Goal: Transaction & Acquisition: Purchase product/service

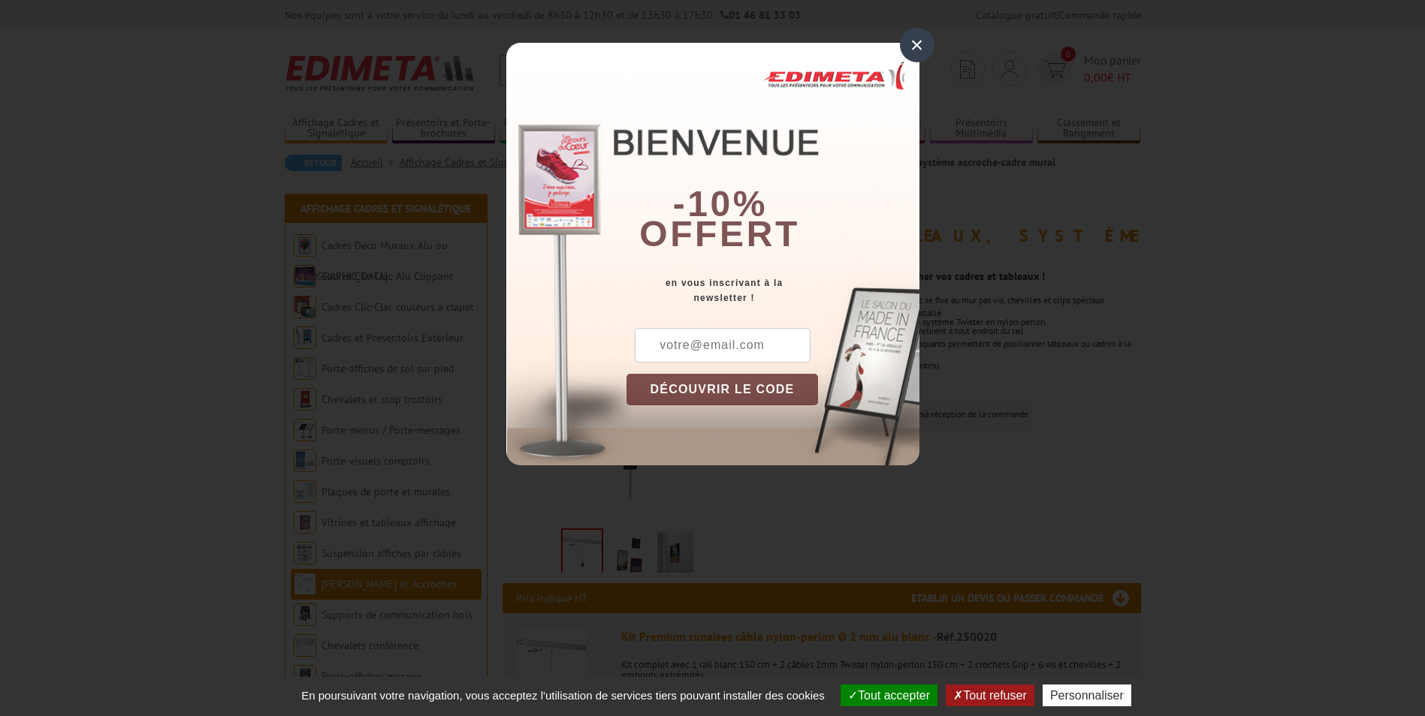
click at [920, 45] on div "×" at bounding box center [917, 45] width 35 height 35
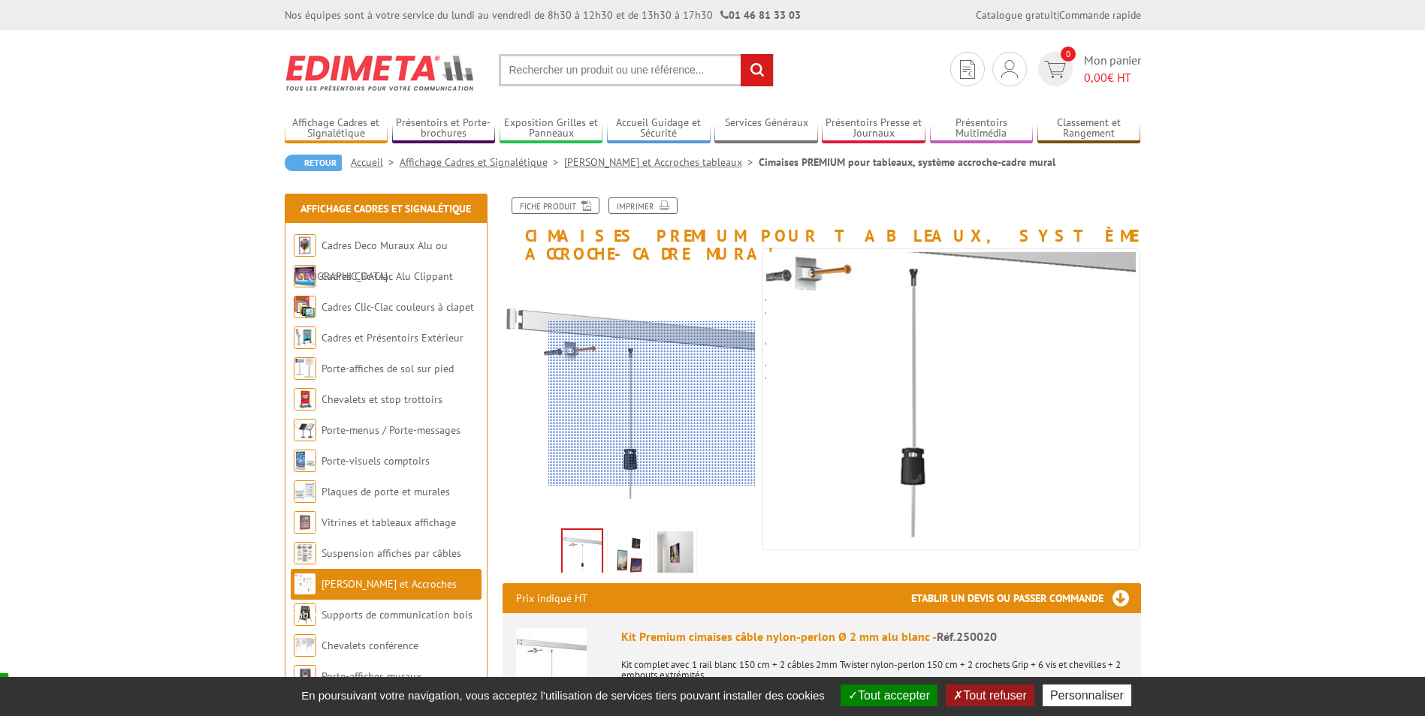
scroll to position [75, 0]
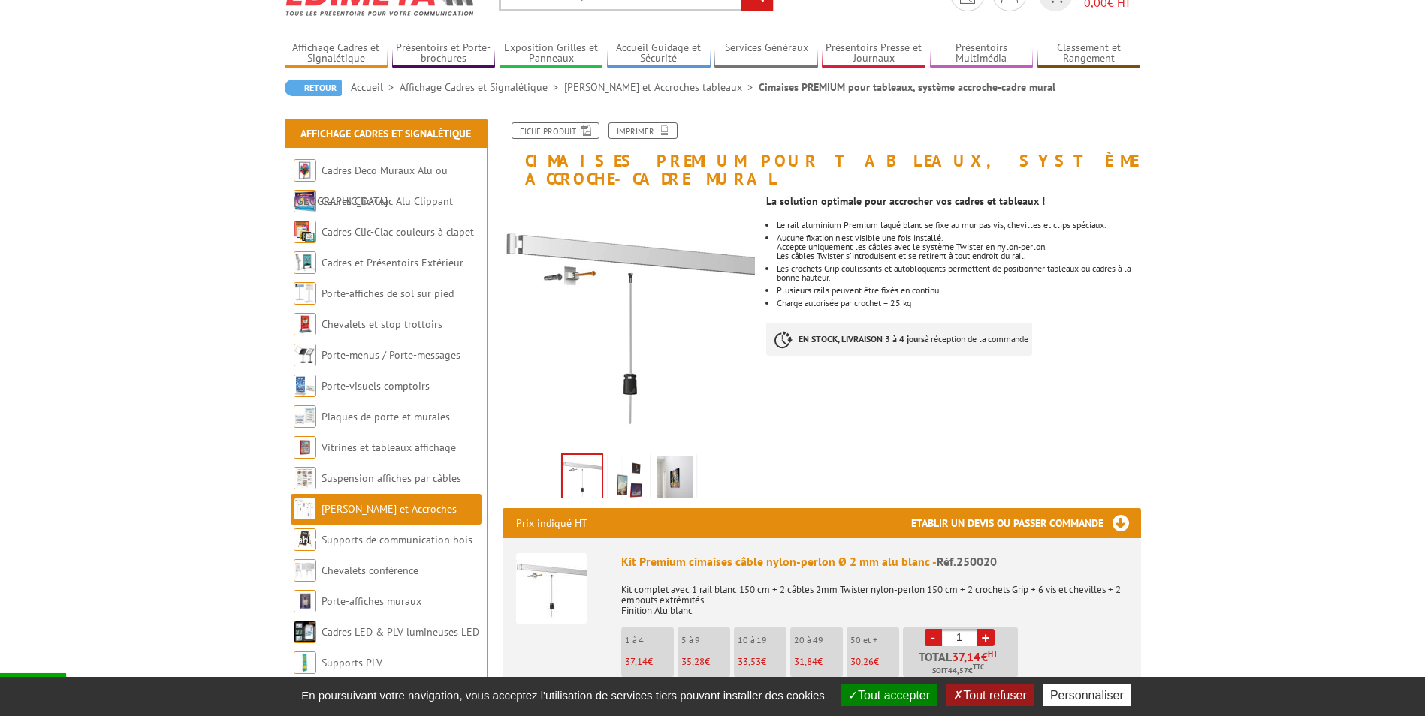
click at [636, 464] on img at bounding box center [629, 480] width 36 height 47
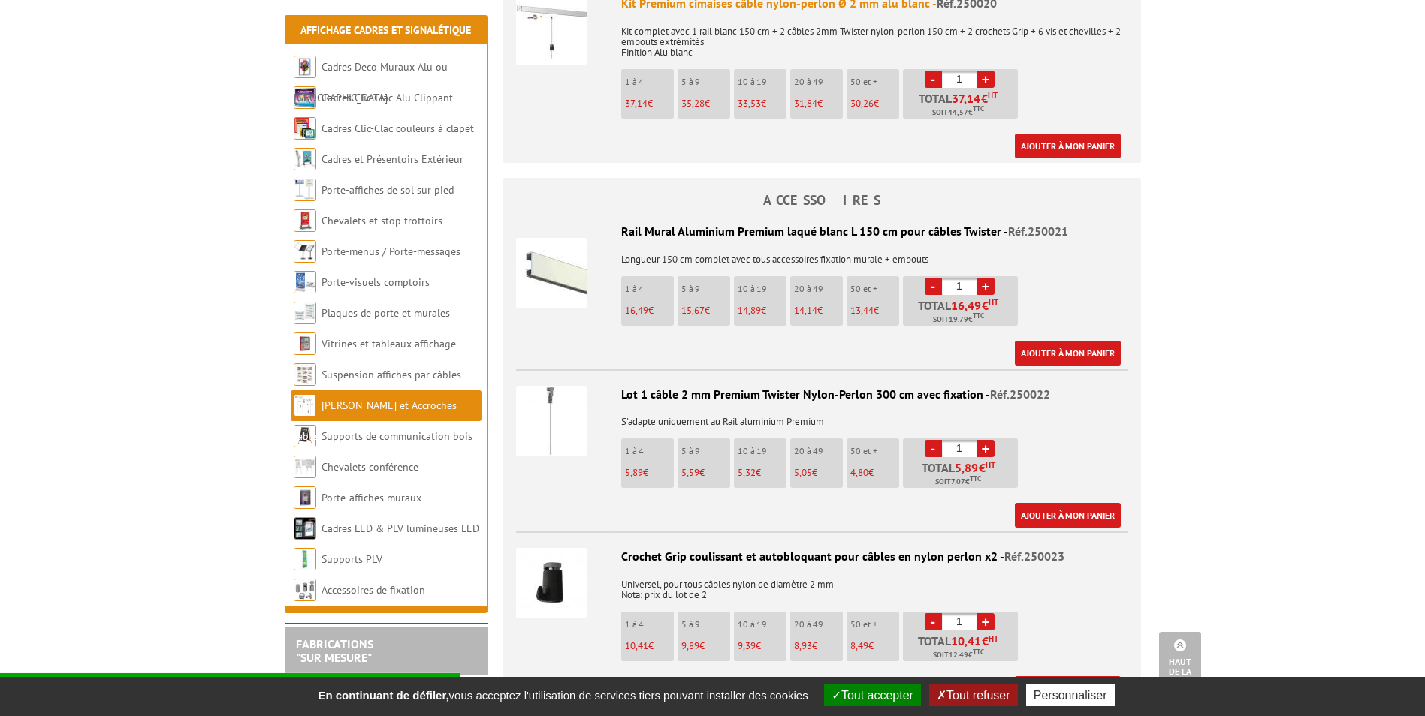
scroll to position [676, 0]
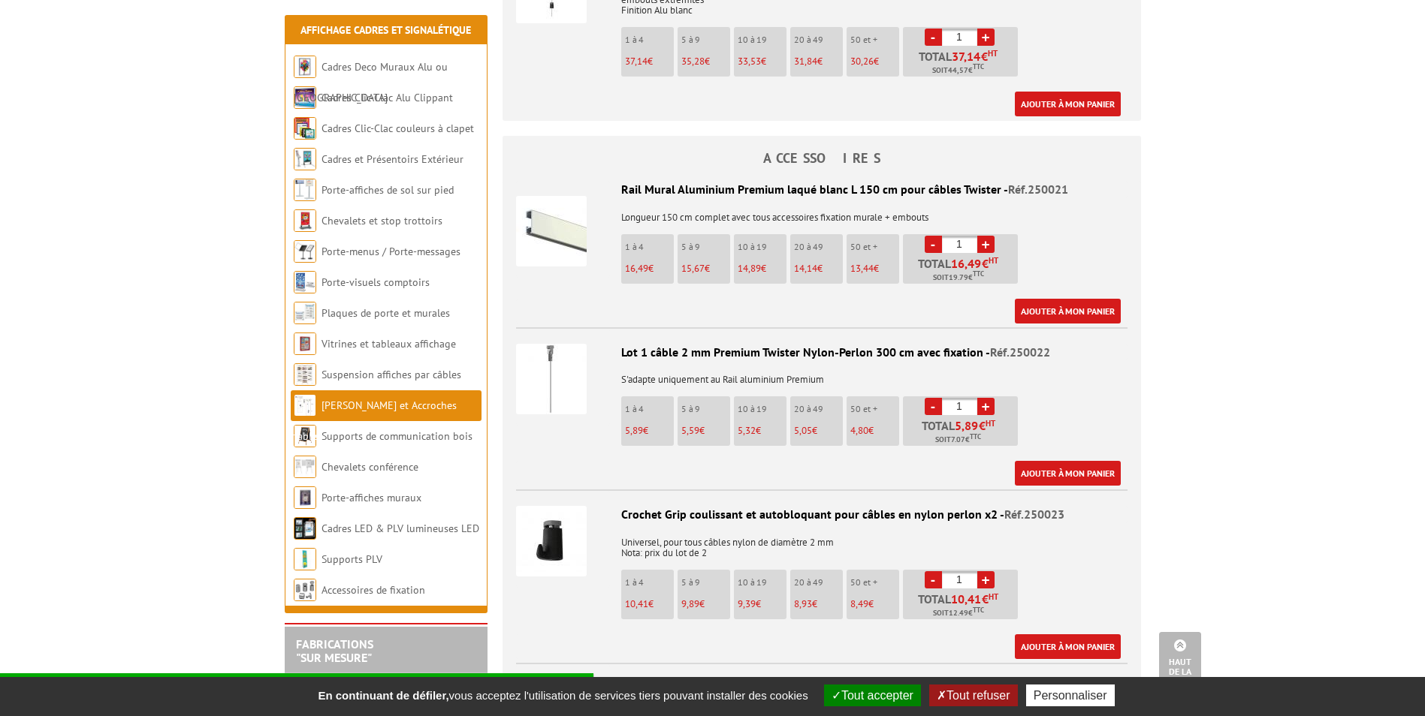
click at [558, 371] on img at bounding box center [551, 379] width 71 height 71
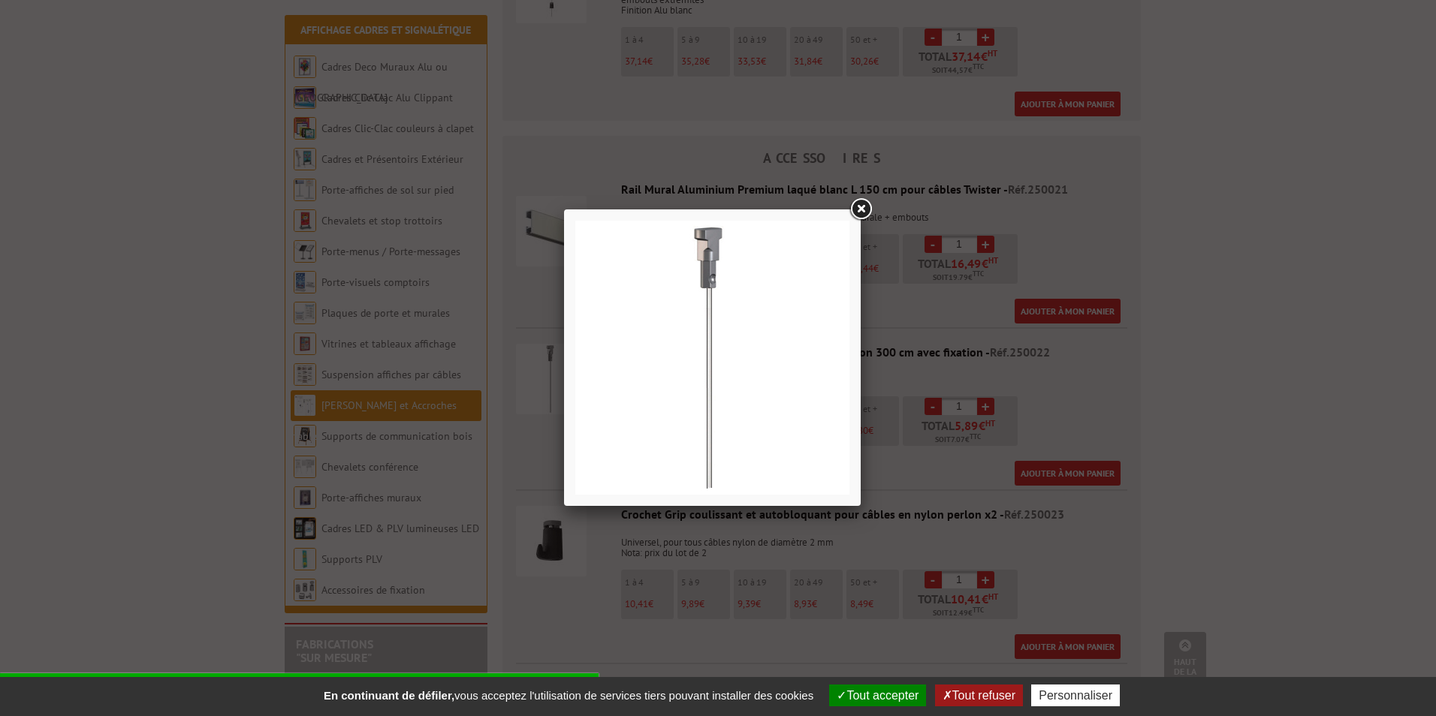
click at [860, 206] on link at bounding box center [860, 209] width 27 height 27
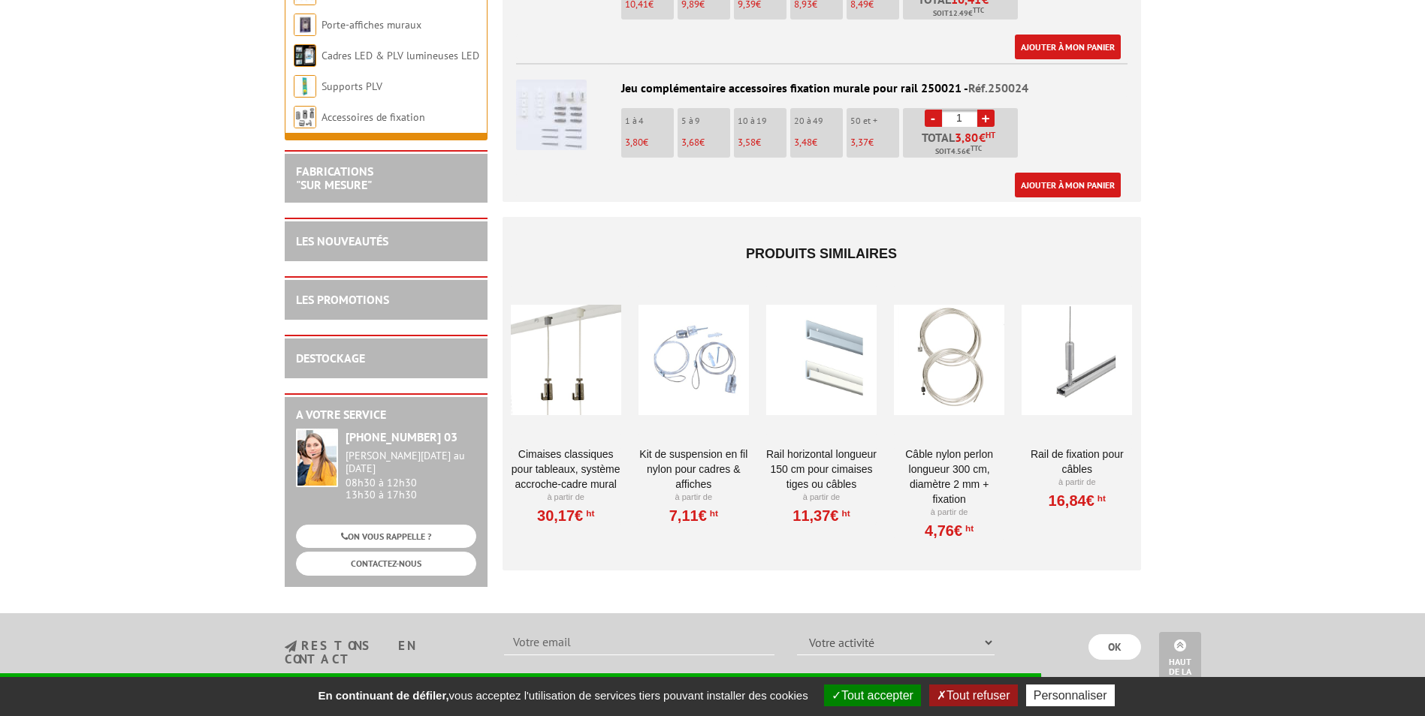
scroll to position [1277, 0]
click at [561, 348] on div at bounding box center [566, 360] width 110 height 150
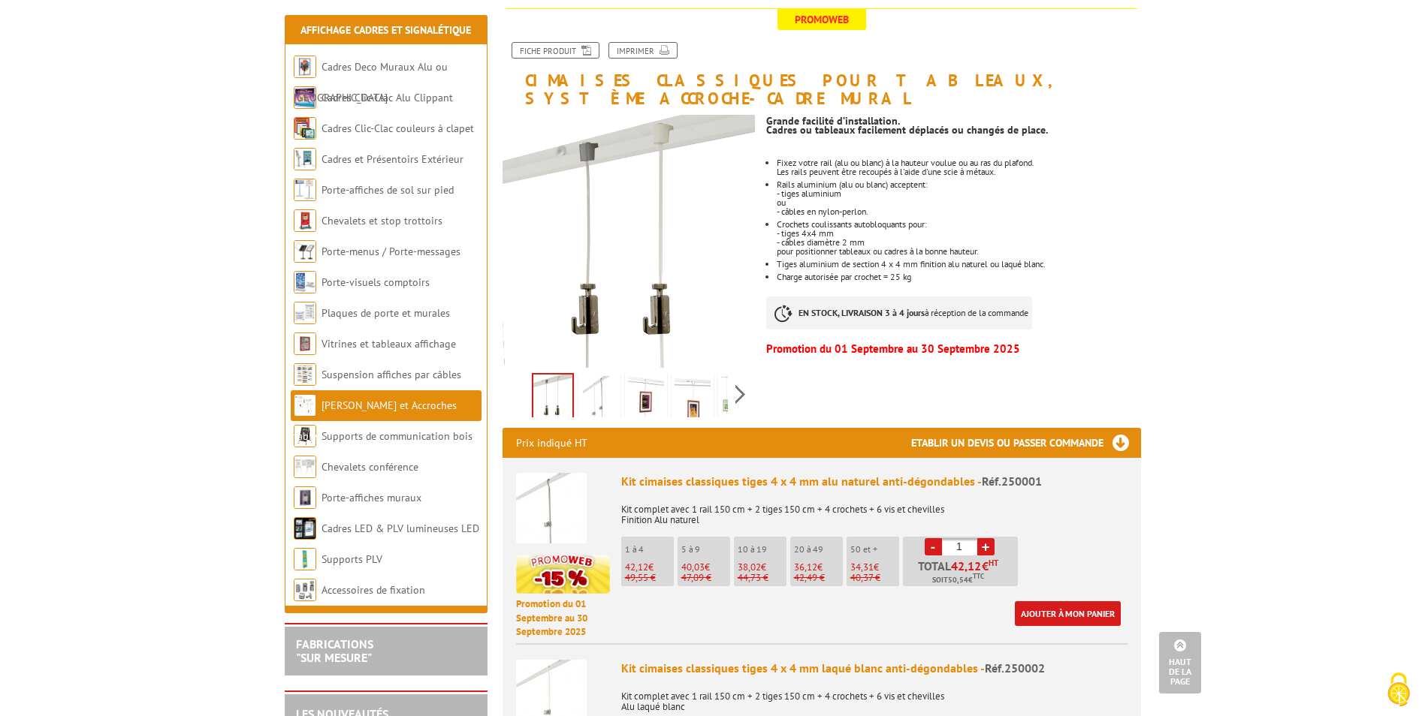
scroll to position [150, 0]
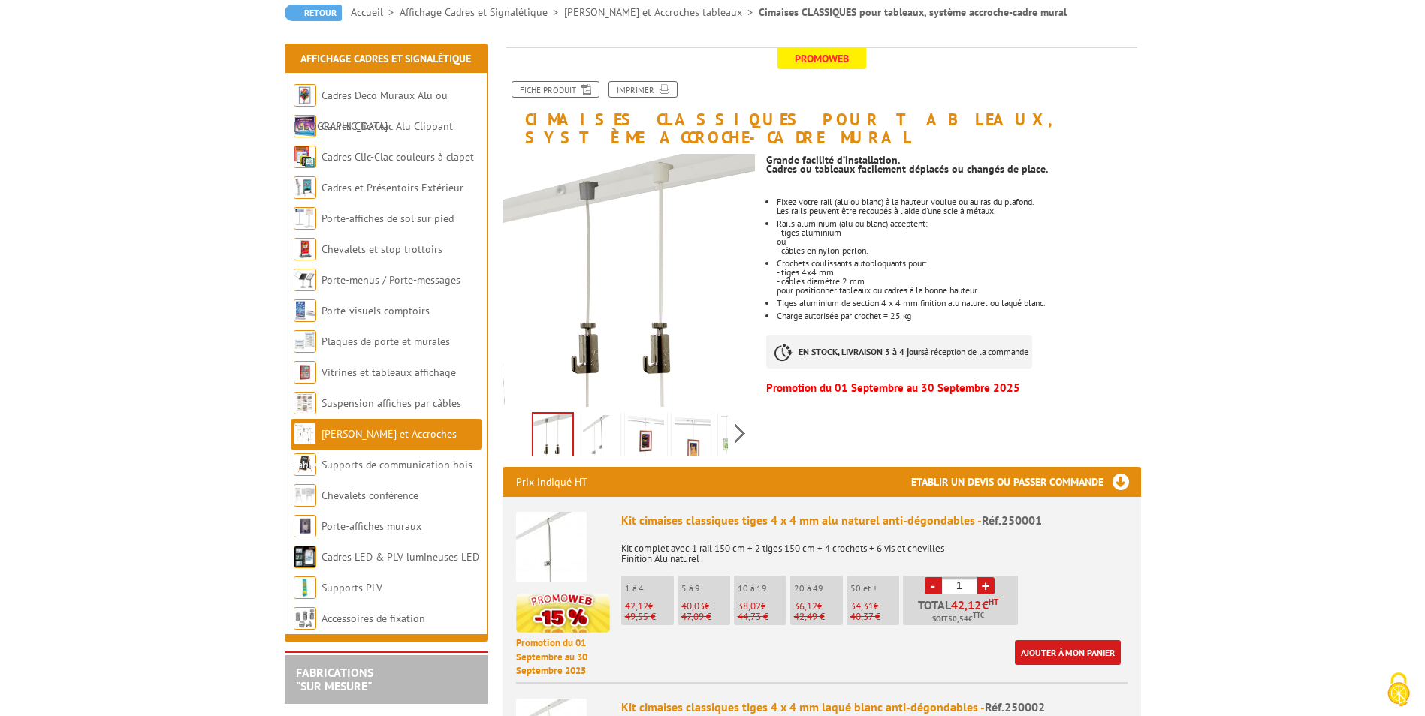
click at [598, 421] on img at bounding box center [599, 438] width 36 height 47
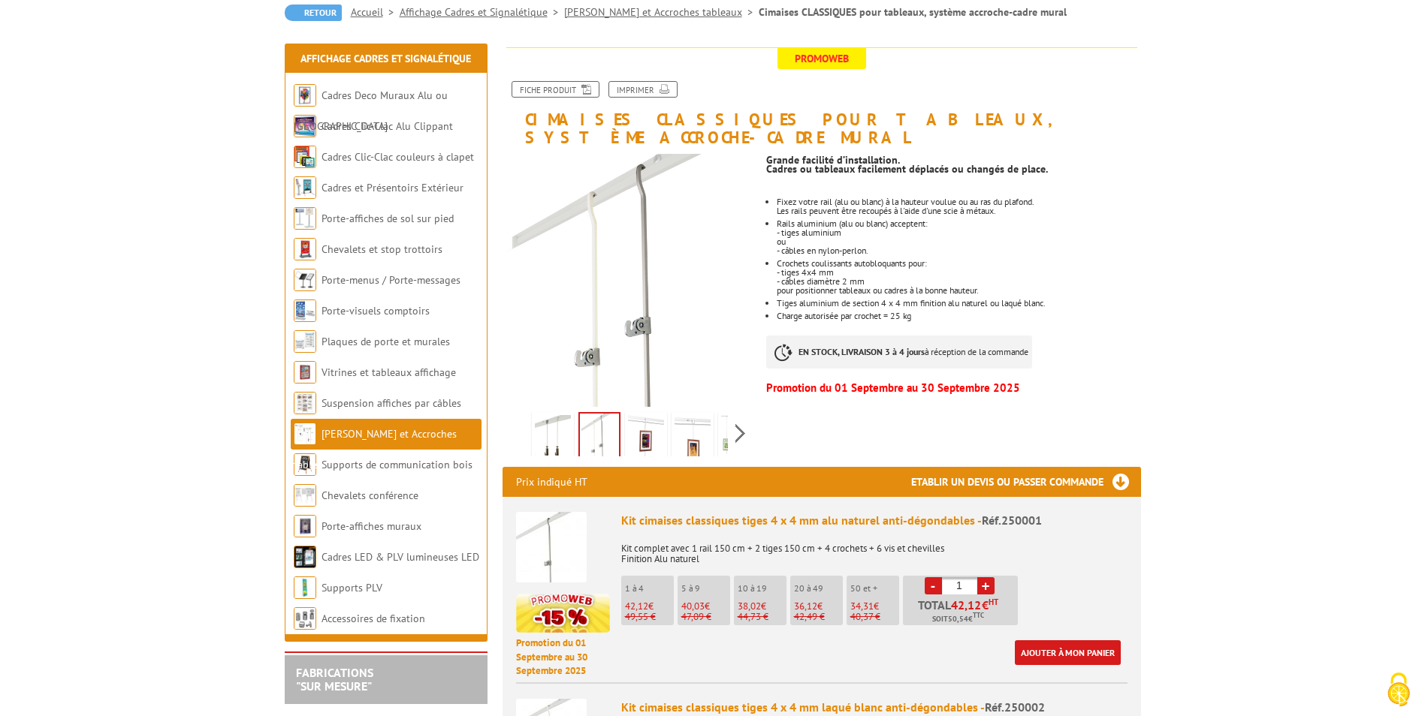
click at [640, 426] on img at bounding box center [646, 438] width 36 height 47
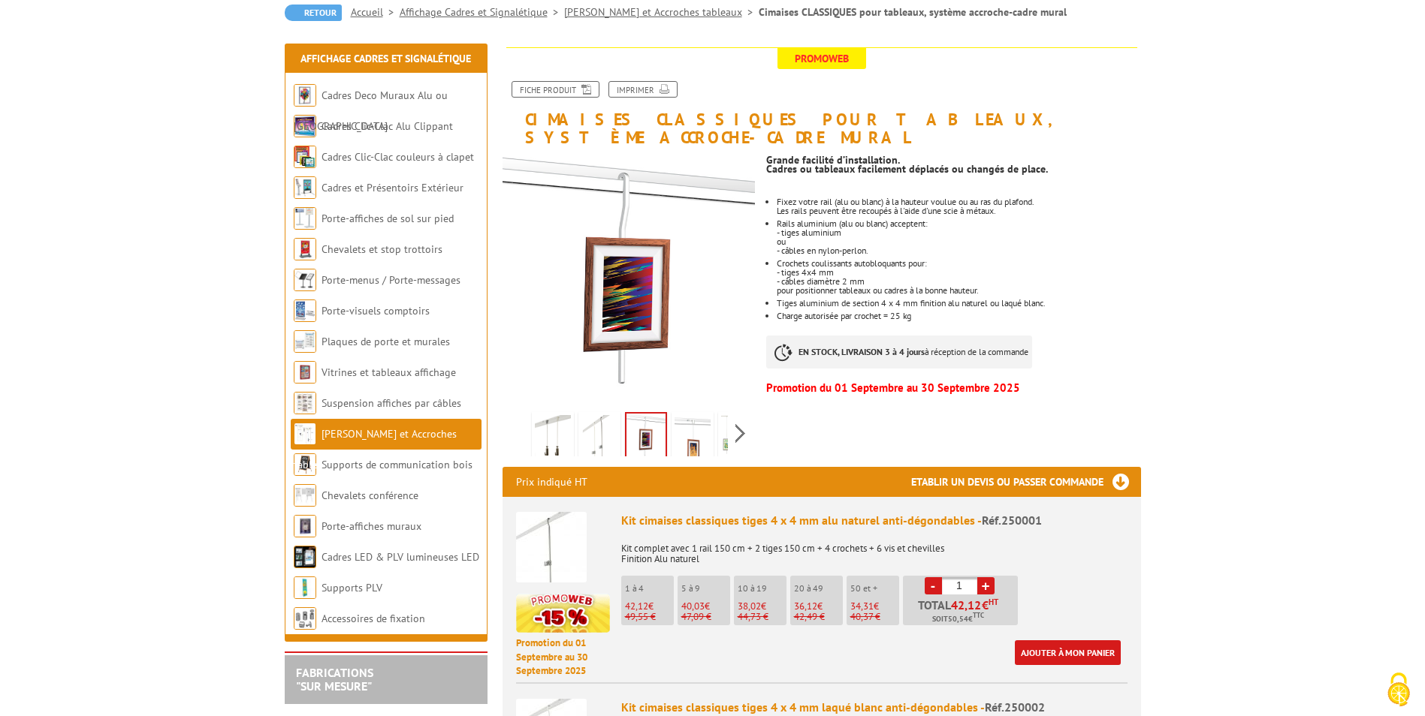
click at [697, 426] on img at bounding box center [692, 438] width 36 height 47
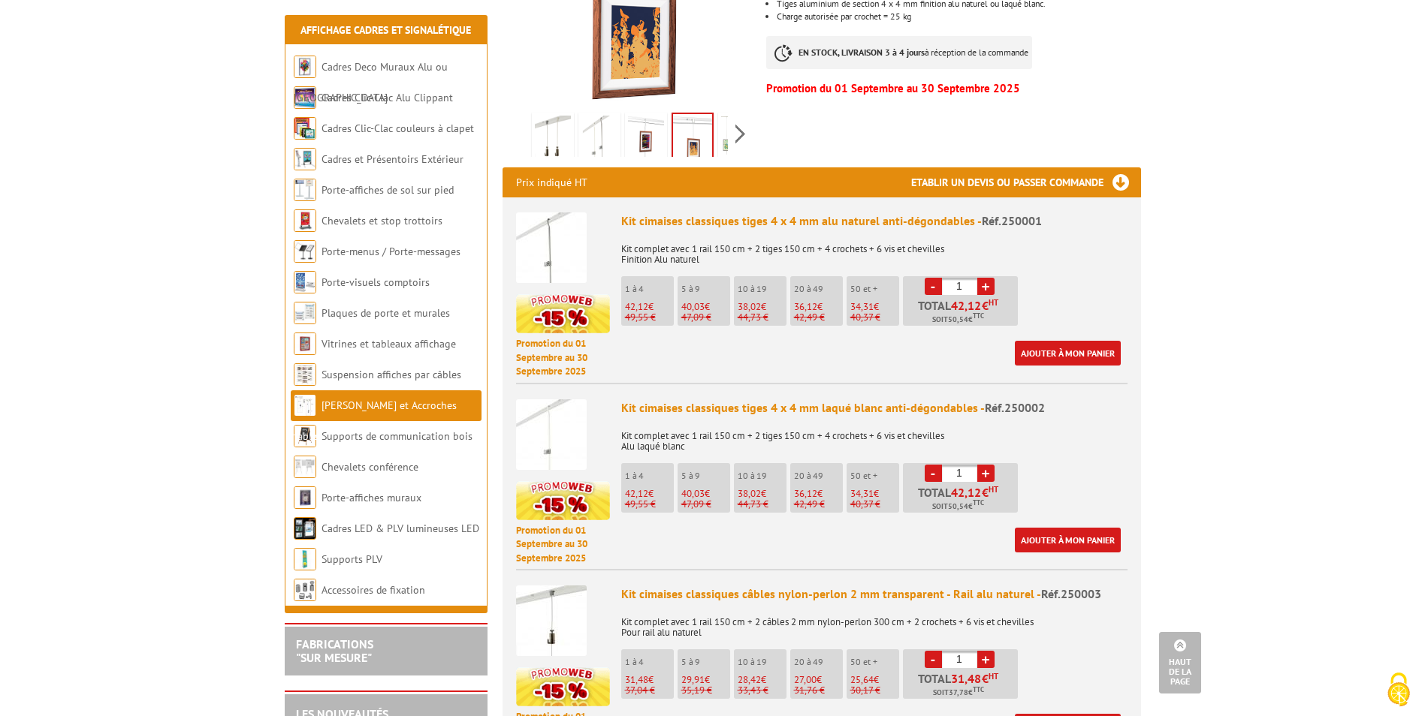
scroll to position [451, 0]
click at [551, 415] on img at bounding box center [551, 434] width 71 height 71
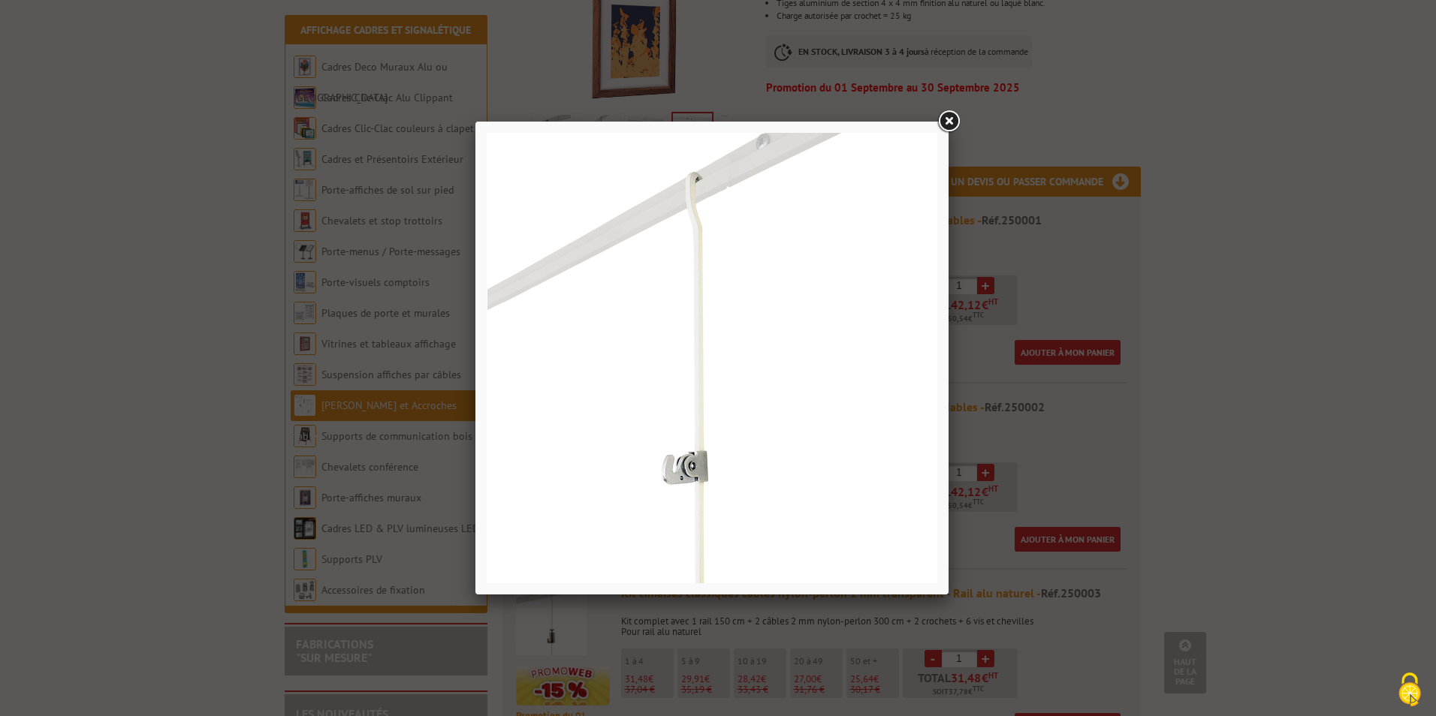
click at [948, 118] on link at bounding box center [948, 121] width 27 height 27
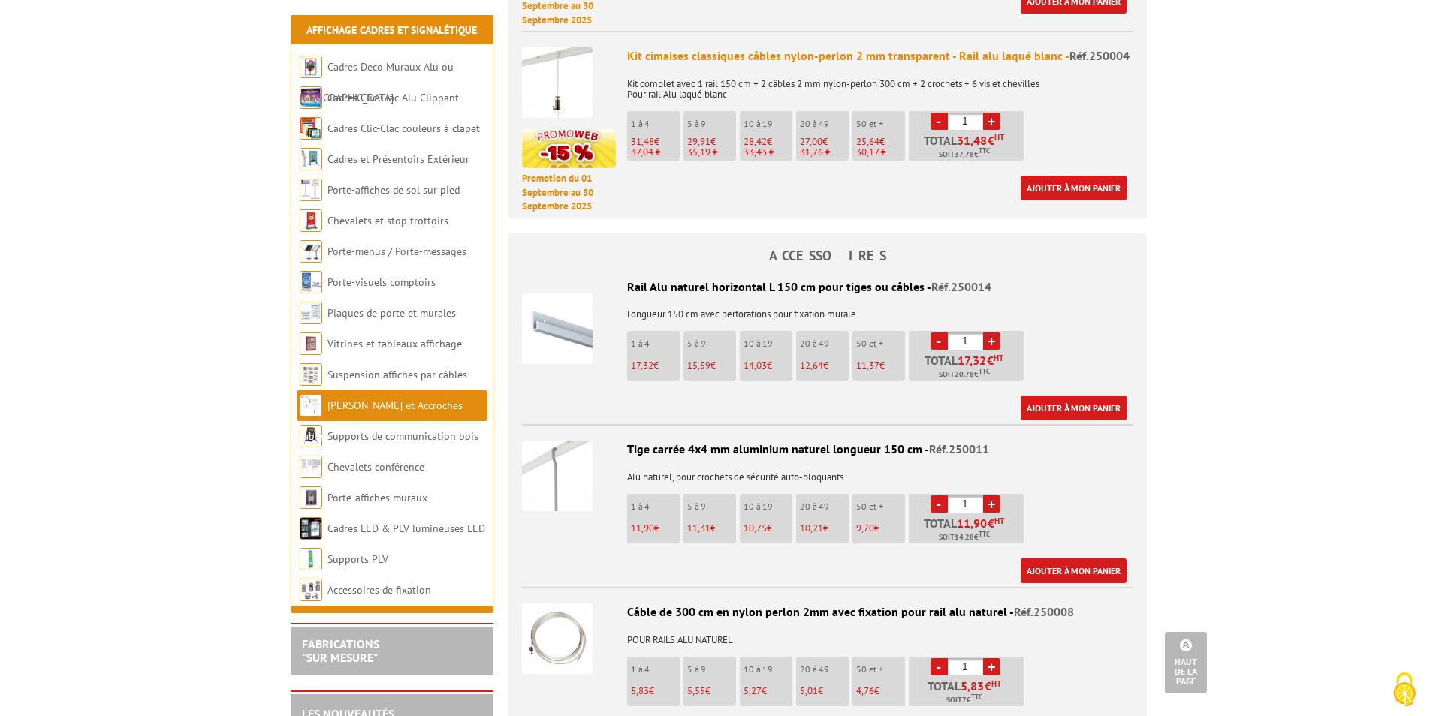
scroll to position [1202, 0]
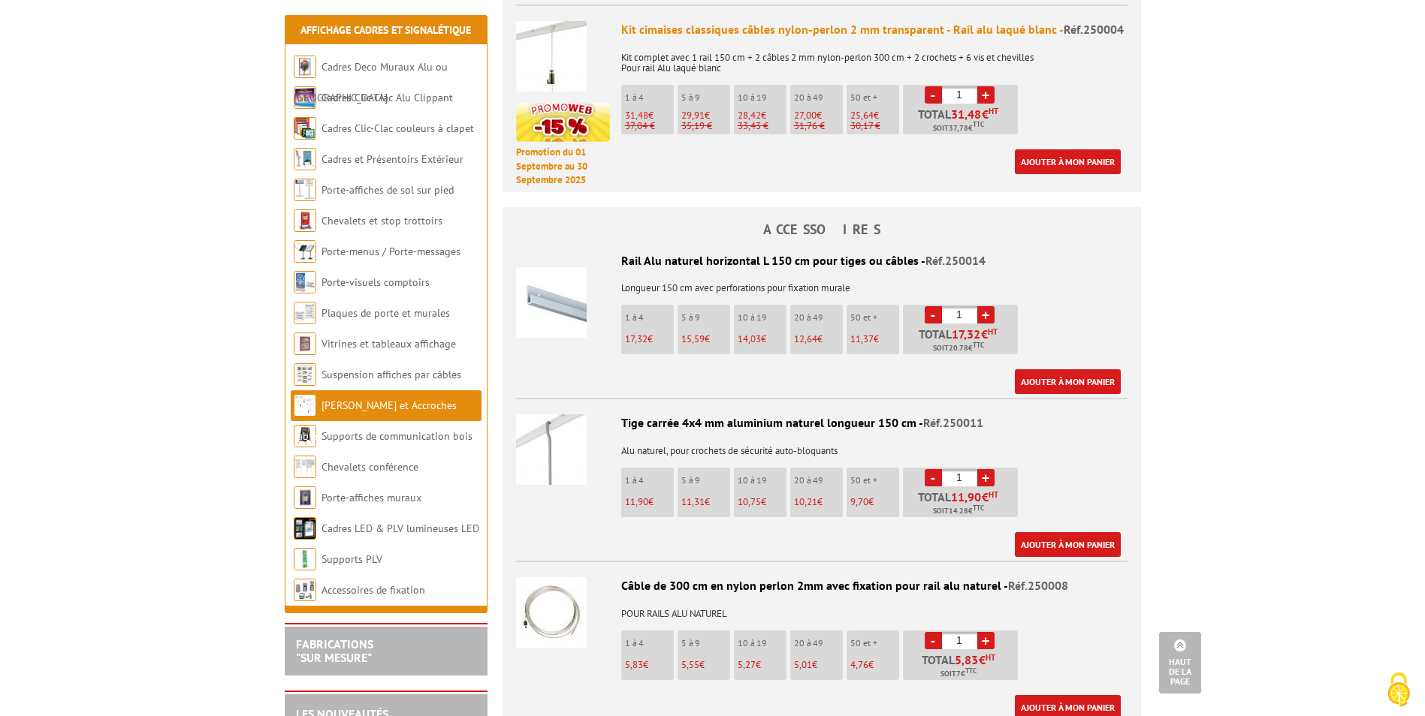
click at [555, 446] on img at bounding box center [551, 450] width 71 height 71
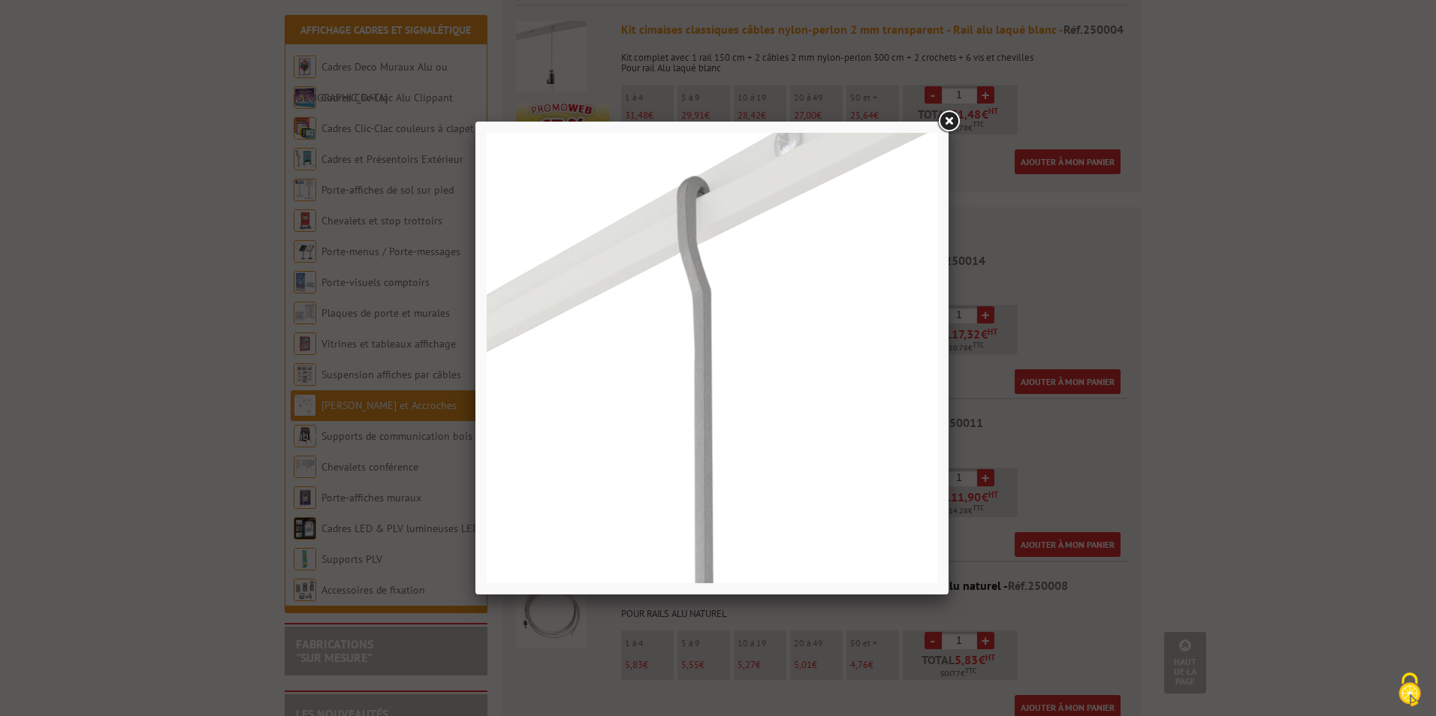
click at [946, 124] on link at bounding box center [948, 121] width 27 height 27
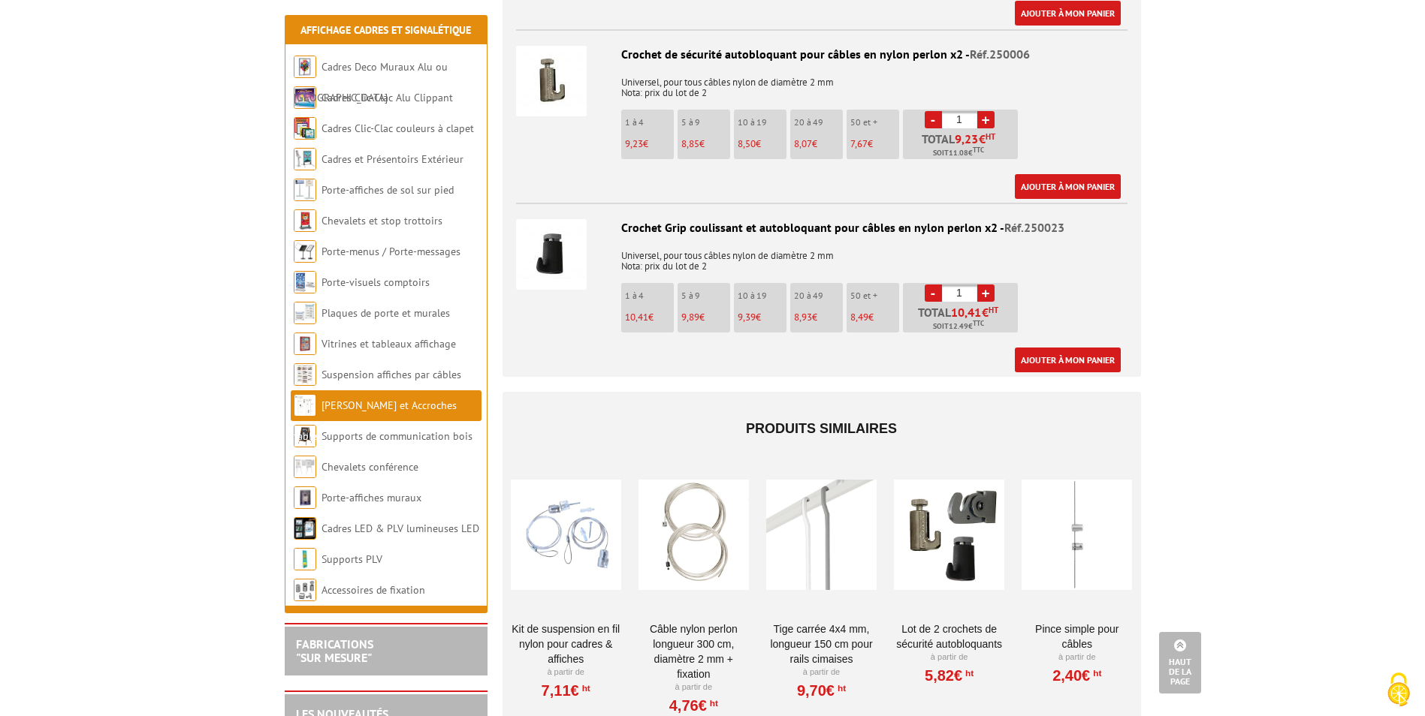
scroll to position [2629, 0]
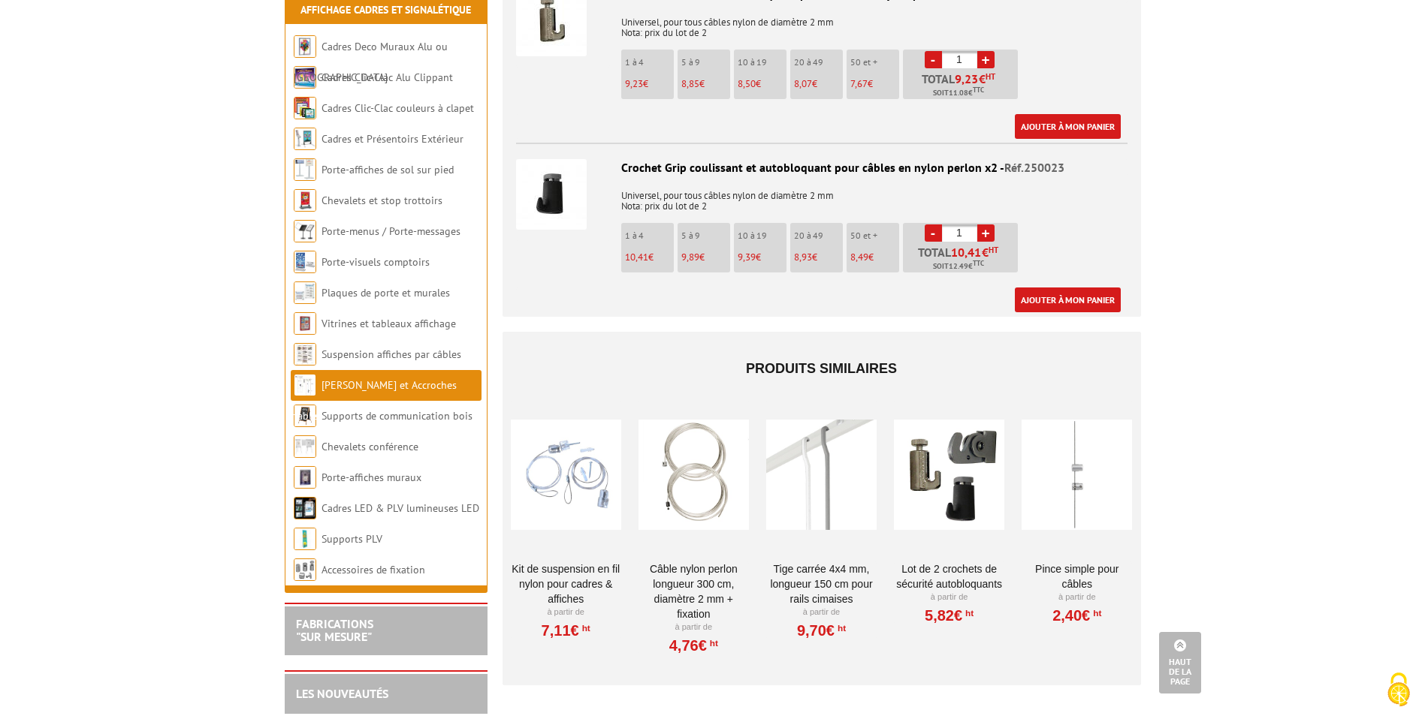
click at [570, 475] on div at bounding box center [566, 475] width 110 height 150
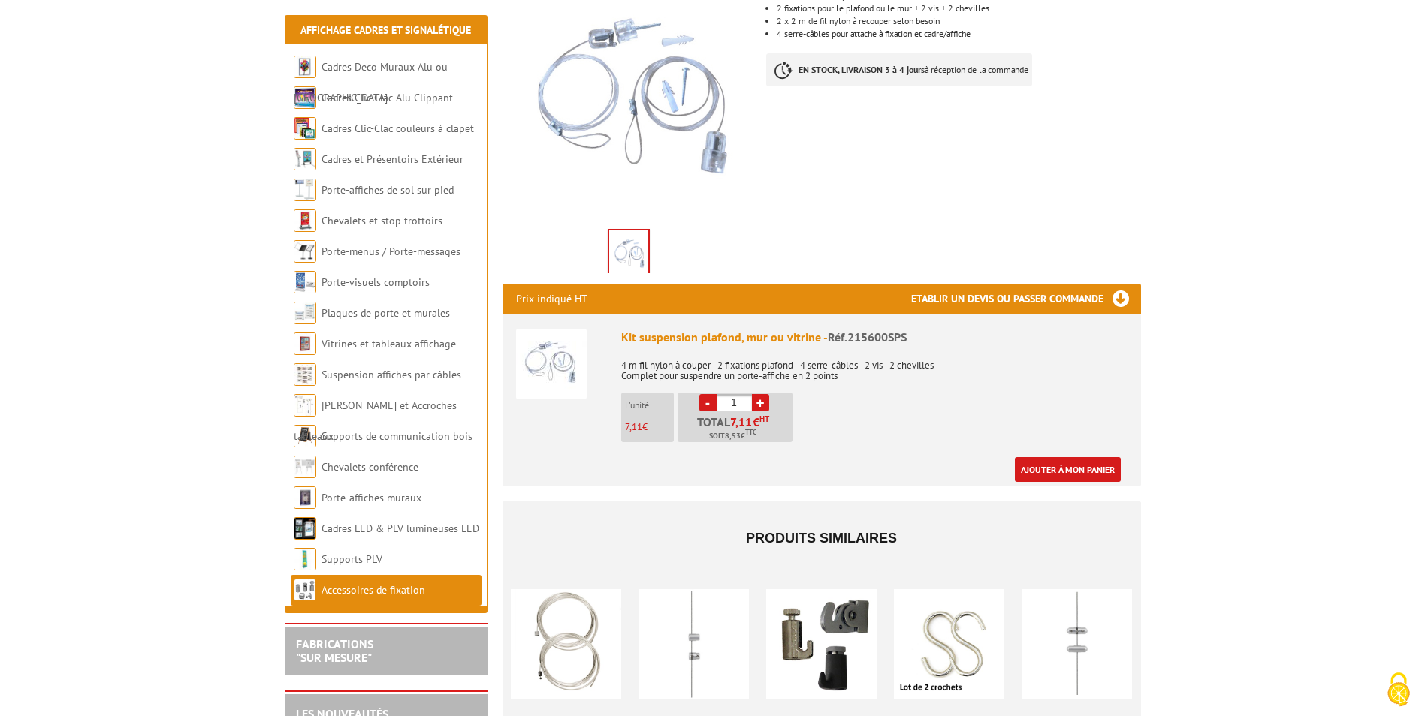
scroll to position [300, 0]
click at [553, 340] on img at bounding box center [551, 363] width 71 height 71
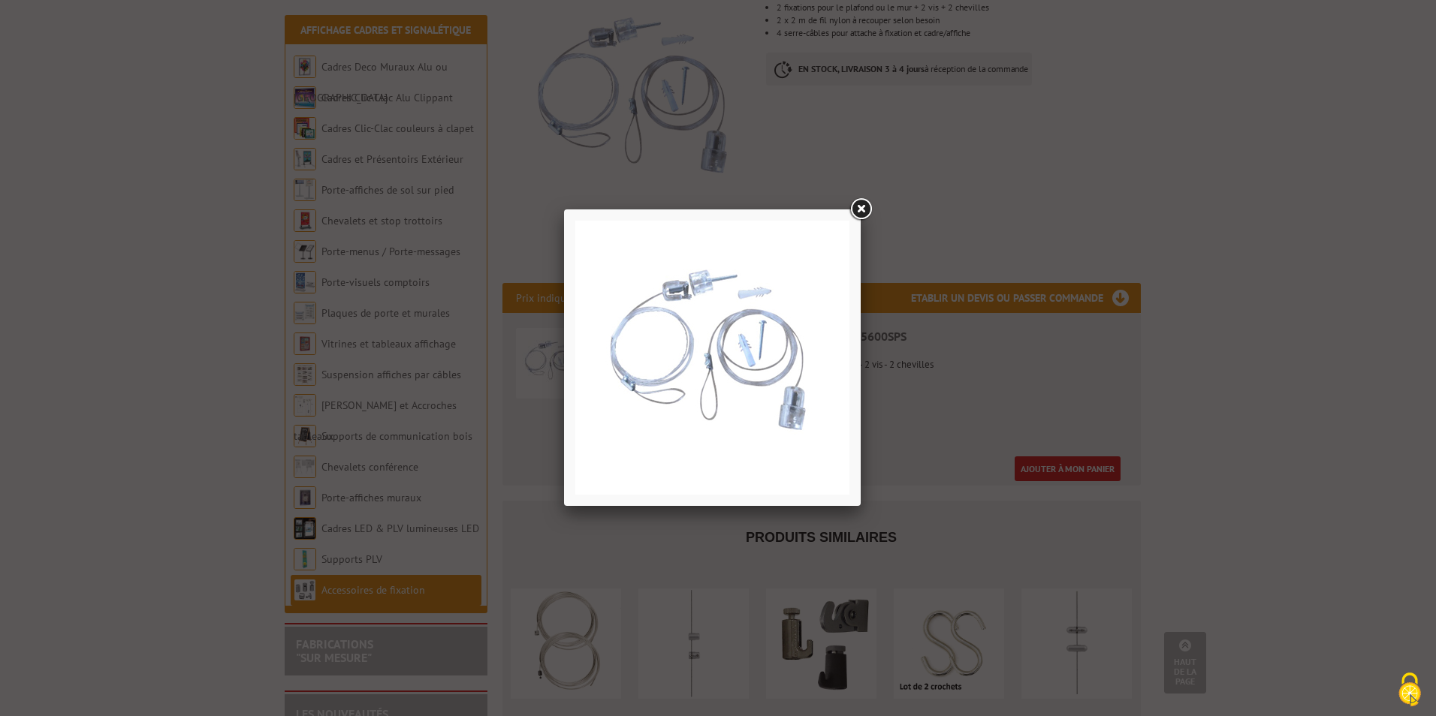
click at [863, 208] on link at bounding box center [860, 209] width 27 height 27
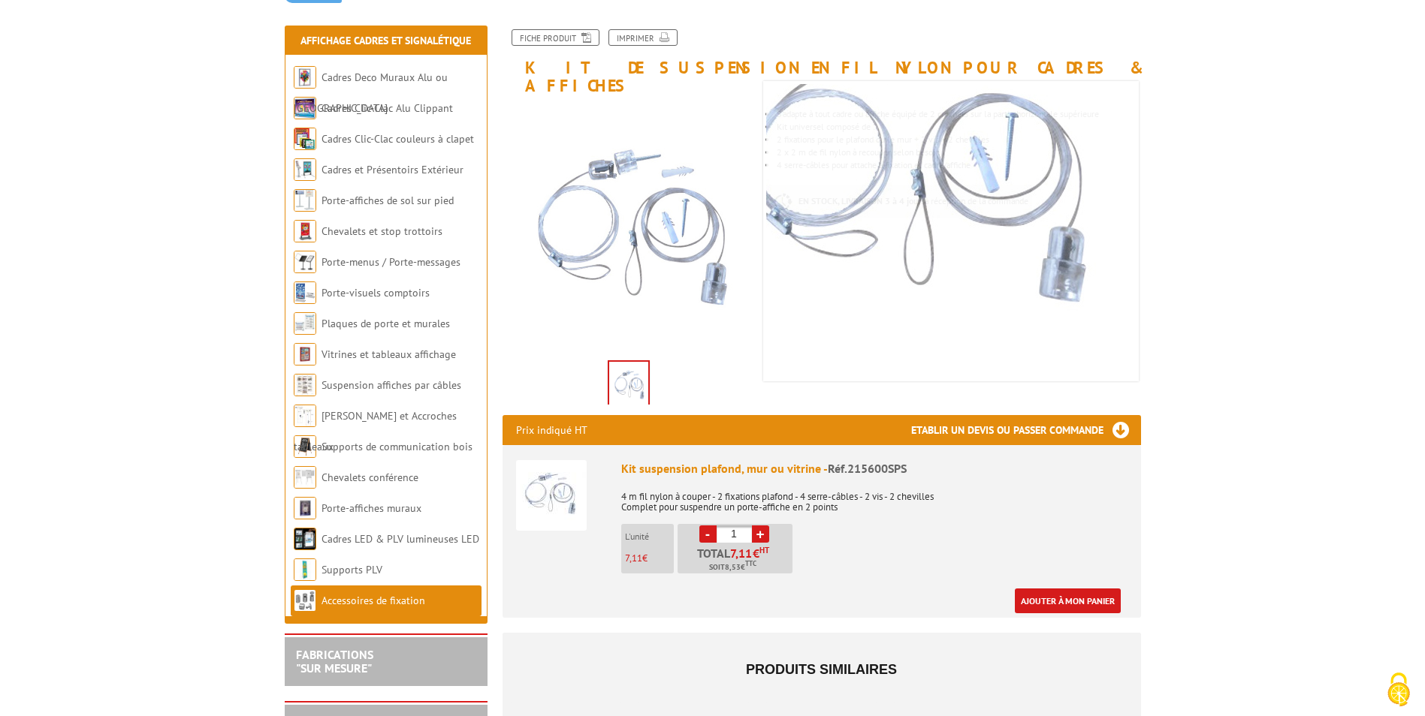
scroll to position [225, 0]
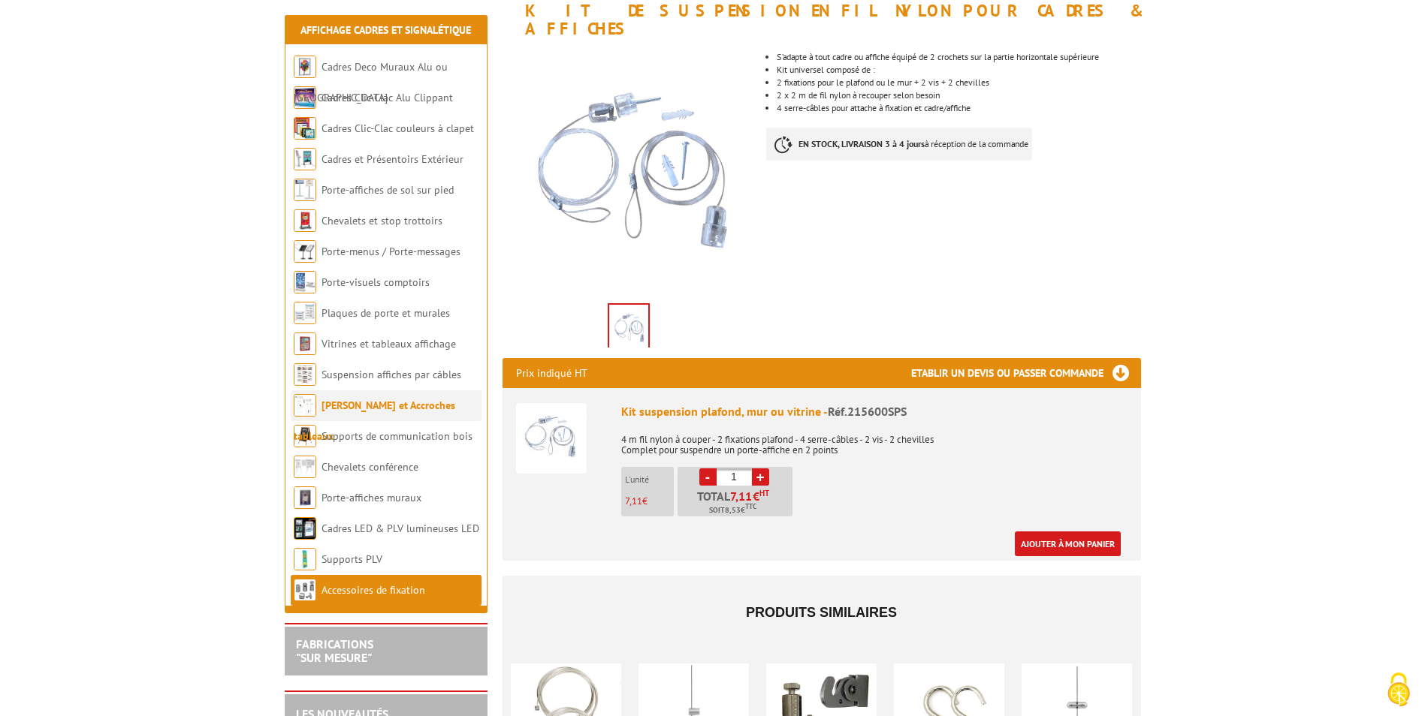
click at [405, 410] on link "[PERSON_NAME] et Accroches tableaux" at bounding box center [374, 421] width 161 height 44
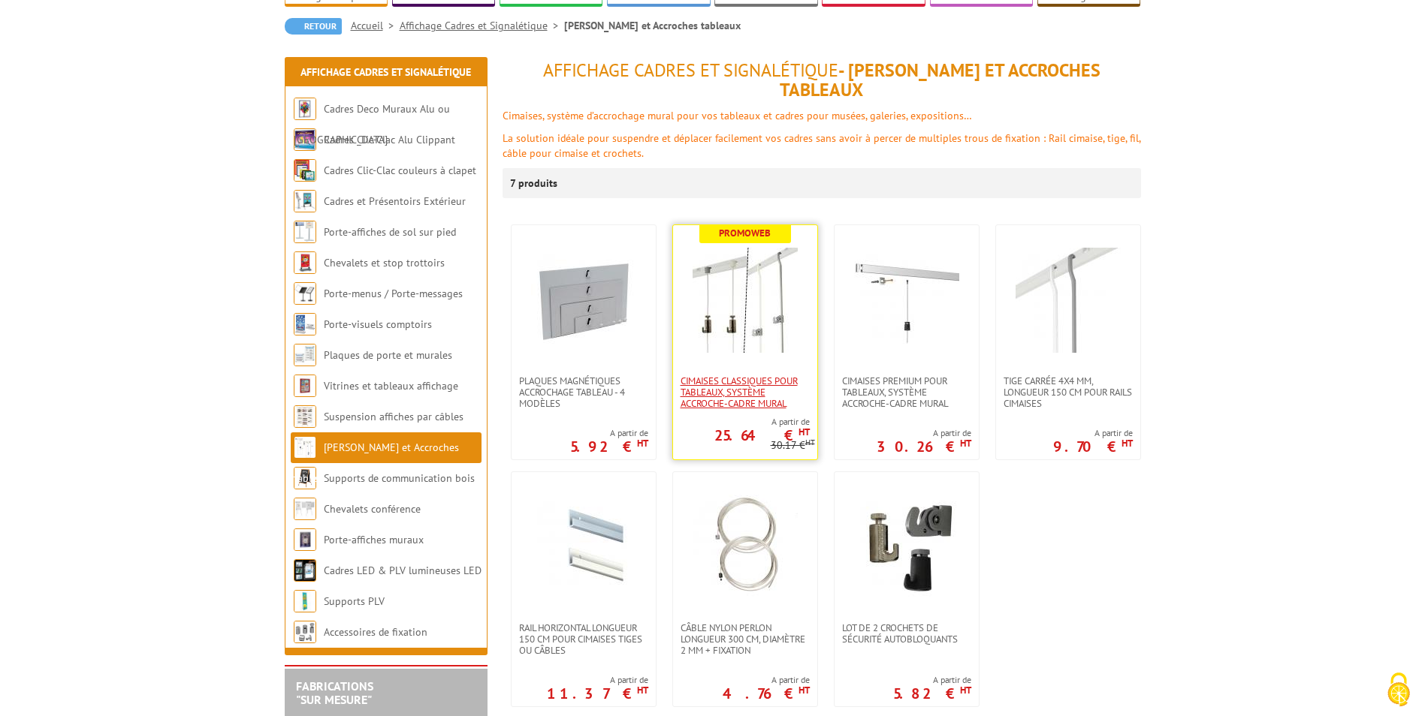
scroll to position [150, 0]
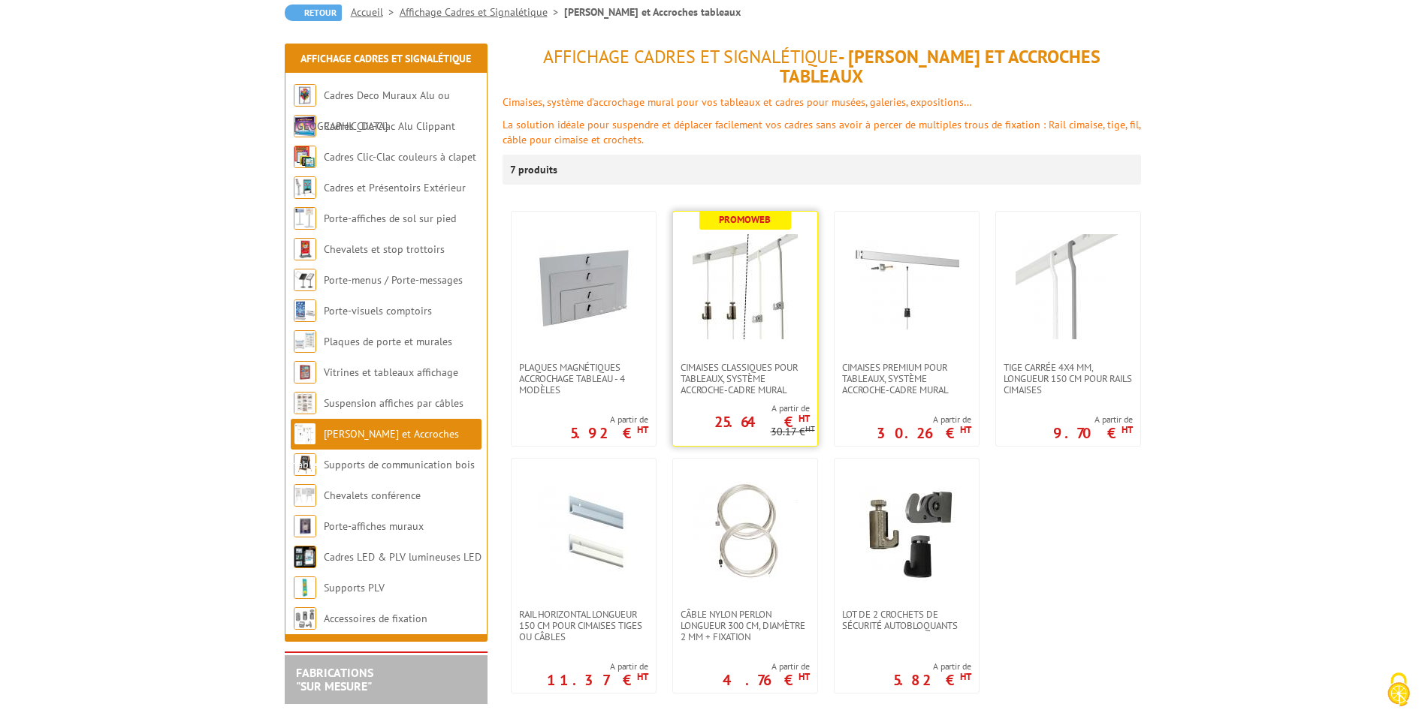
click at [731, 315] on img at bounding box center [744, 286] width 105 height 105
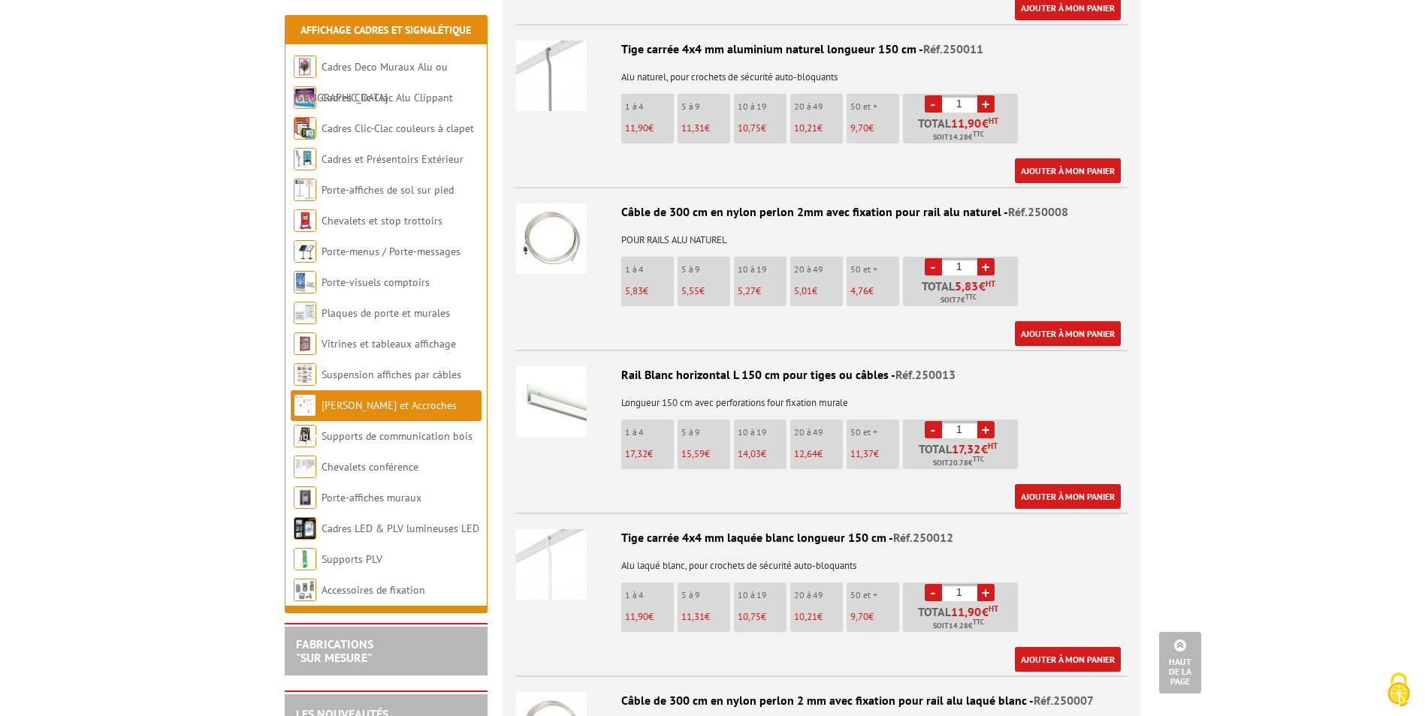
scroll to position [1577, 0]
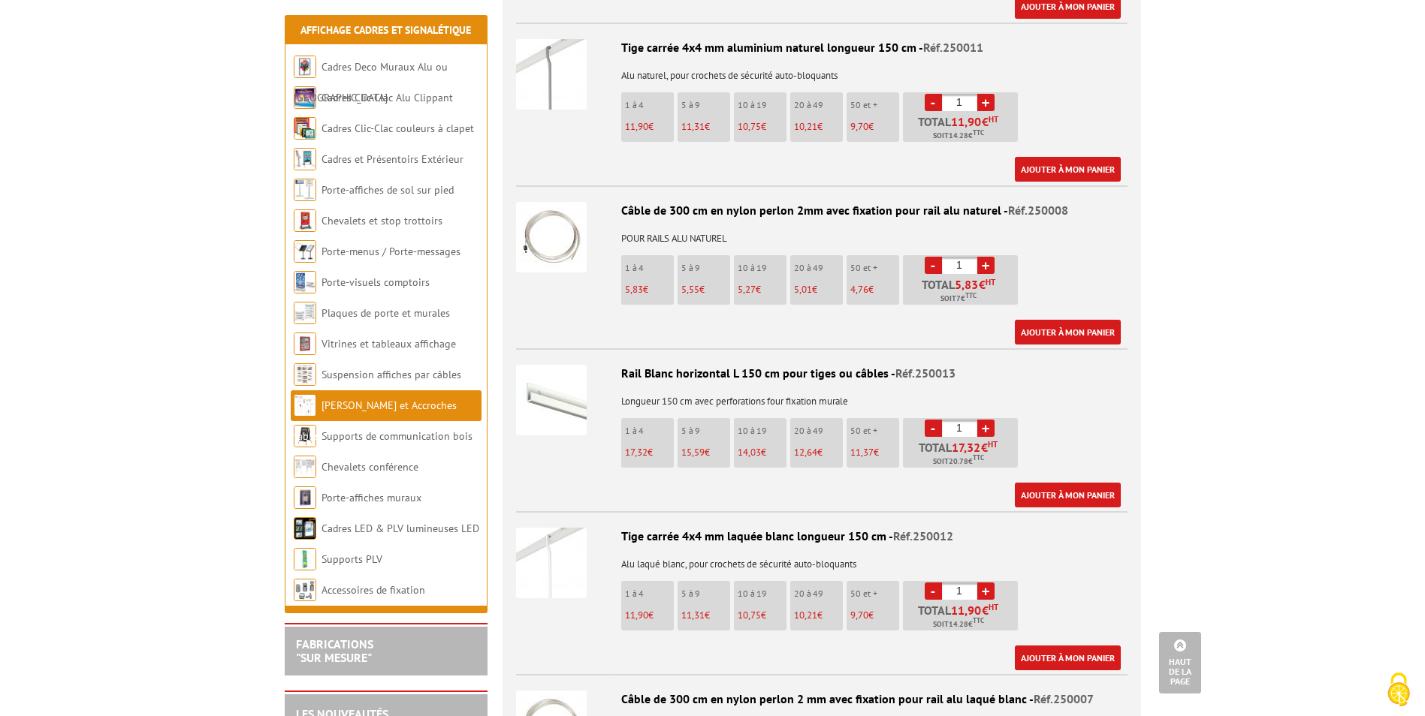
click at [558, 541] on img at bounding box center [551, 563] width 71 height 71
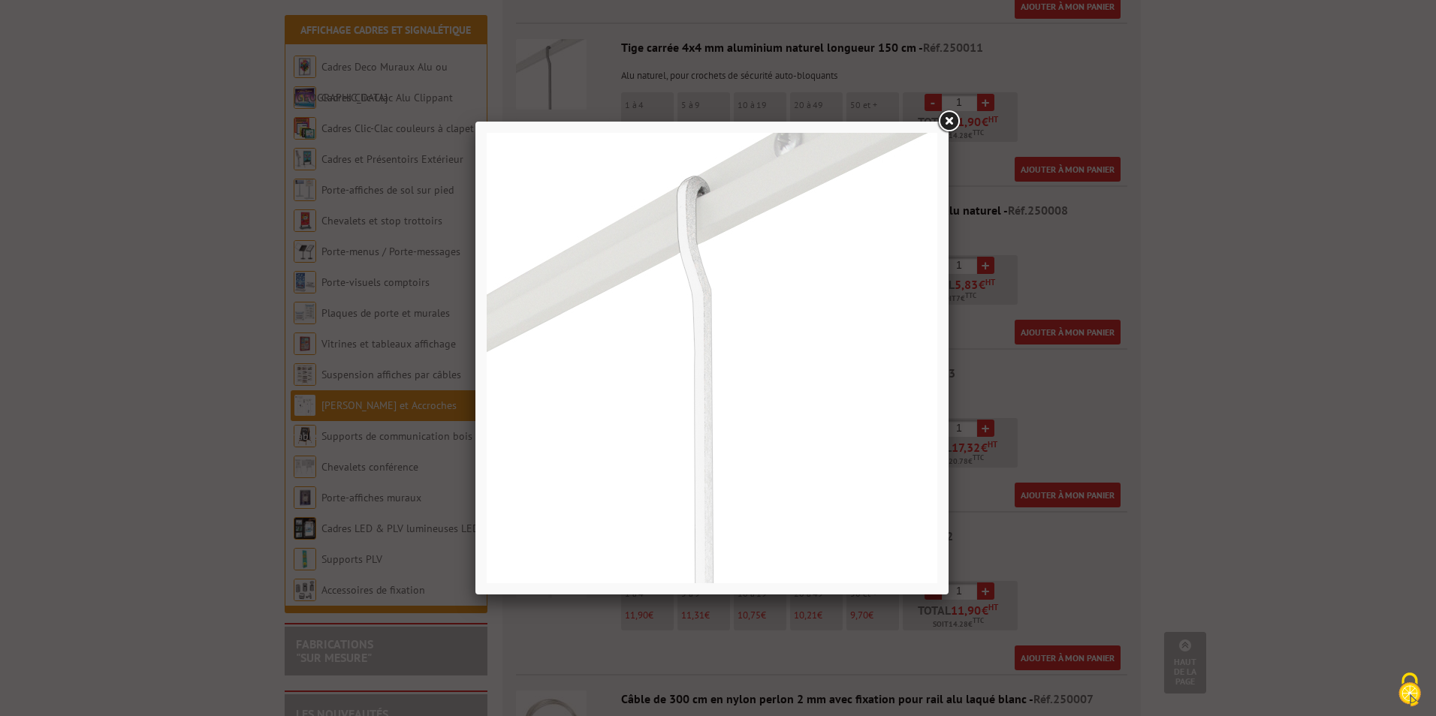
click at [949, 124] on link at bounding box center [948, 121] width 27 height 27
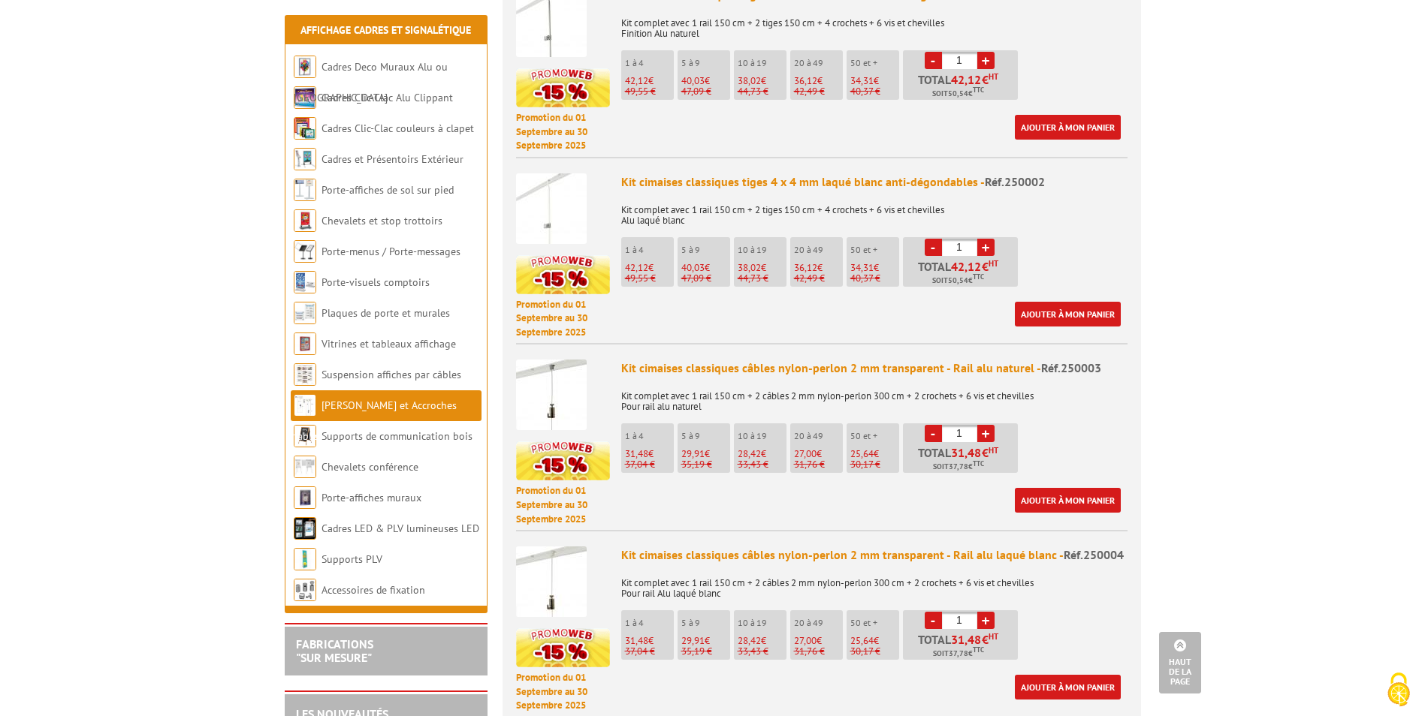
scroll to position [376, 0]
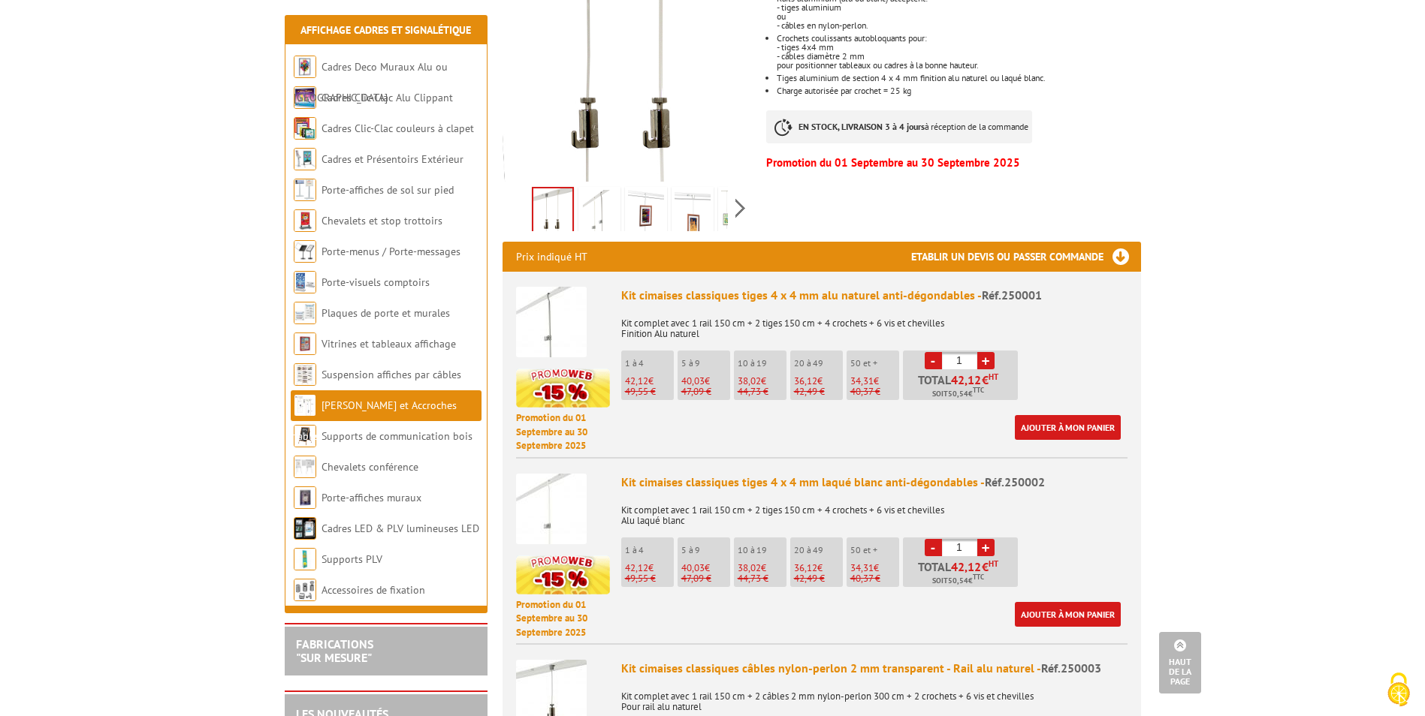
click at [599, 198] on img at bounding box center [599, 213] width 36 height 47
click at [647, 195] on img at bounding box center [646, 213] width 36 height 47
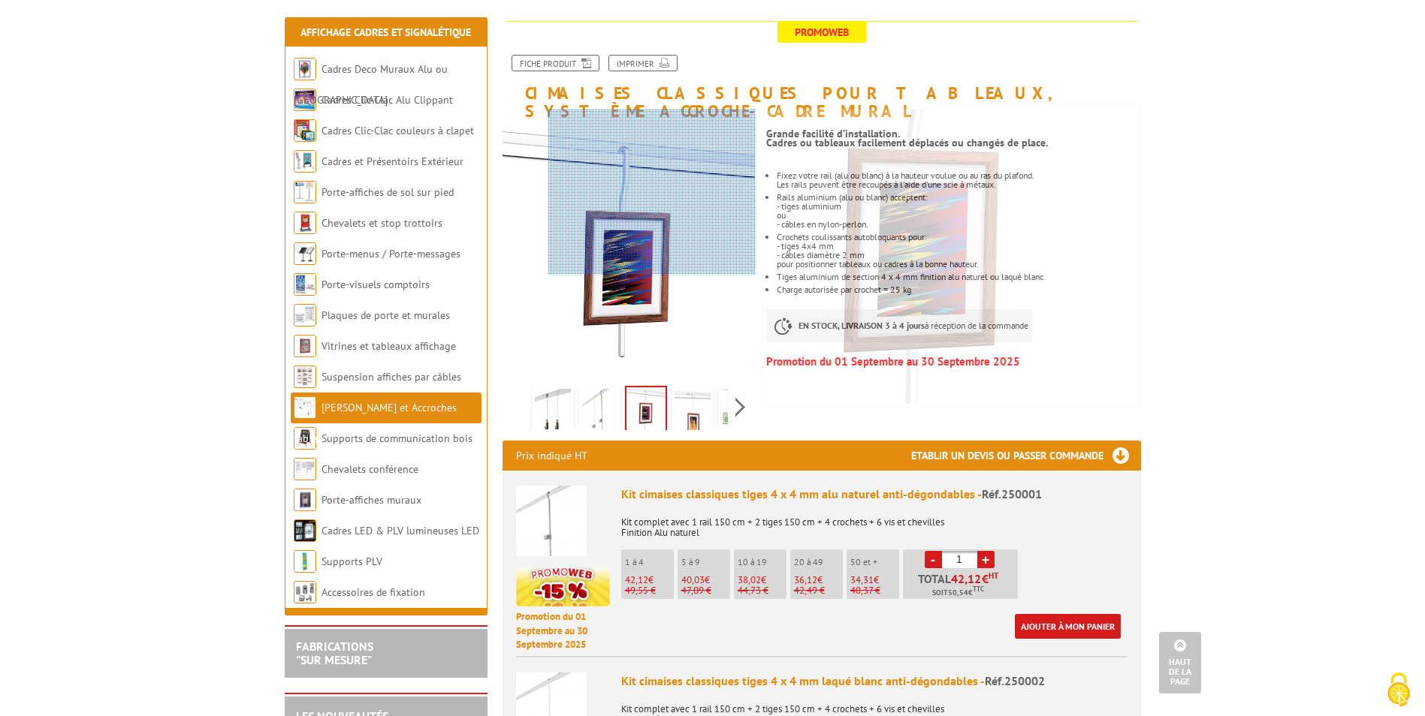
scroll to position [75, 0]
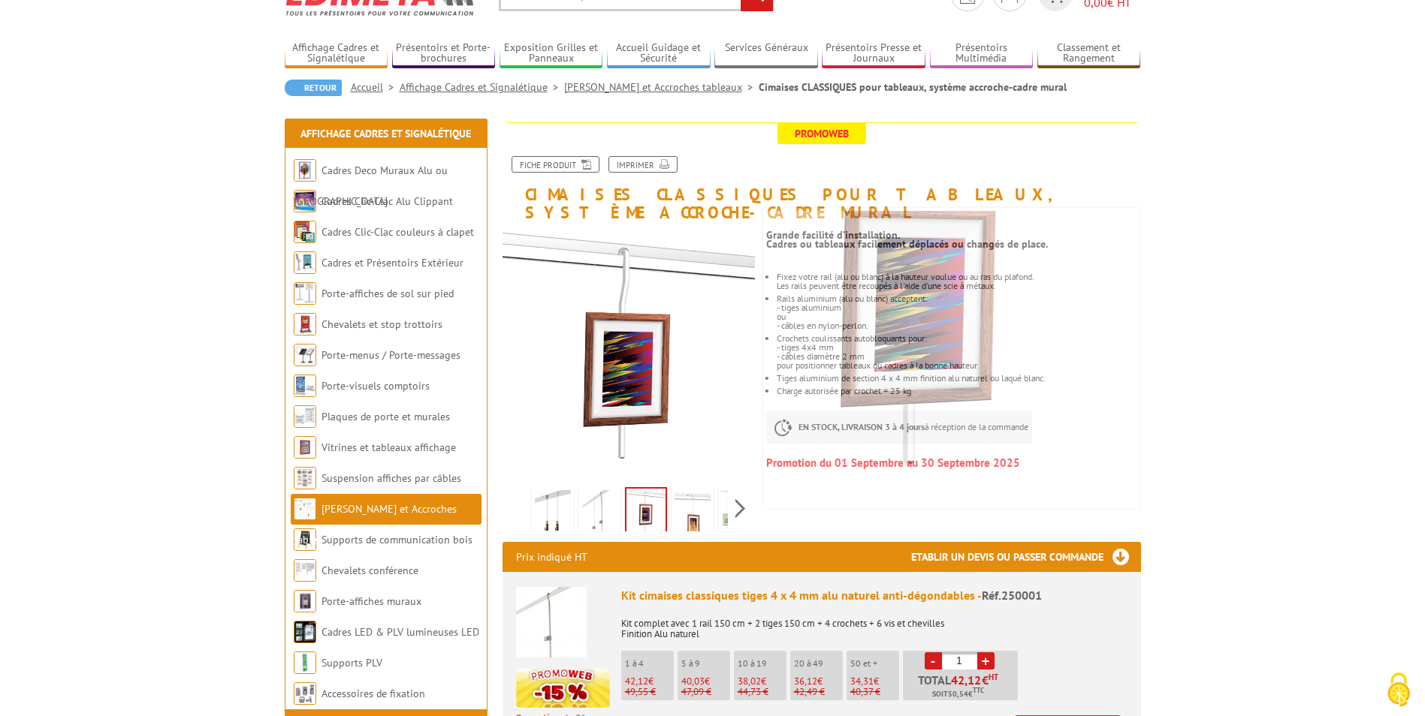
click at [687, 511] on img at bounding box center [692, 513] width 36 height 47
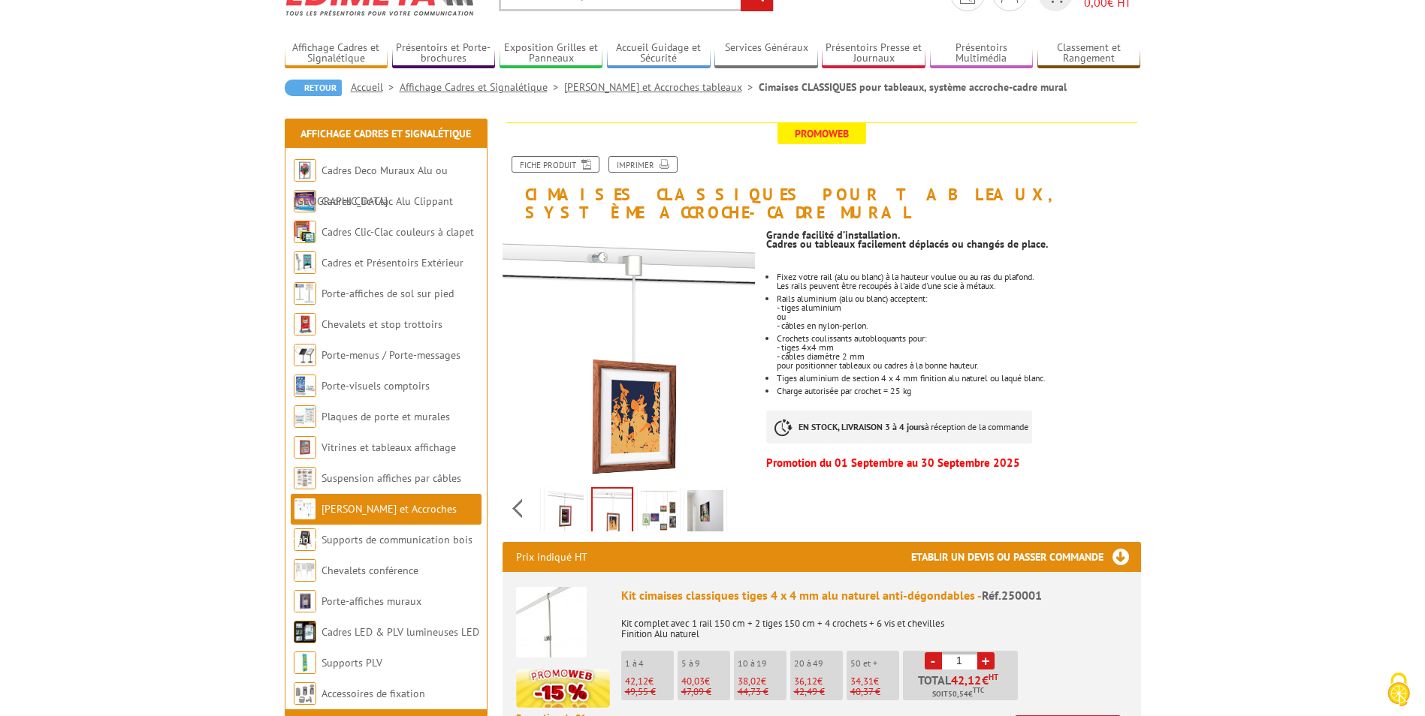
click at [734, 496] on div "Previous Next" at bounding box center [628, 508] width 253 height 53
click at [665, 494] on img at bounding box center [659, 513] width 36 height 47
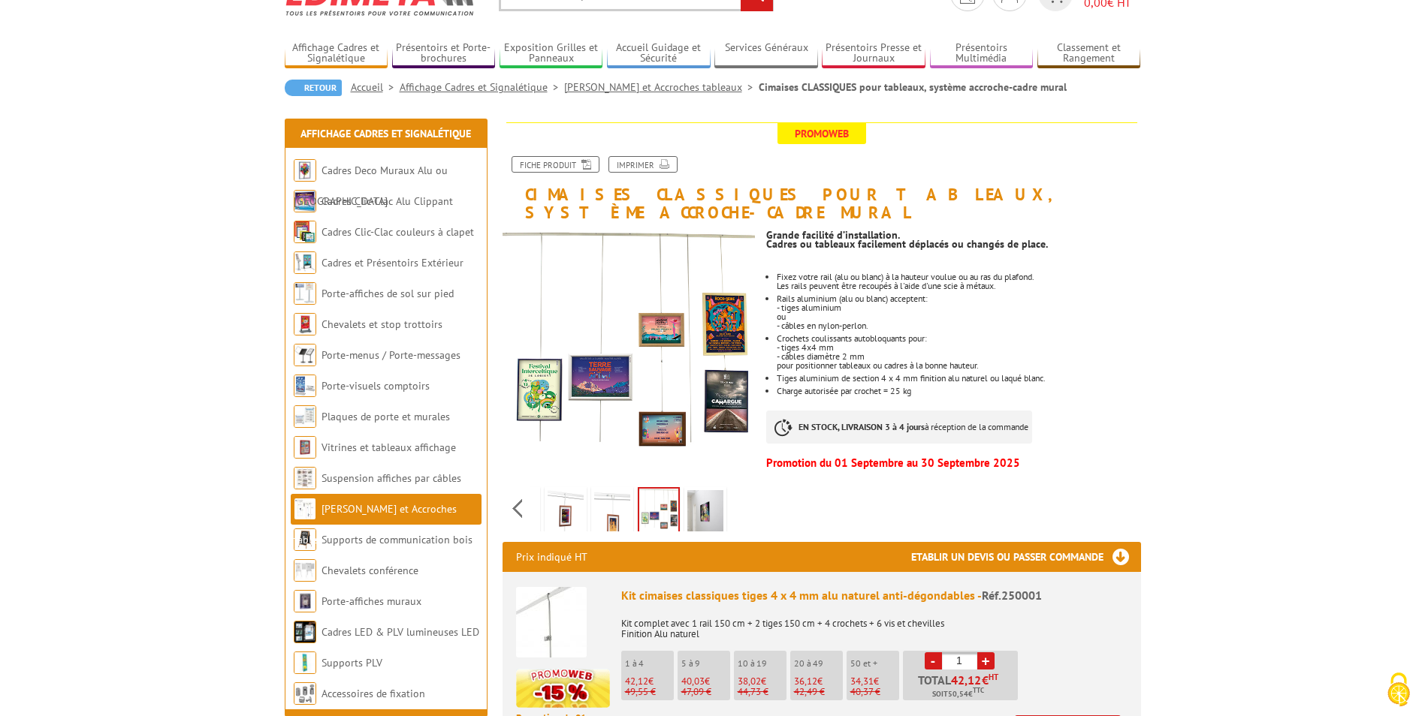
click at [698, 495] on img at bounding box center [705, 513] width 36 height 47
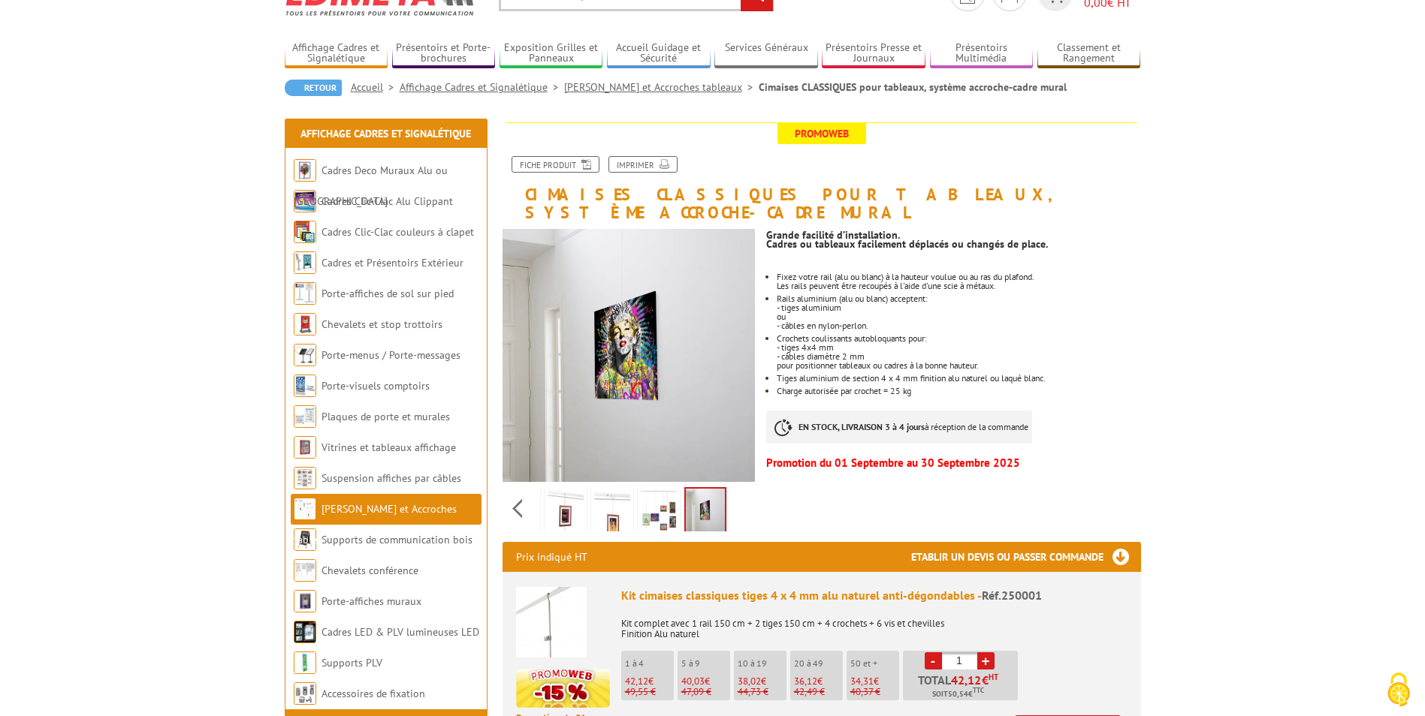
click at [650, 492] on img at bounding box center [659, 513] width 36 height 47
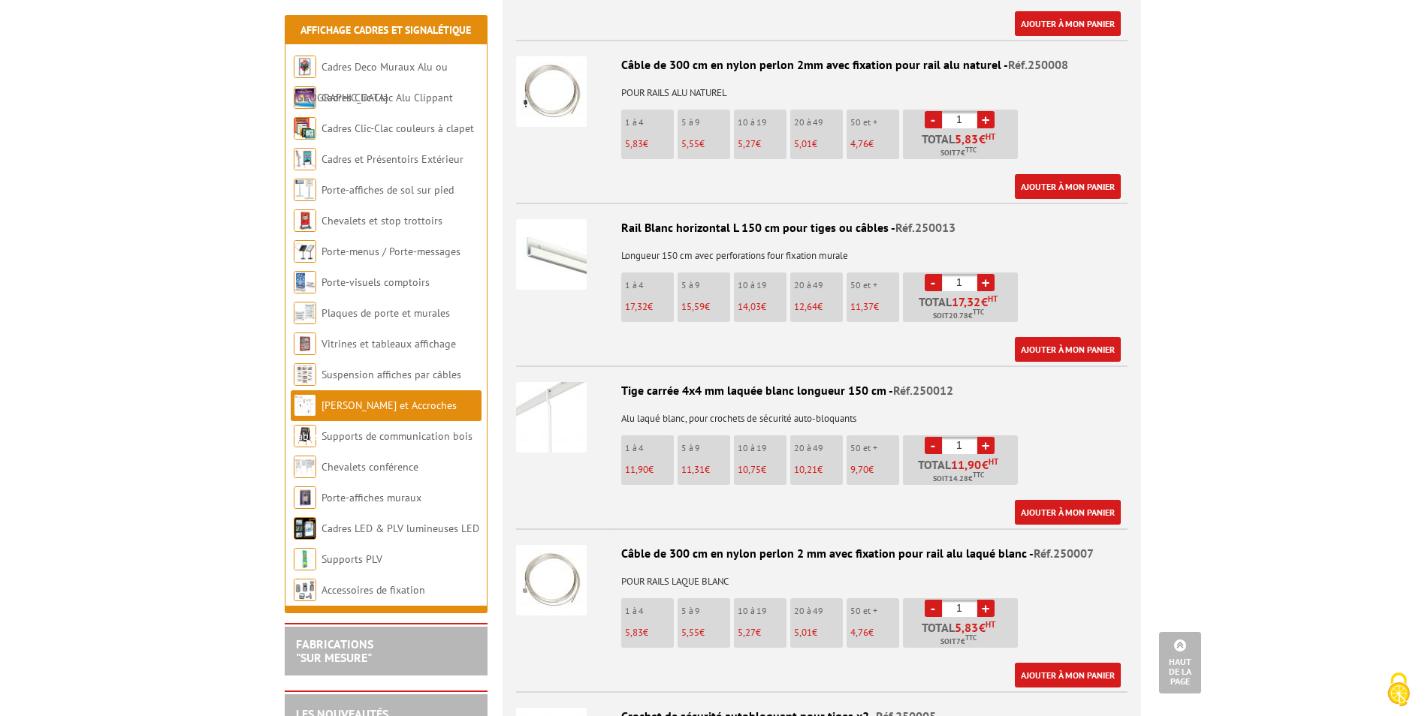
scroll to position [1727, 0]
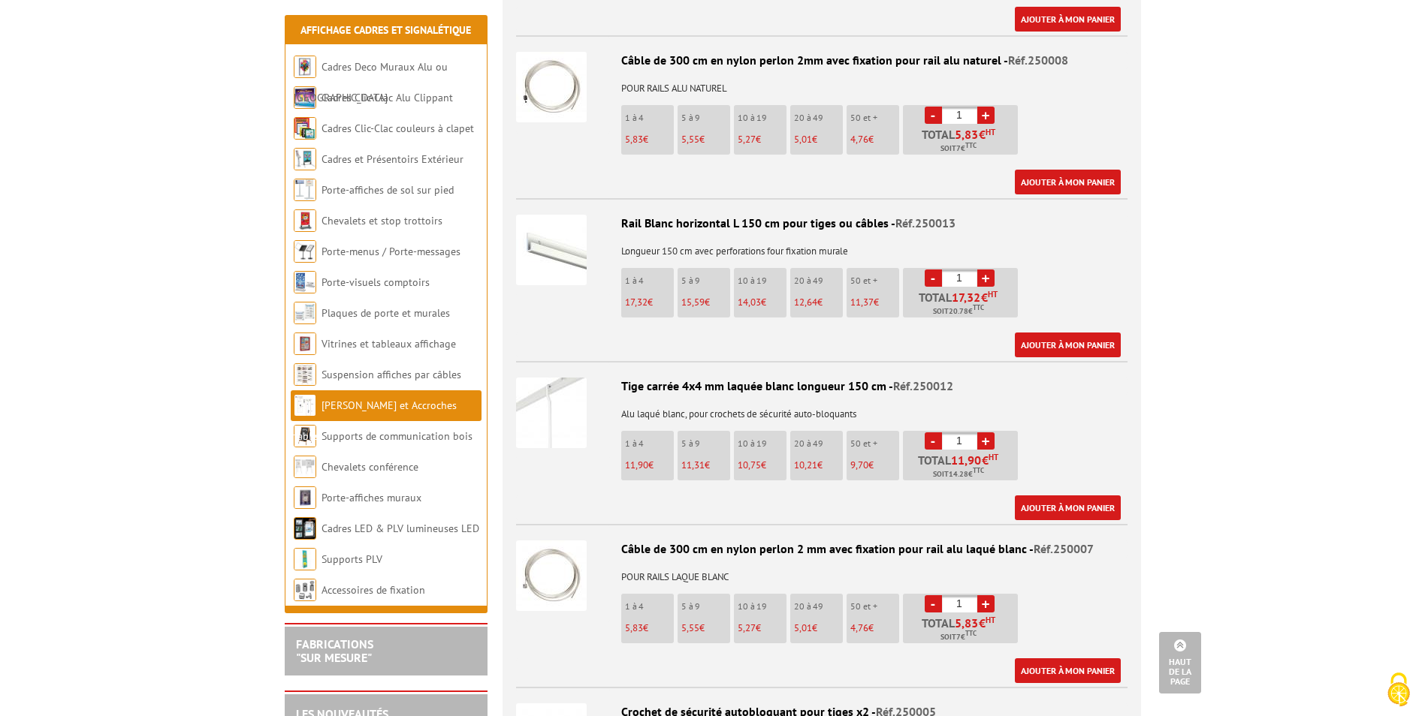
click at [982, 433] on link "+" at bounding box center [985, 441] width 17 height 17
type input "5"
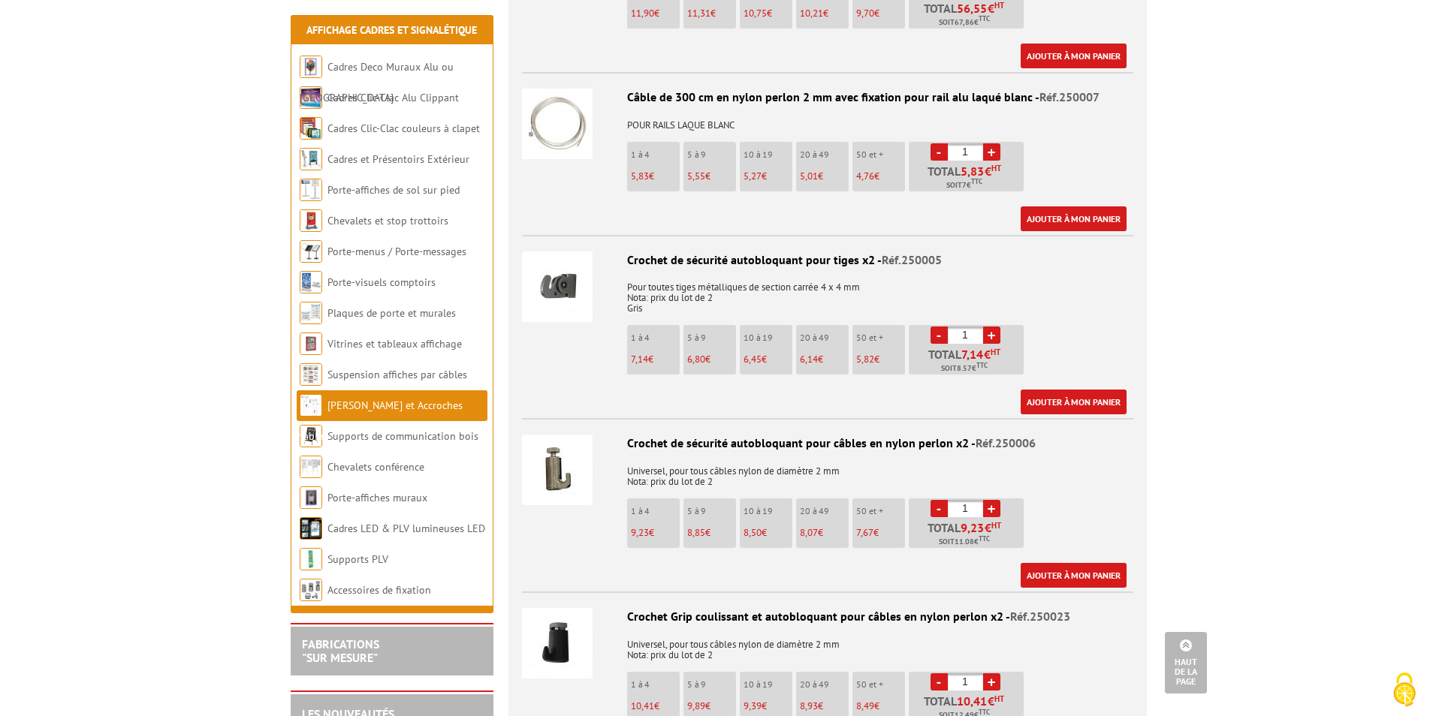
scroll to position [2178, 0]
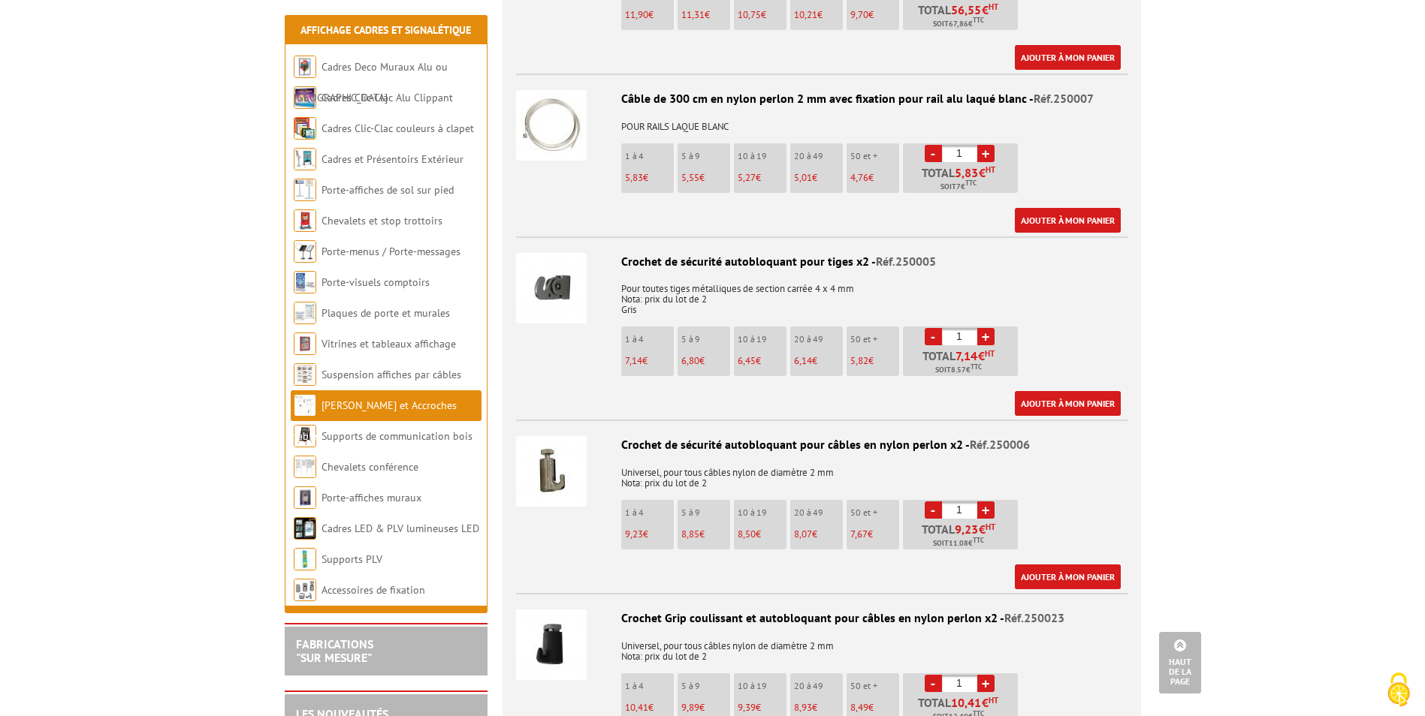
click at [988, 328] on link "+" at bounding box center [985, 336] width 17 height 17
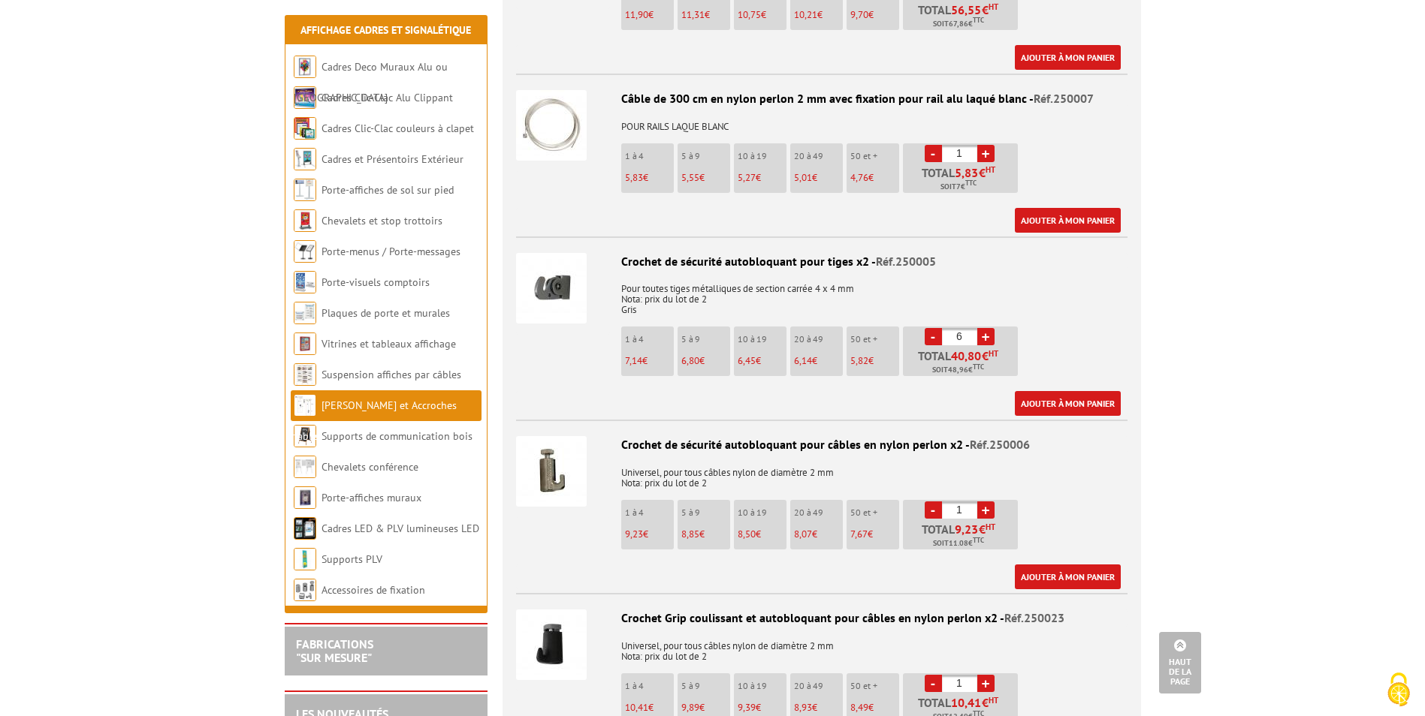
click at [988, 328] on link "+" at bounding box center [985, 336] width 17 height 17
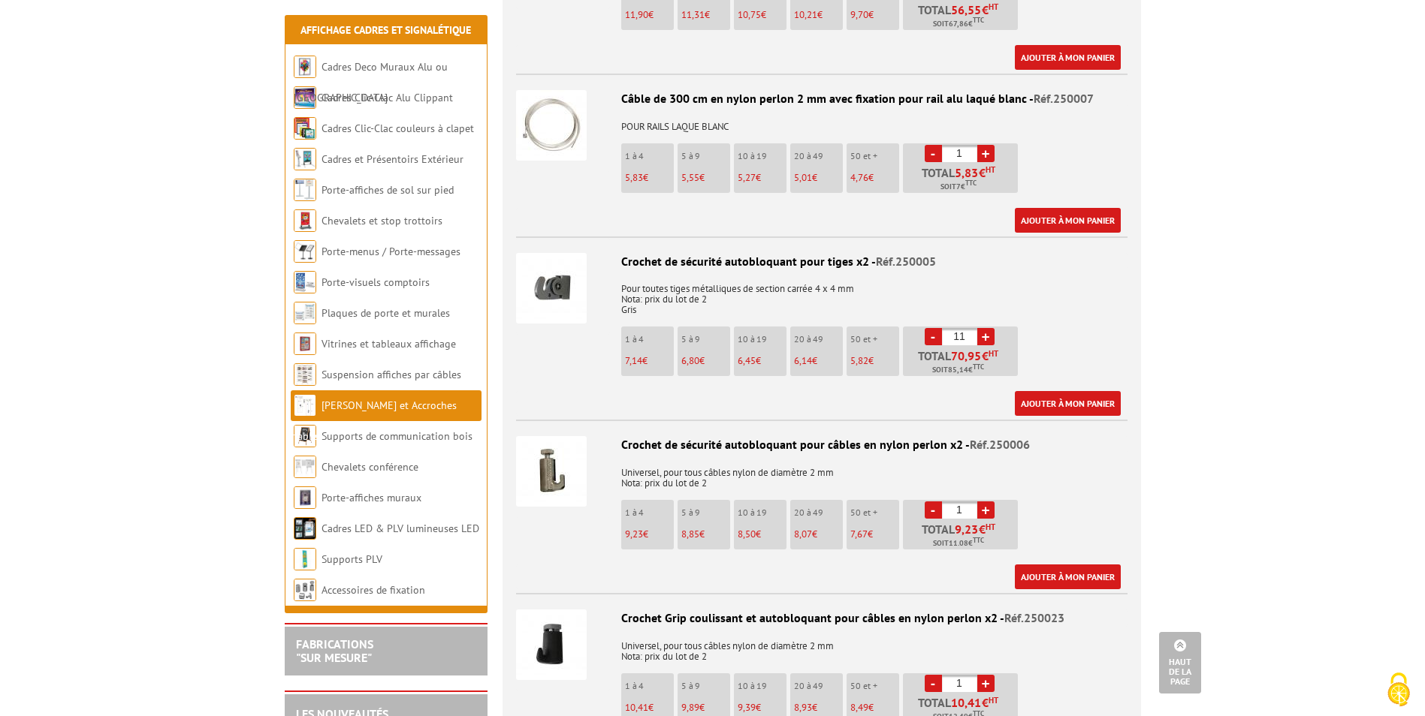
click at [988, 328] on link "+" at bounding box center [985, 336] width 17 height 17
type input "14"
click at [1065, 391] on link "Ajouter à mon panier" at bounding box center [1068, 403] width 106 height 25
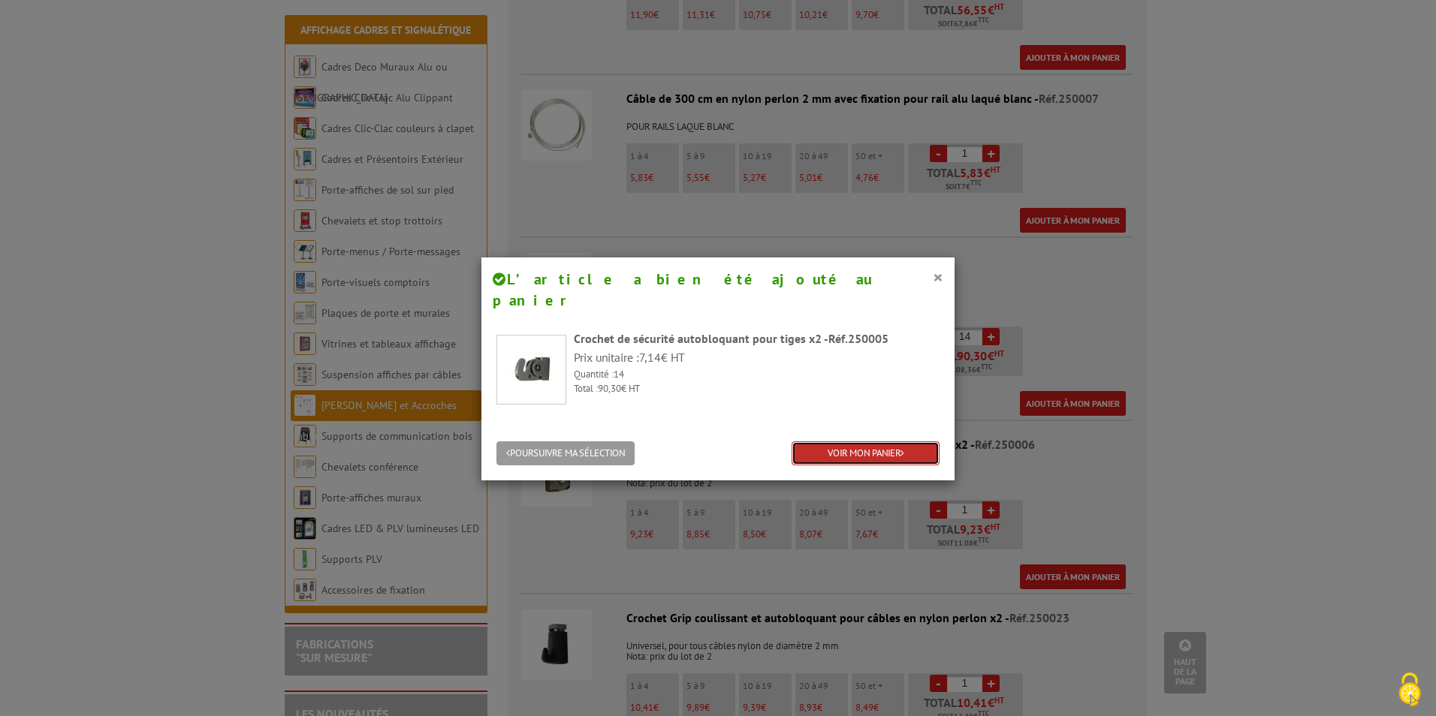
click at [862, 442] on link "VOIR MON PANIER" at bounding box center [866, 454] width 148 height 25
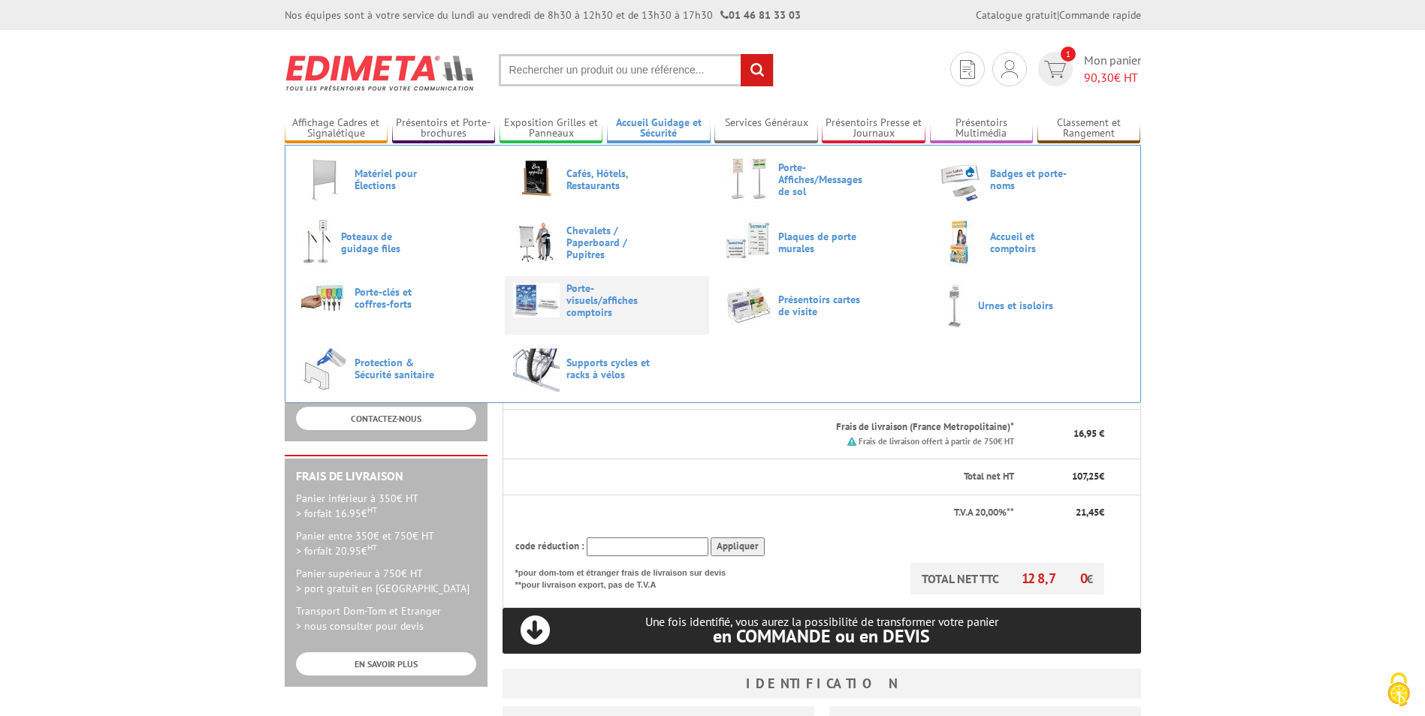
click at [588, 294] on span "Porte-visuels/affiches comptoirs" at bounding box center [611, 300] width 90 height 36
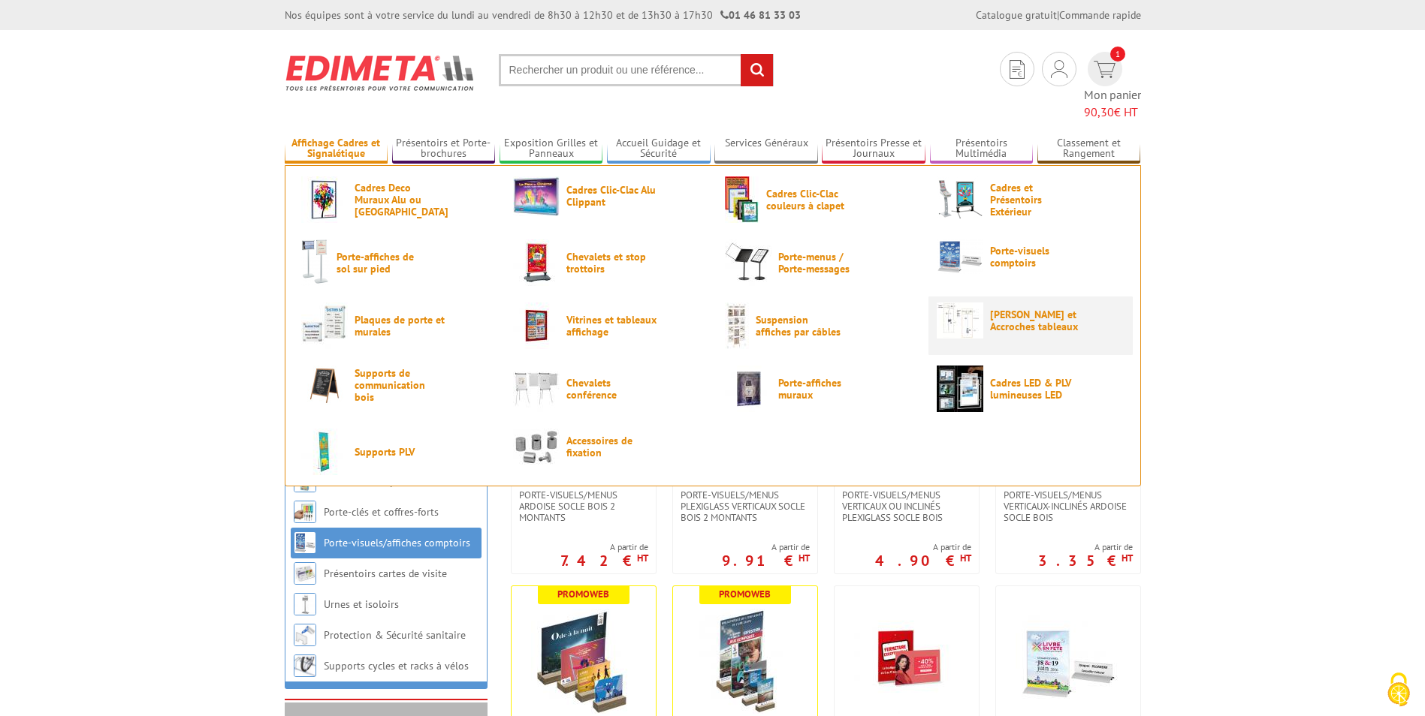
click at [1027, 309] on span "[PERSON_NAME] et Accroches tableaux" at bounding box center [1035, 321] width 90 height 24
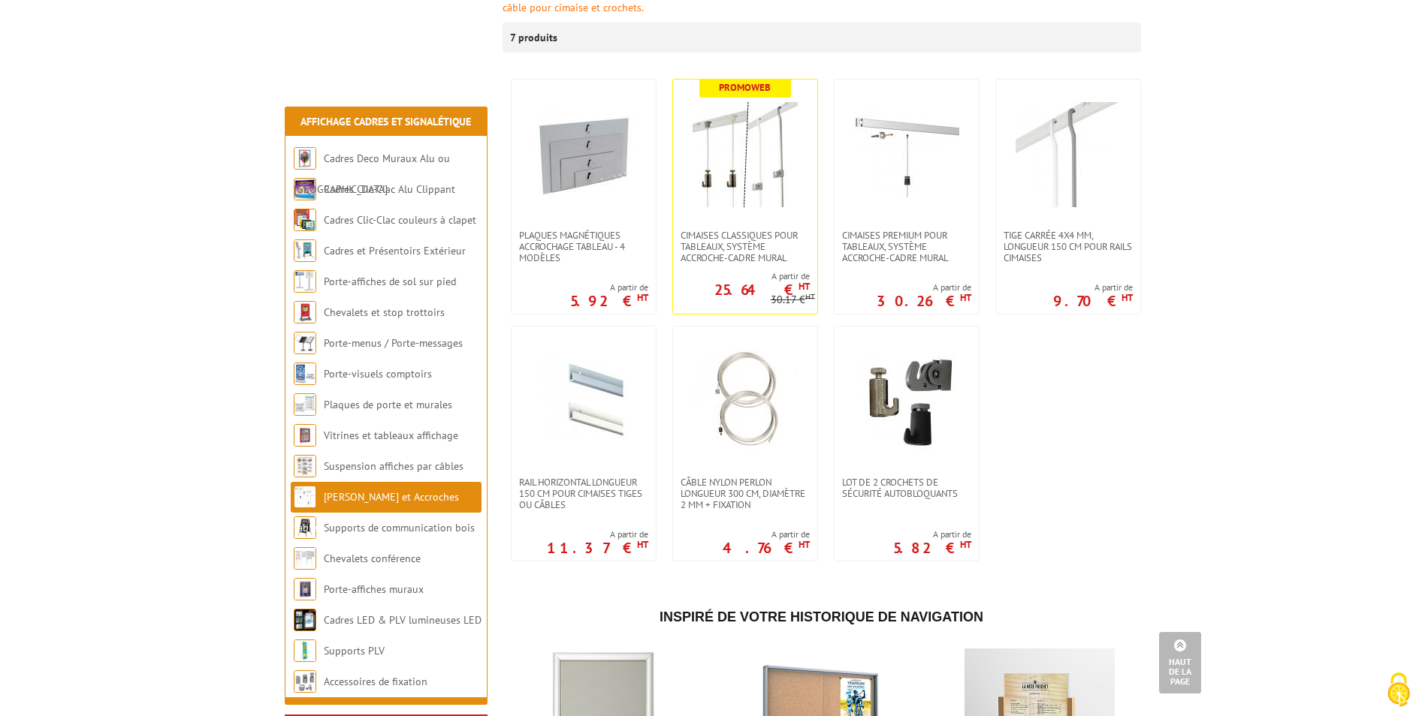
scroll to position [225, 0]
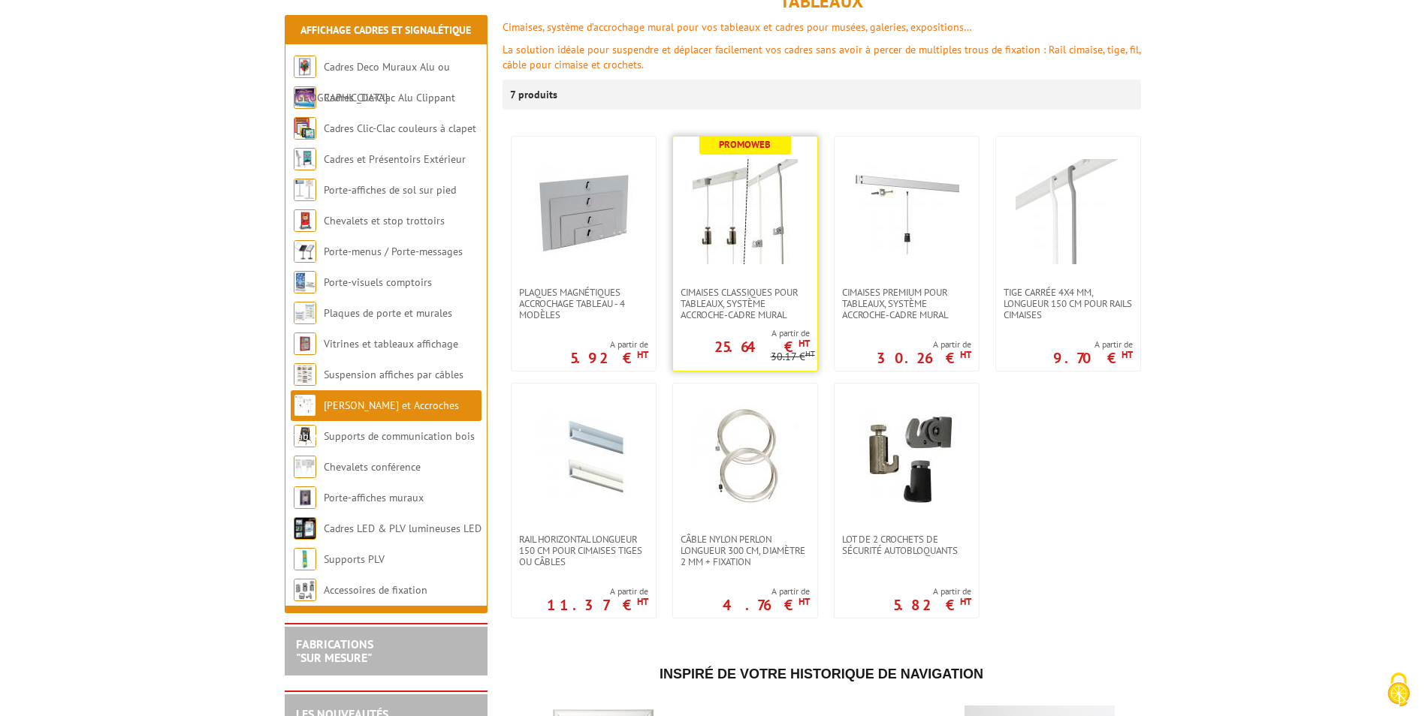
click at [766, 225] on img at bounding box center [744, 211] width 105 height 105
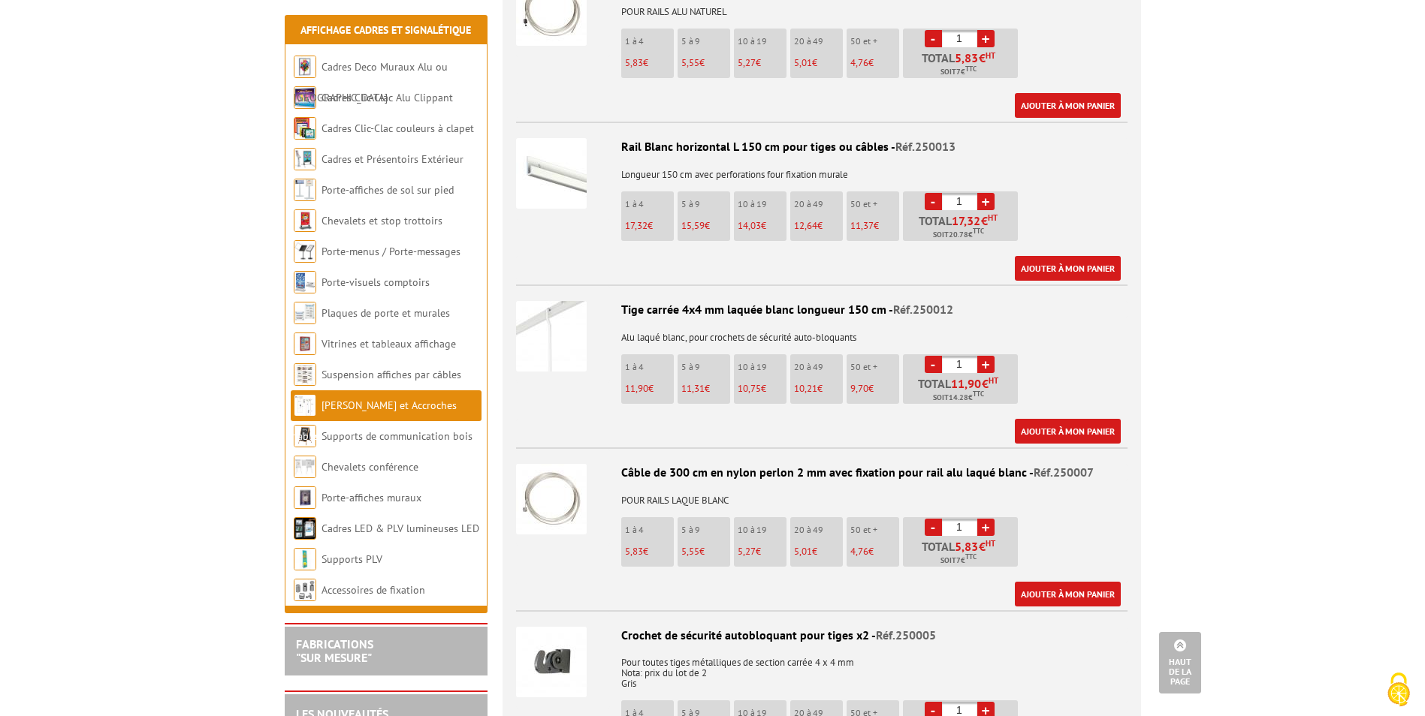
scroll to position [1802, 0]
click at [984, 357] on link "+" at bounding box center [985, 365] width 17 height 17
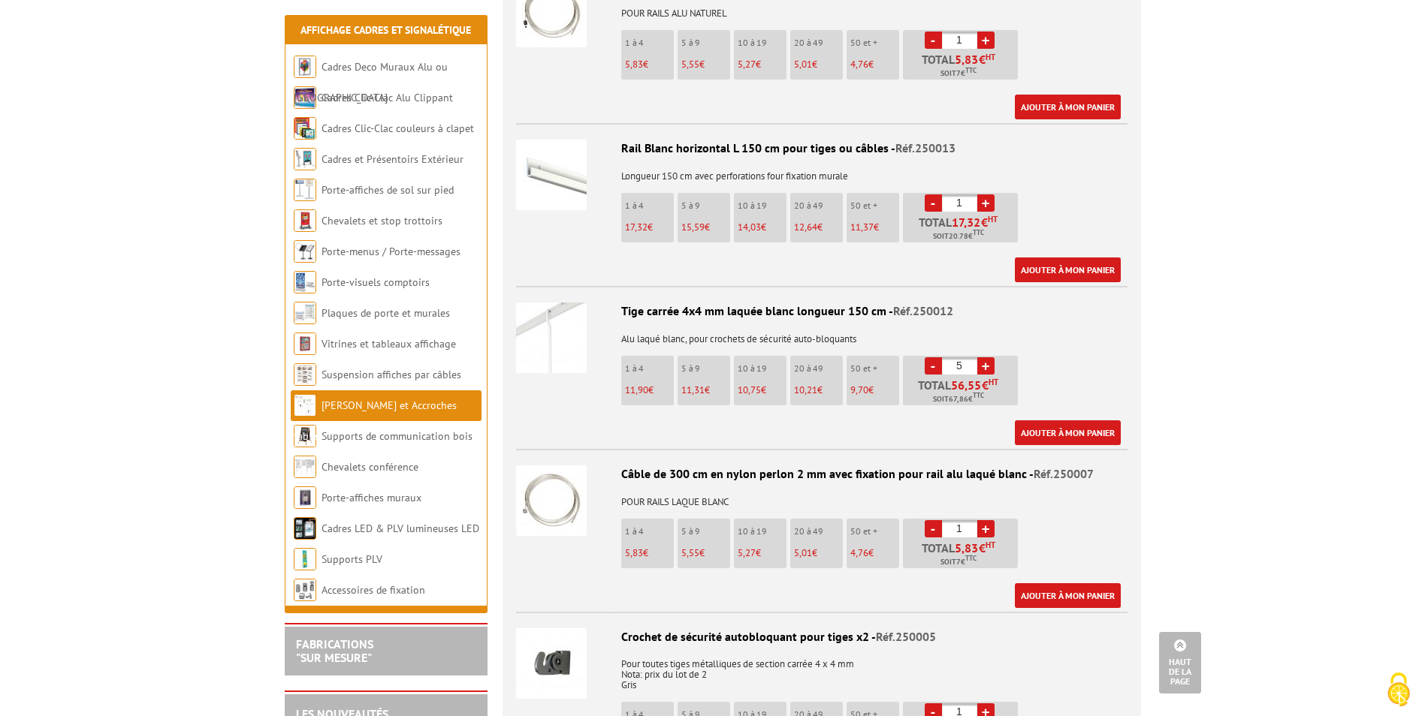
click at [983, 357] on link "+" at bounding box center [985, 365] width 17 height 17
type input "6"
click at [1057, 421] on link "Ajouter à mon panier" at bounding box center [1068, 433] width 106 height 25
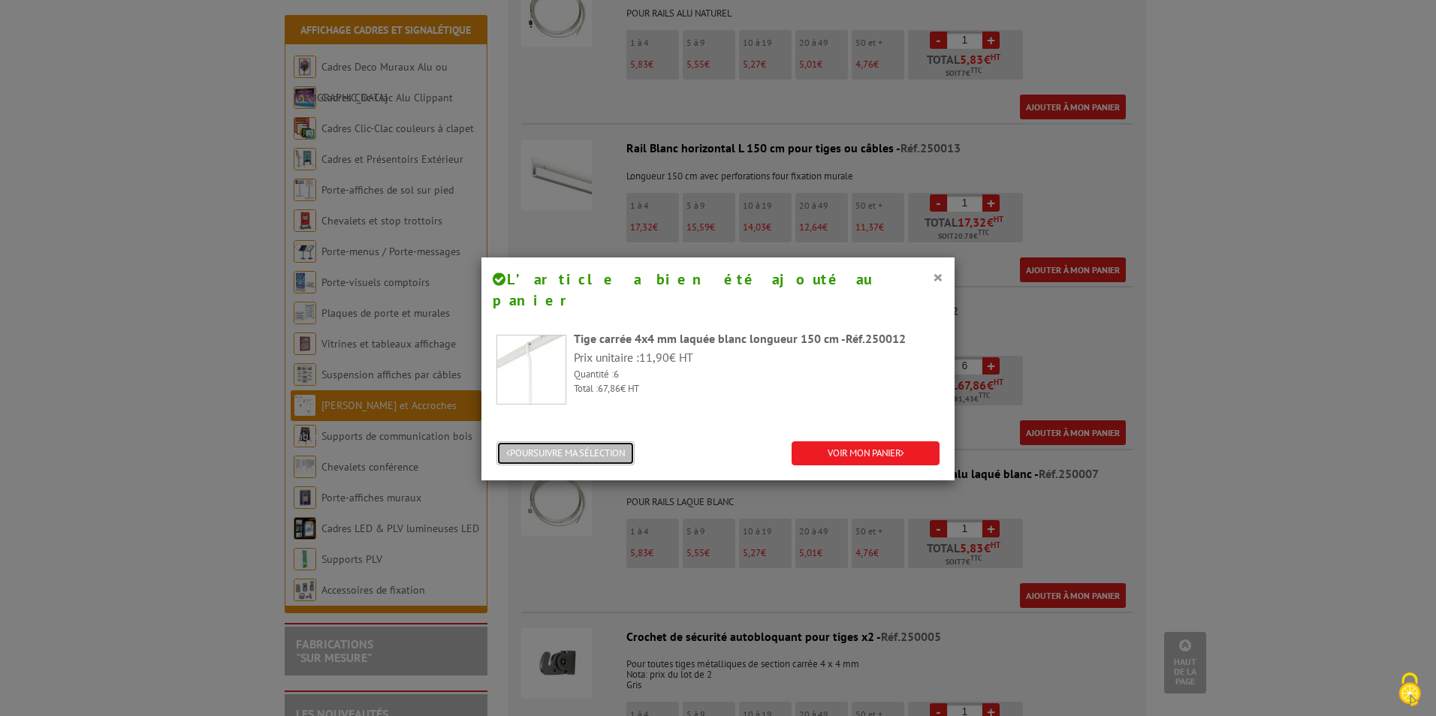
click at [578, 442] on button "POURSUIVRE MA SÉLECTION" at bounding box center [565, 454] width 138 height 25
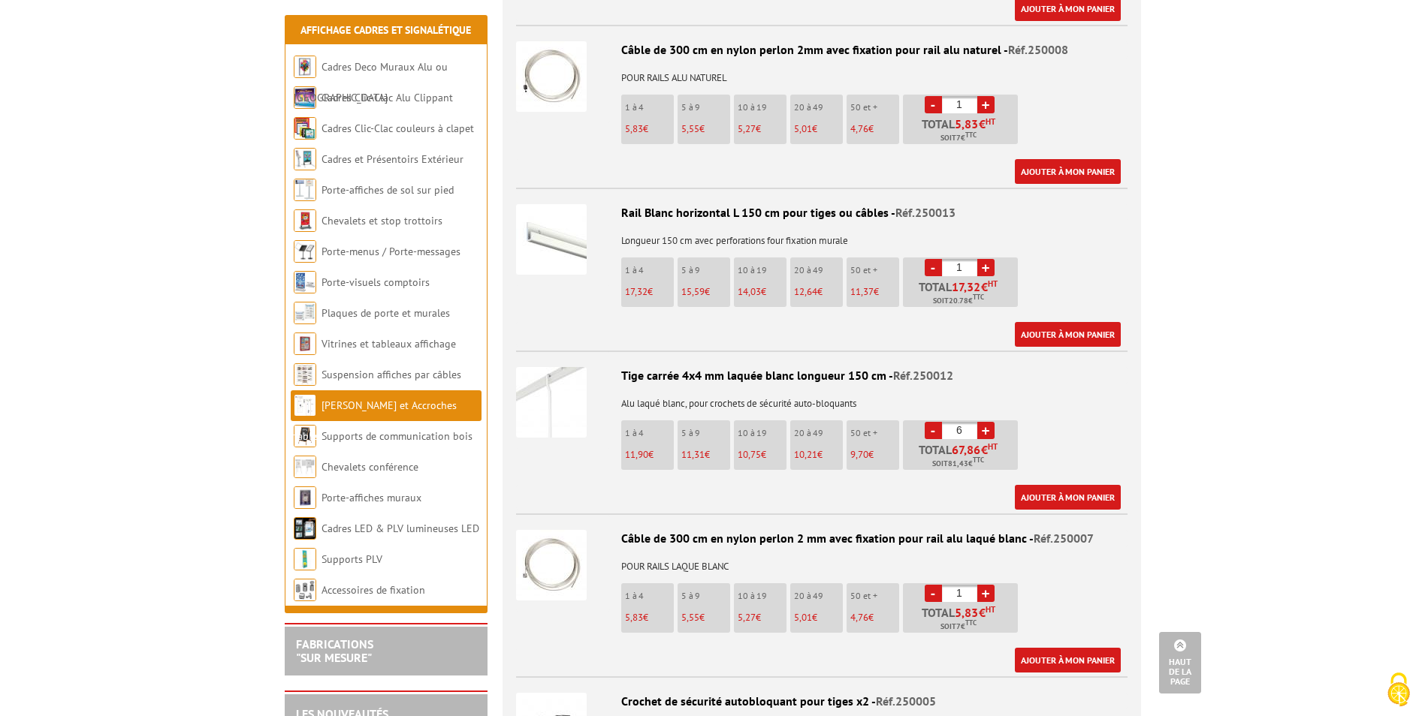
scroll to position [1652, 0]
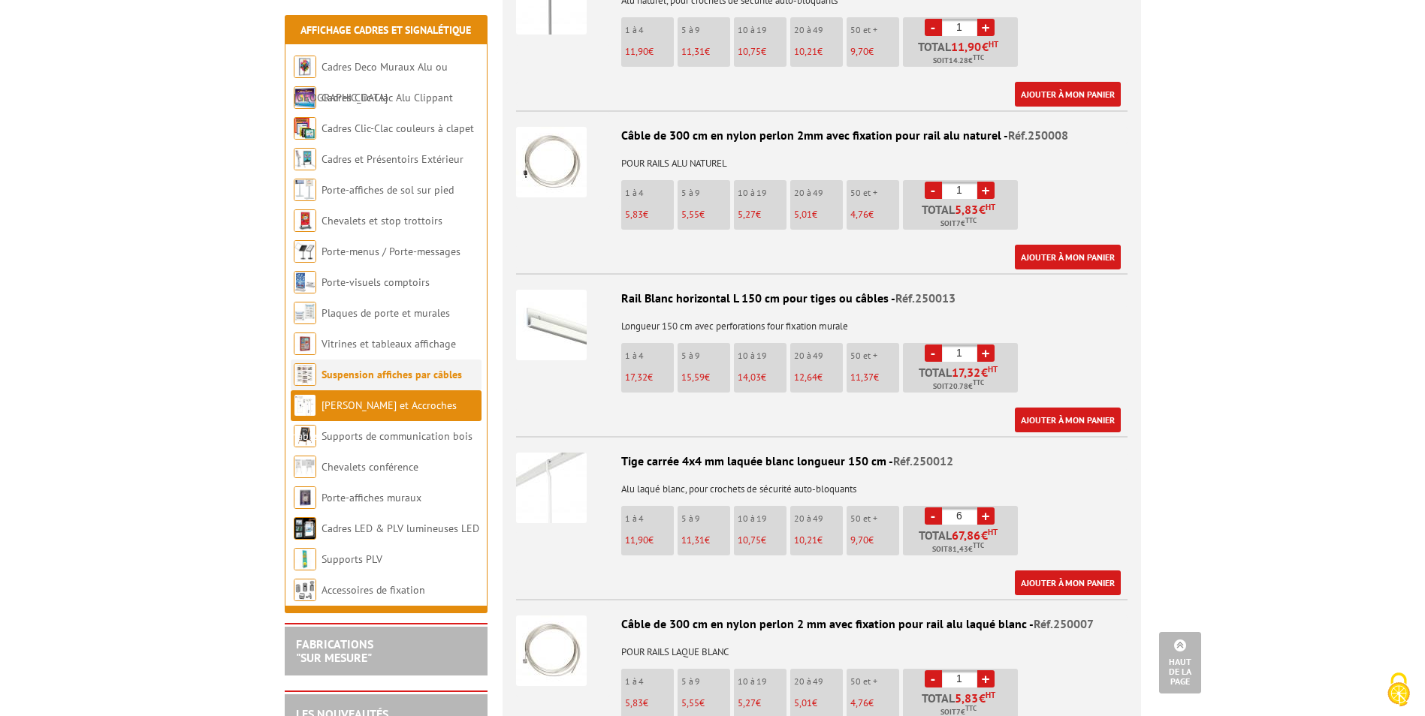
click at [423, 377] on link "Suspension affiches par câbles" at bounding box center [391, 375] width 140 height 14
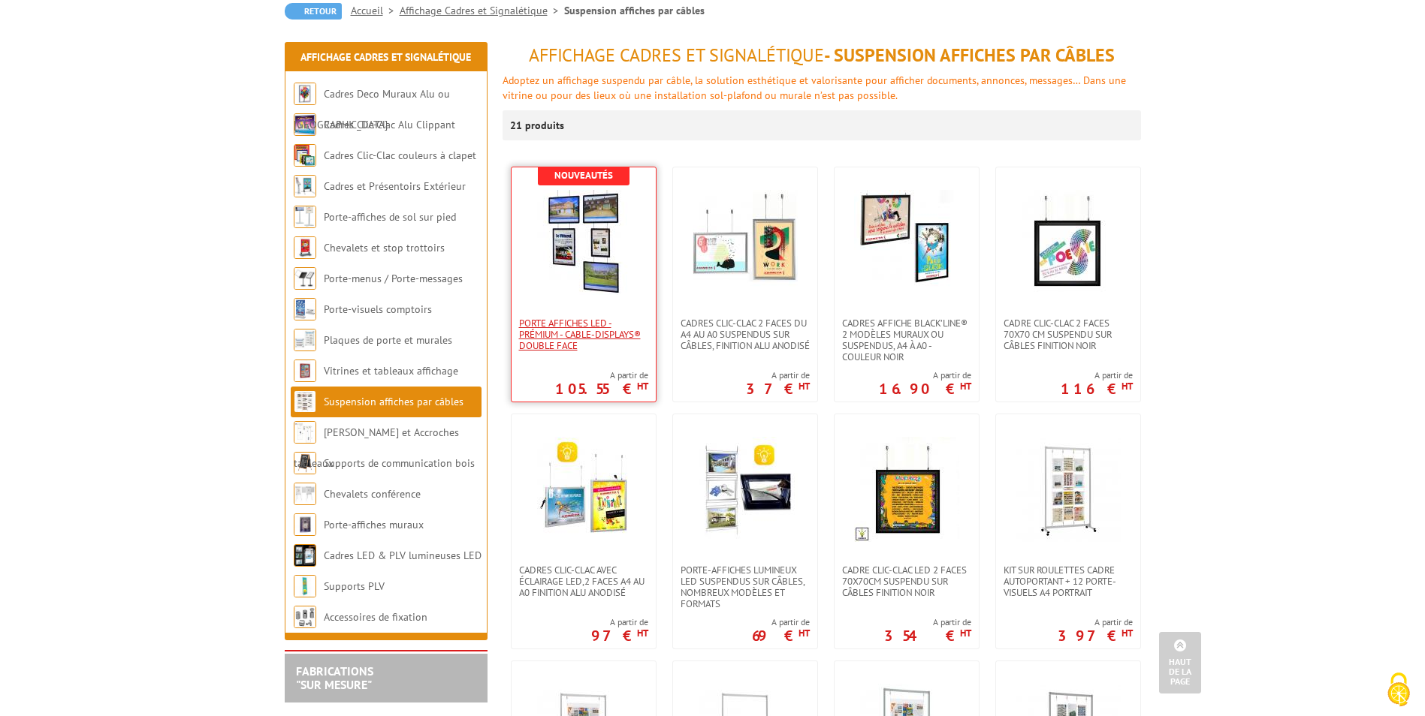
scroll to position [150, 0]
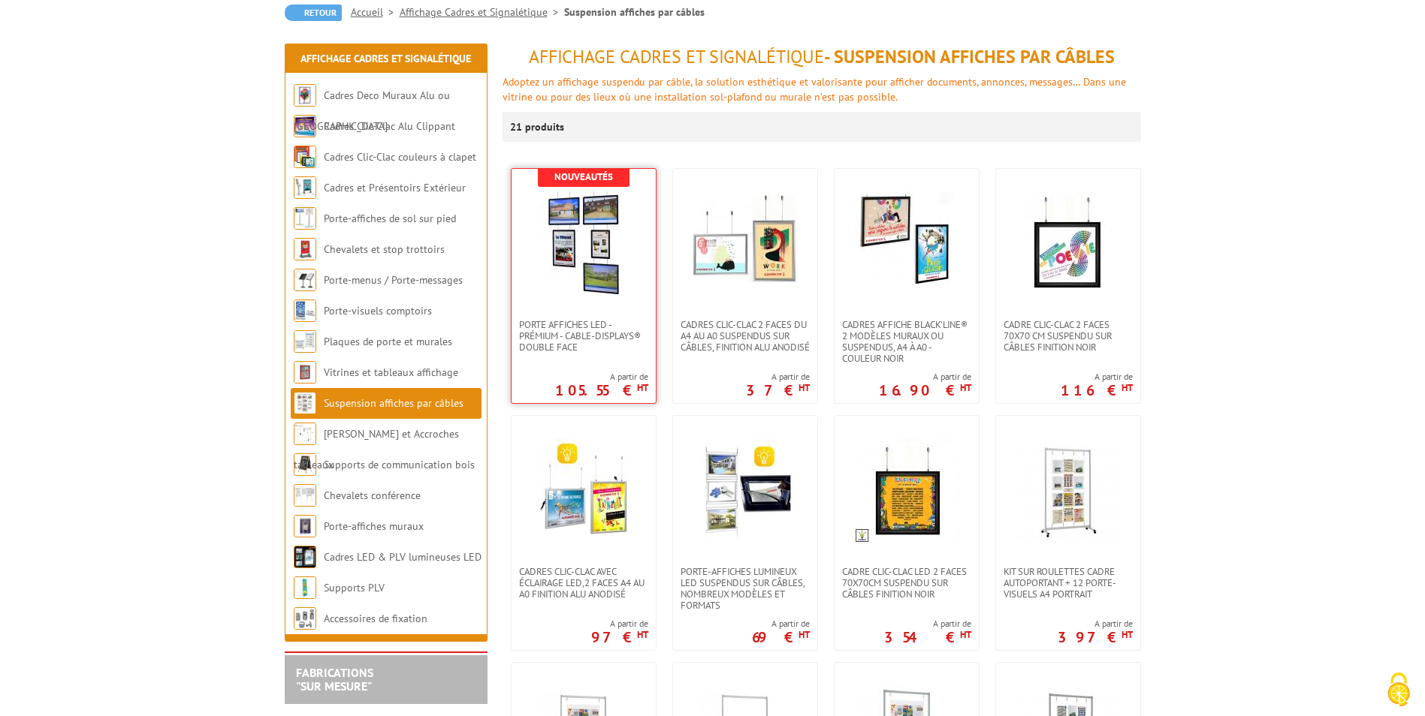
click at [596, 270] on img at bounding box center [583, 244] width 105 height 105
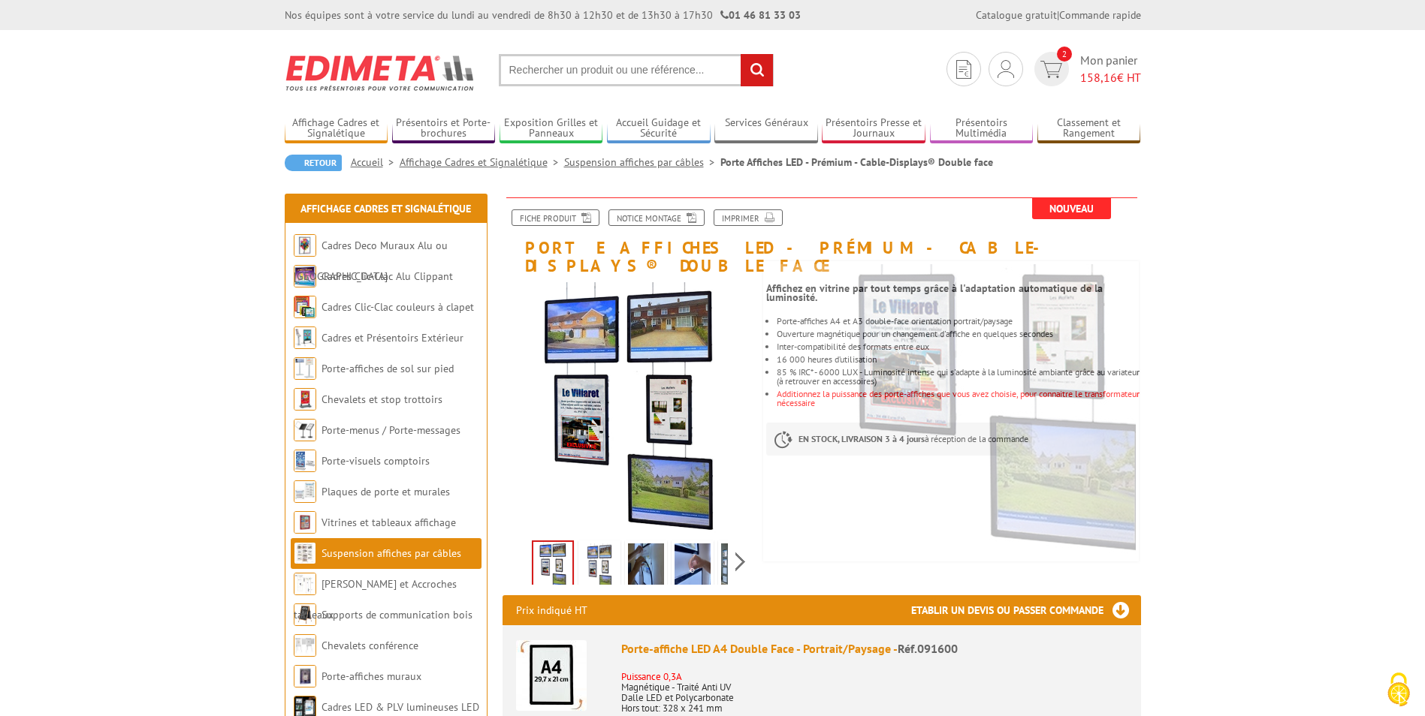
click at [604, 549] on img at bounding box center [599, 567] width 36 height 47
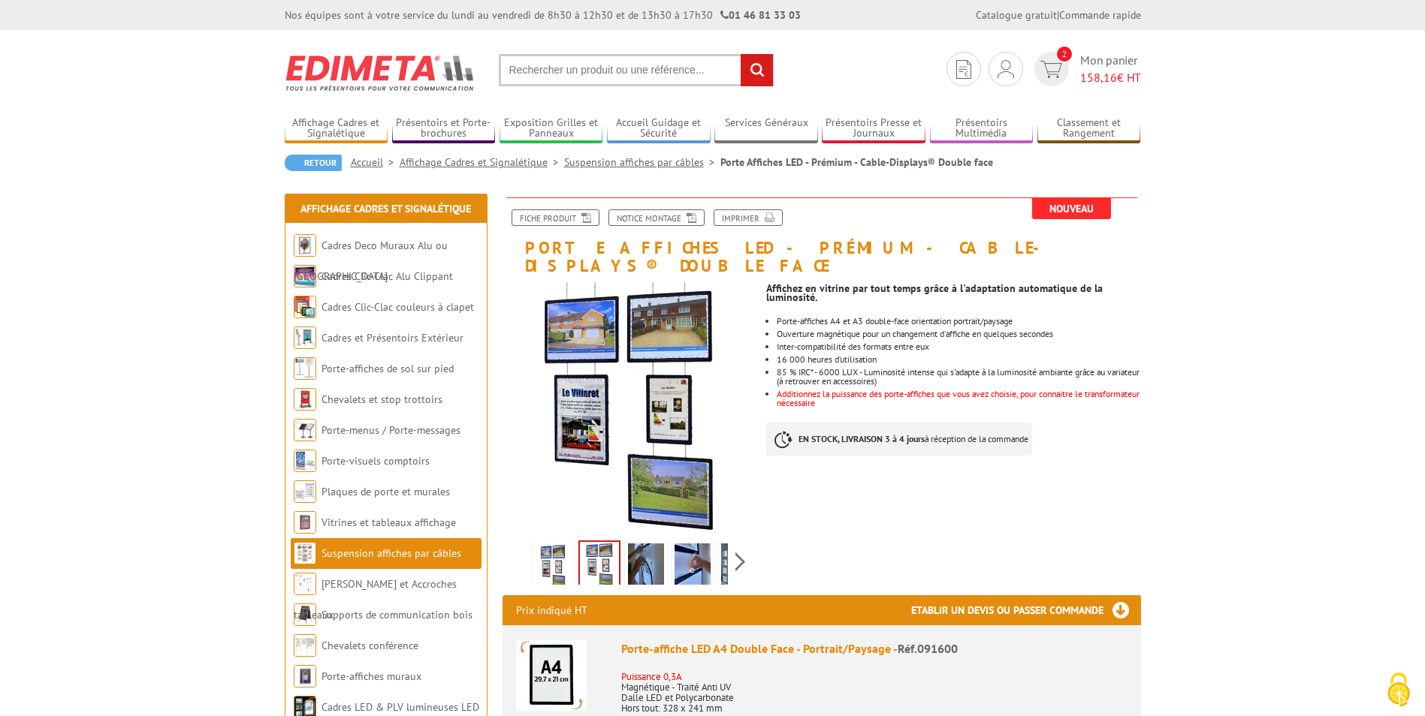
click at [625, 549] on link at bounding box center [646, 567] width 42 height 53
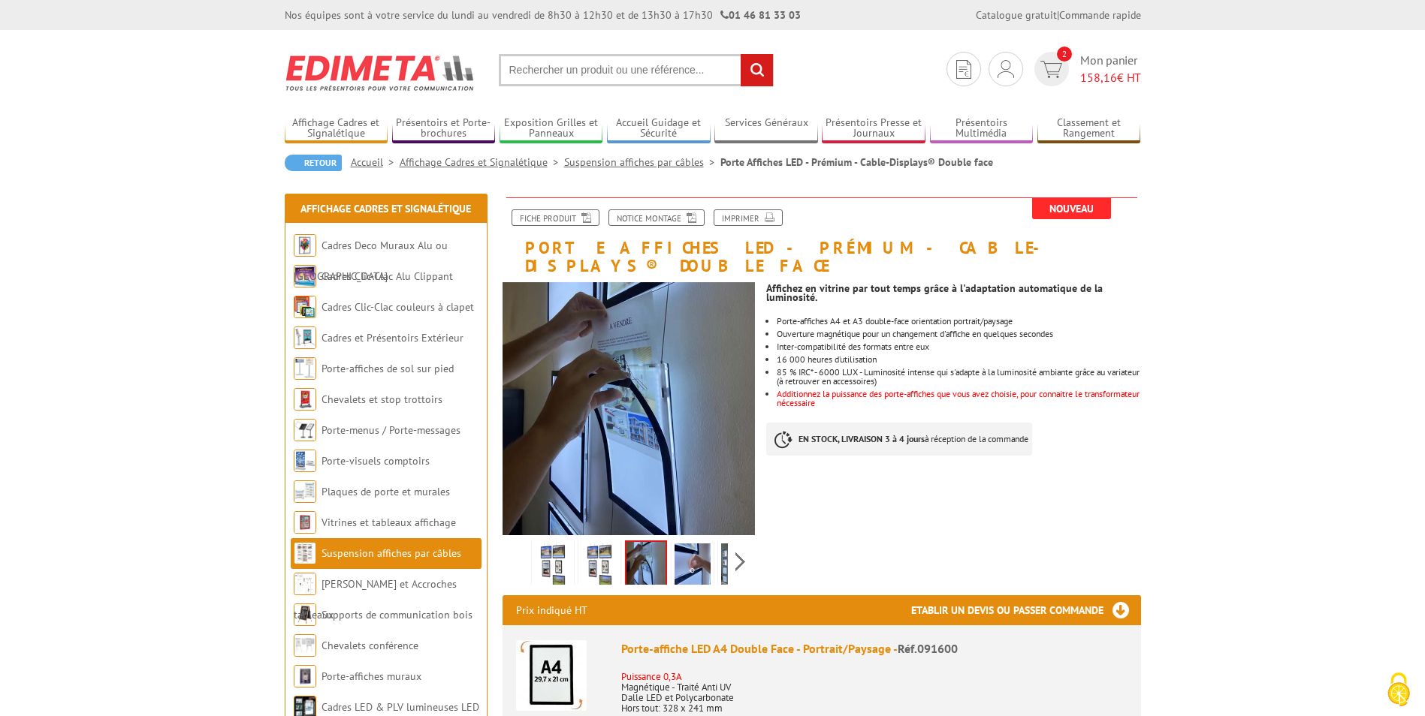
click at [698, 546] on img at bounding box center [692, 567] width 36 height 47
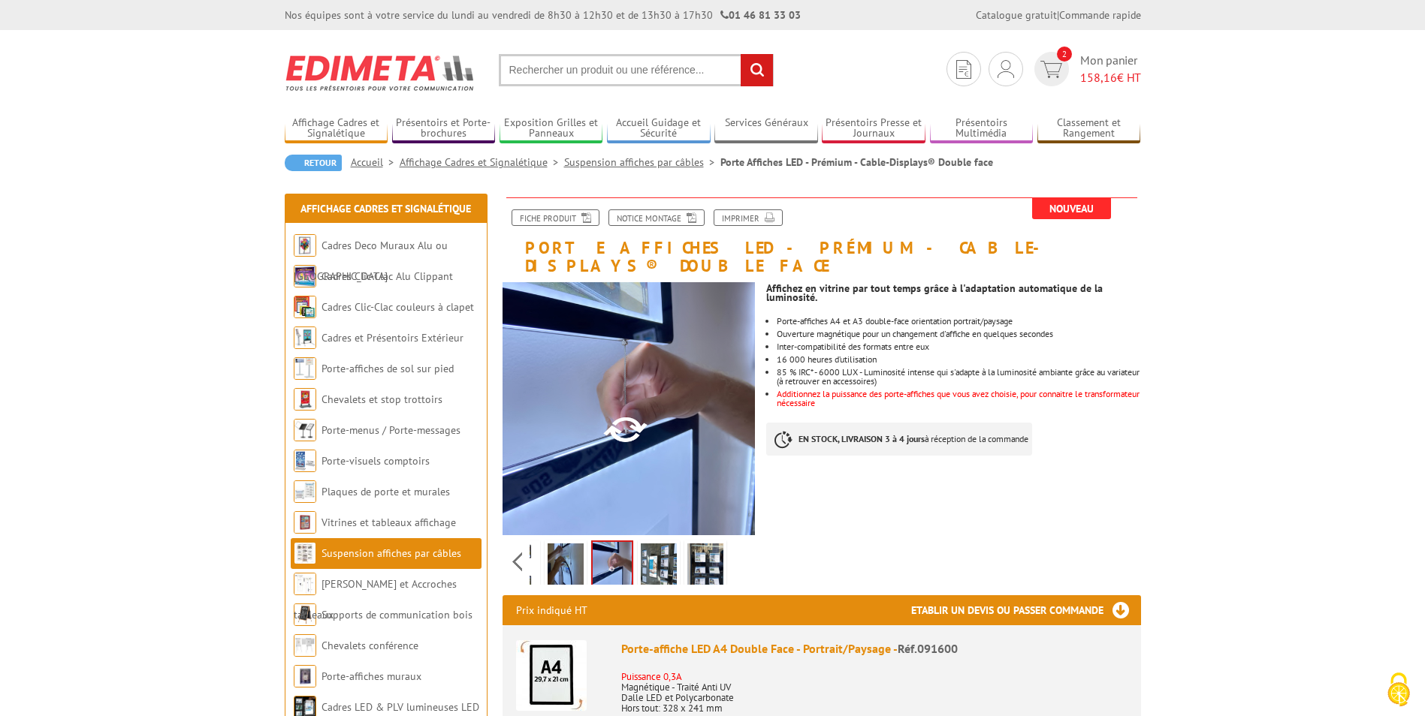
click at [738, 541] on div "Previous Next" at bounding box center [628, 561] width 253 height 53
click at [671, 548] on img at bounding box center [659, 567] width 36 height 47
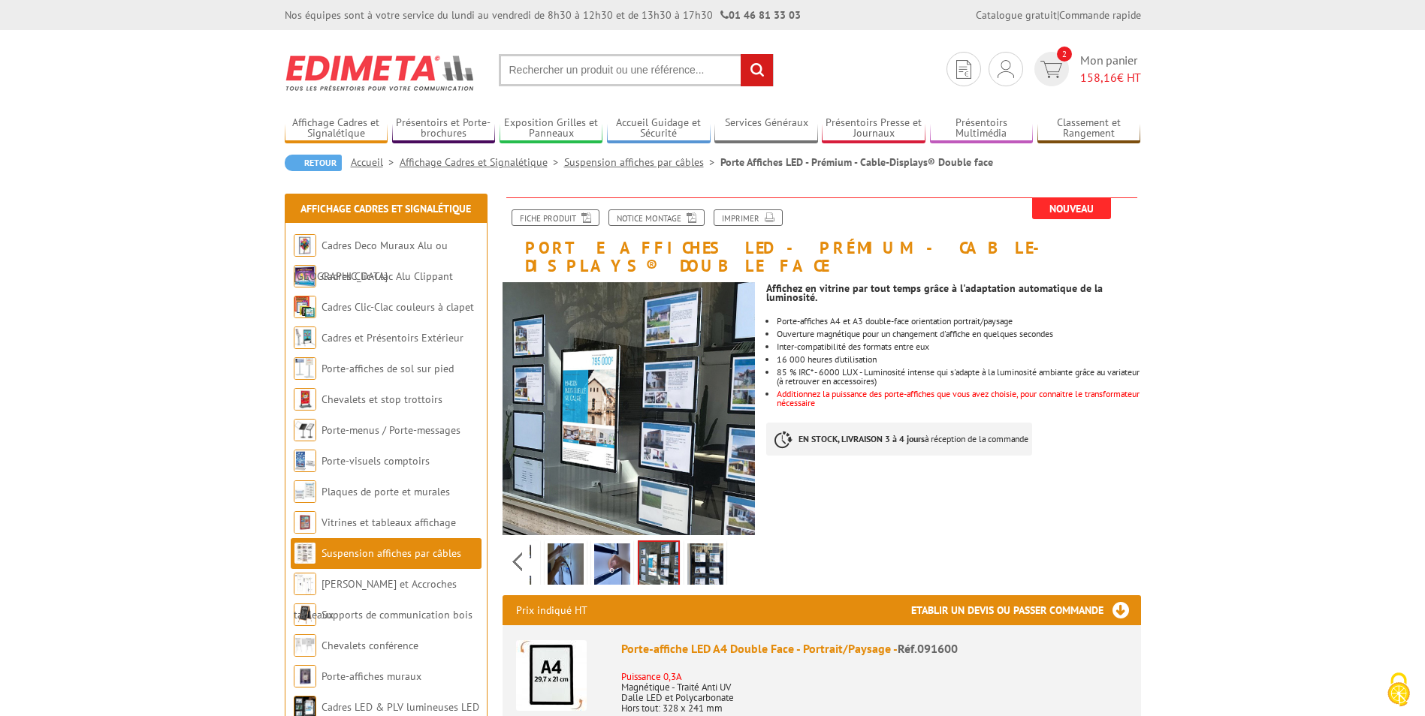
click at [707, 550] on img at bounding box center [705, 567] width 36 height 47
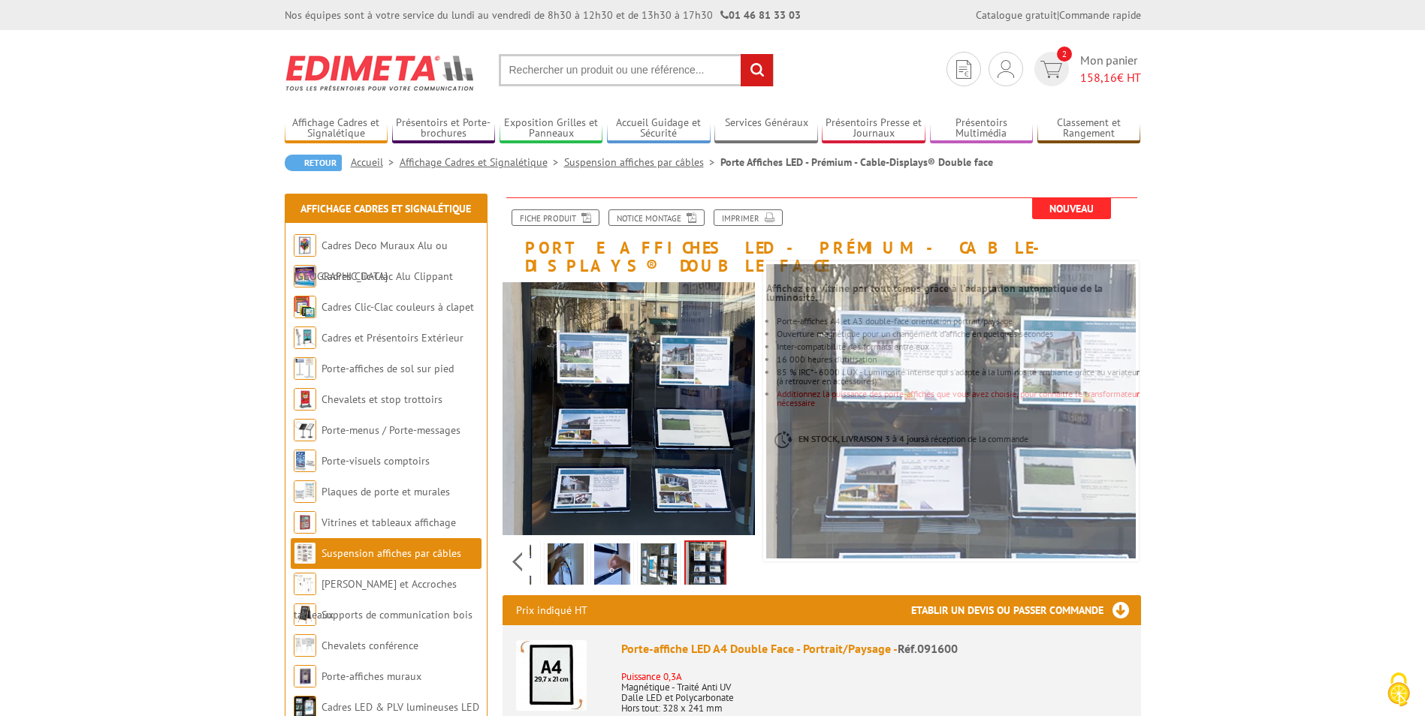
click at [418, 557] on link "Suspension affiches par câbles" at bounding box center [391, 554] width 140 height 14
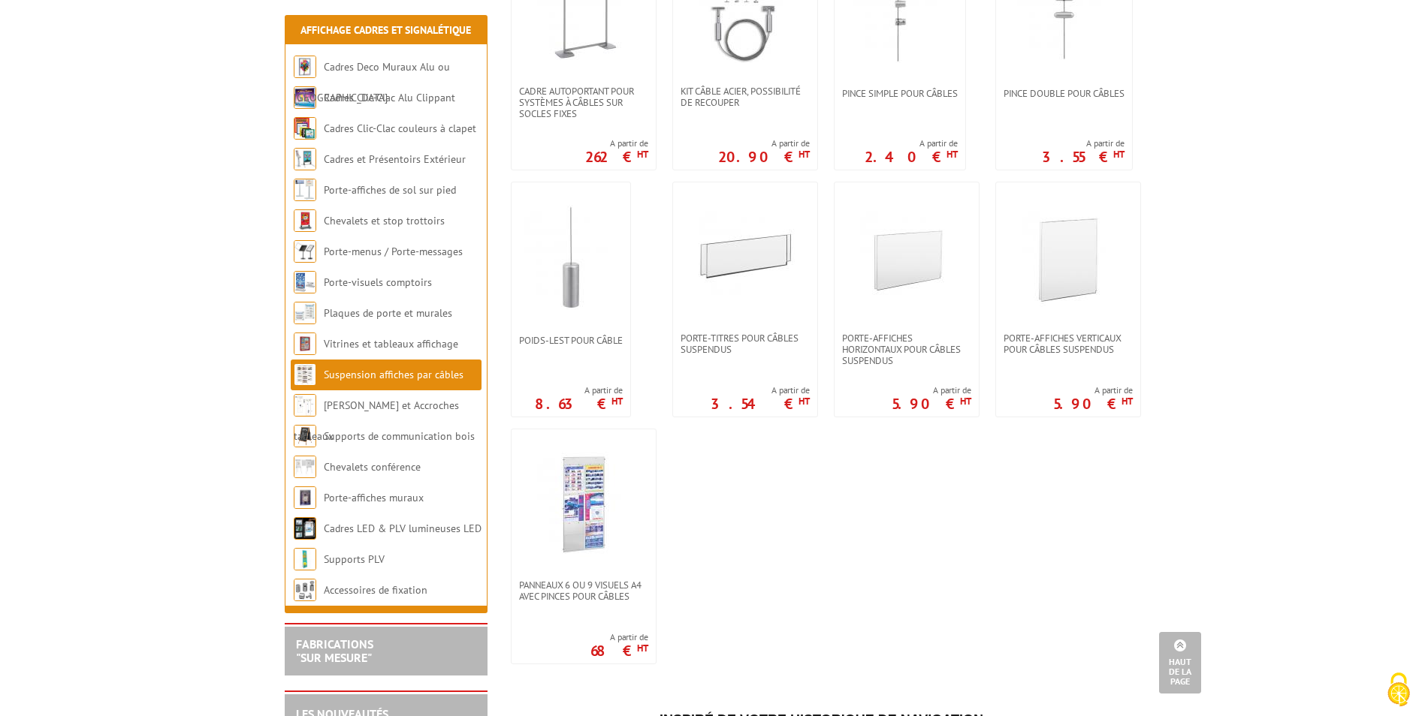
scroll to position [1127, 0]
click at [590, 503] on img at bounding box center [583, 503] width 105 height 105
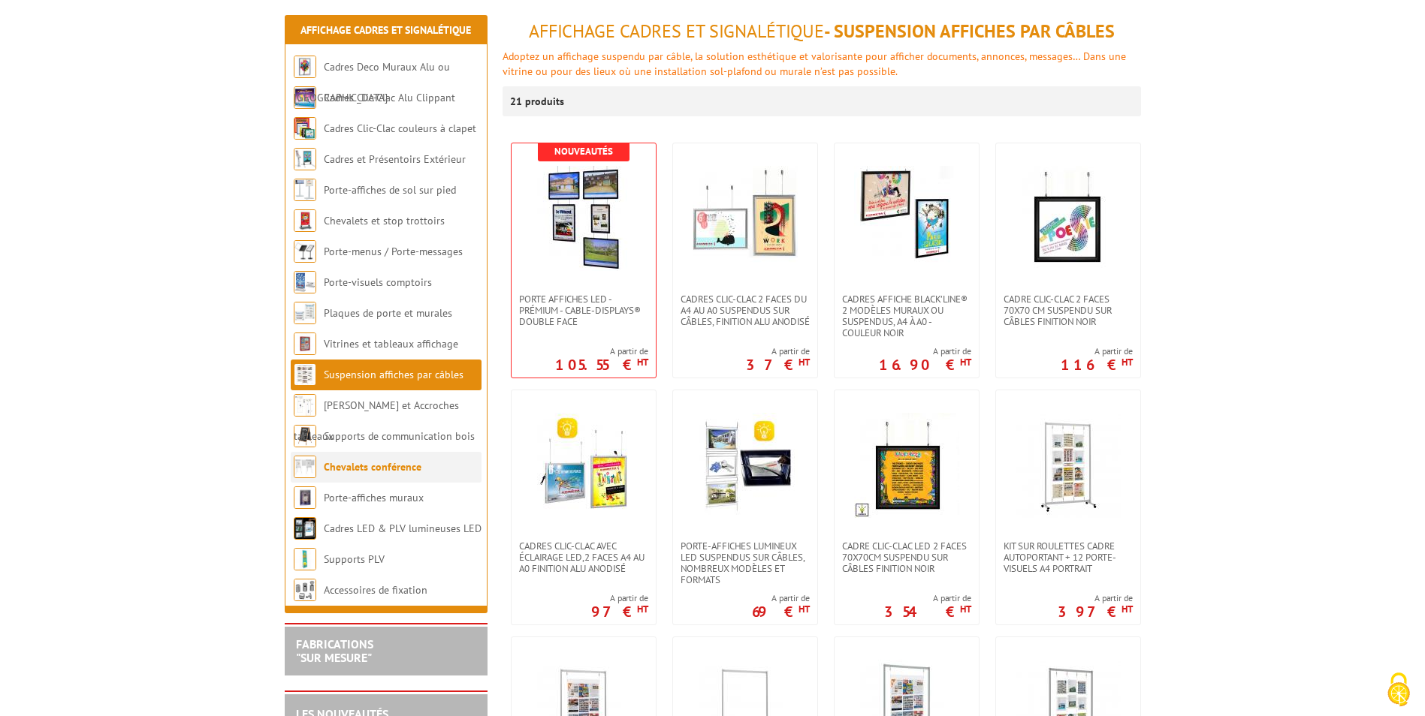
scroll to position [225, 0]
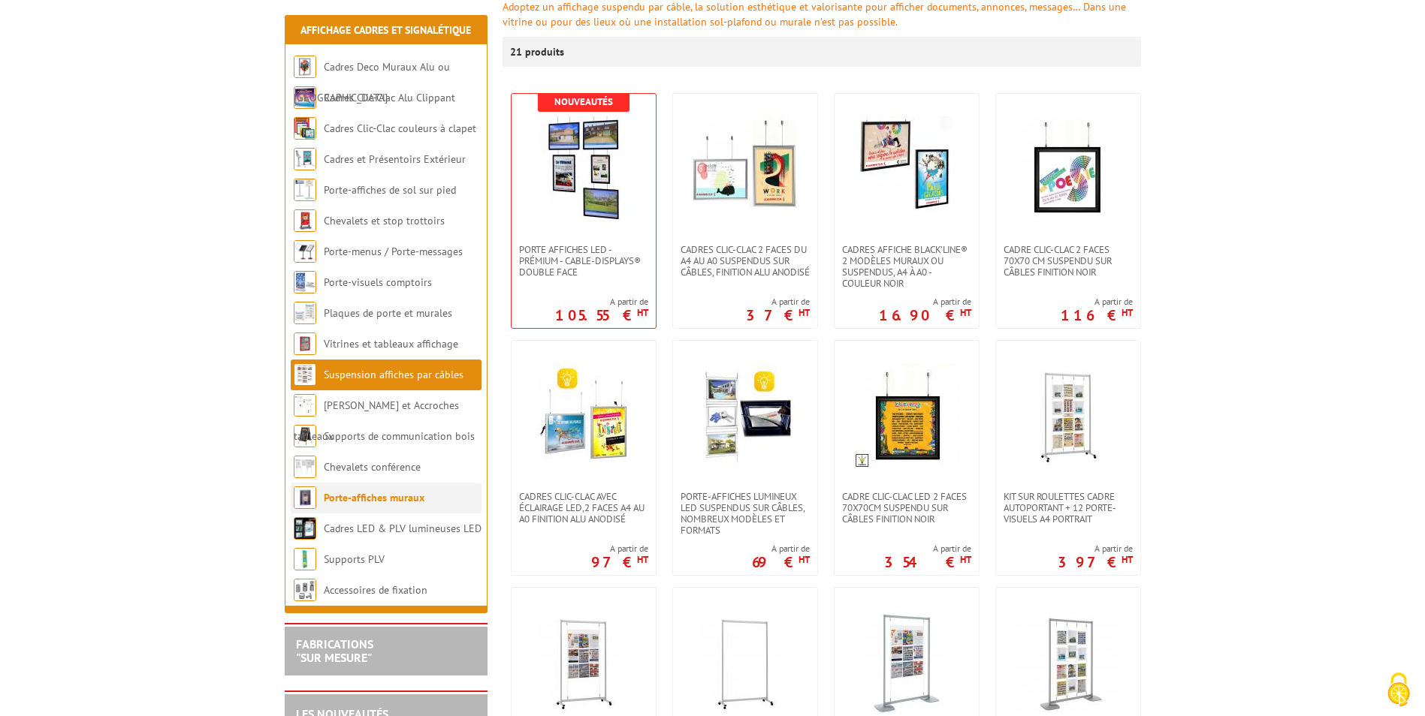
click at [385, 498] on link "Porte-affiches muraux" at bounding box center [374, 498] width 101 height 14
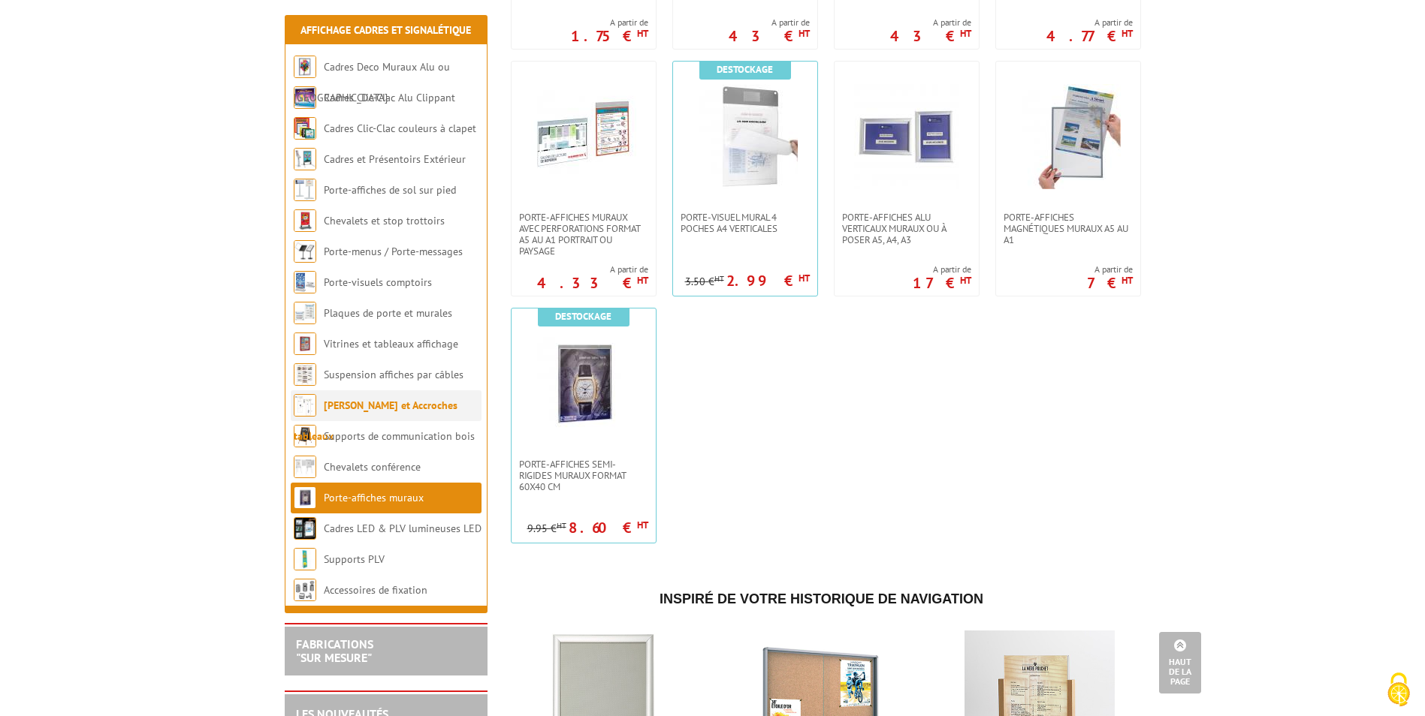
scroll to position [1277, 0]
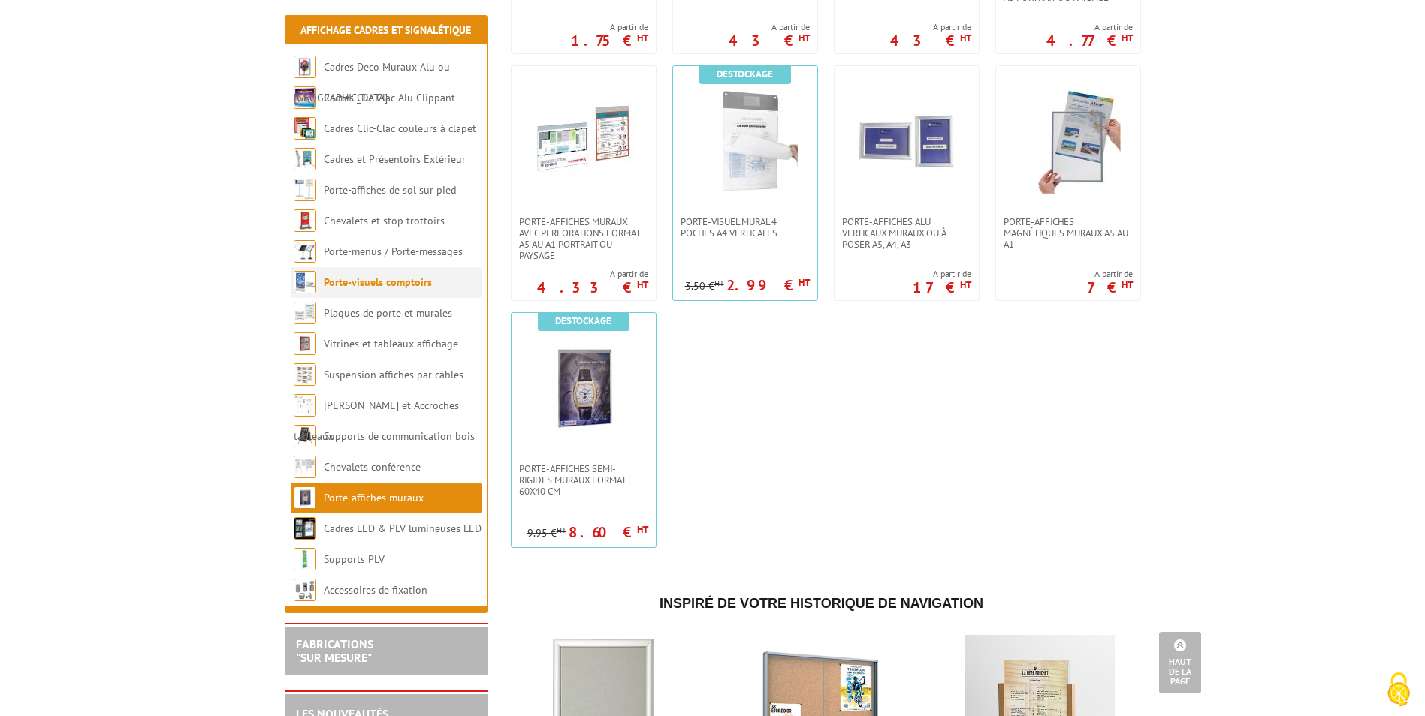
click at [394, 279] on link "Porte-visuels comptoirs" at bounding box center [378, 283] width 108 height 14
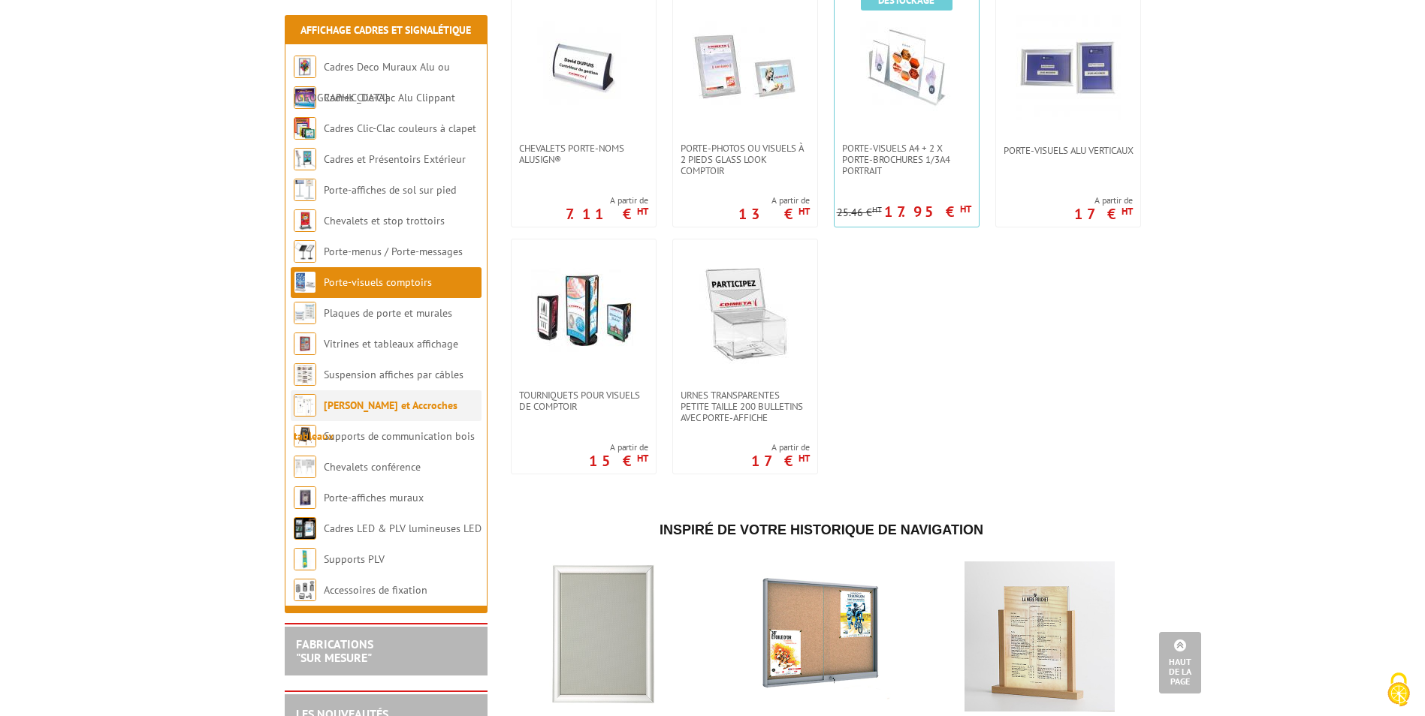
scroll to position [1275, 0]
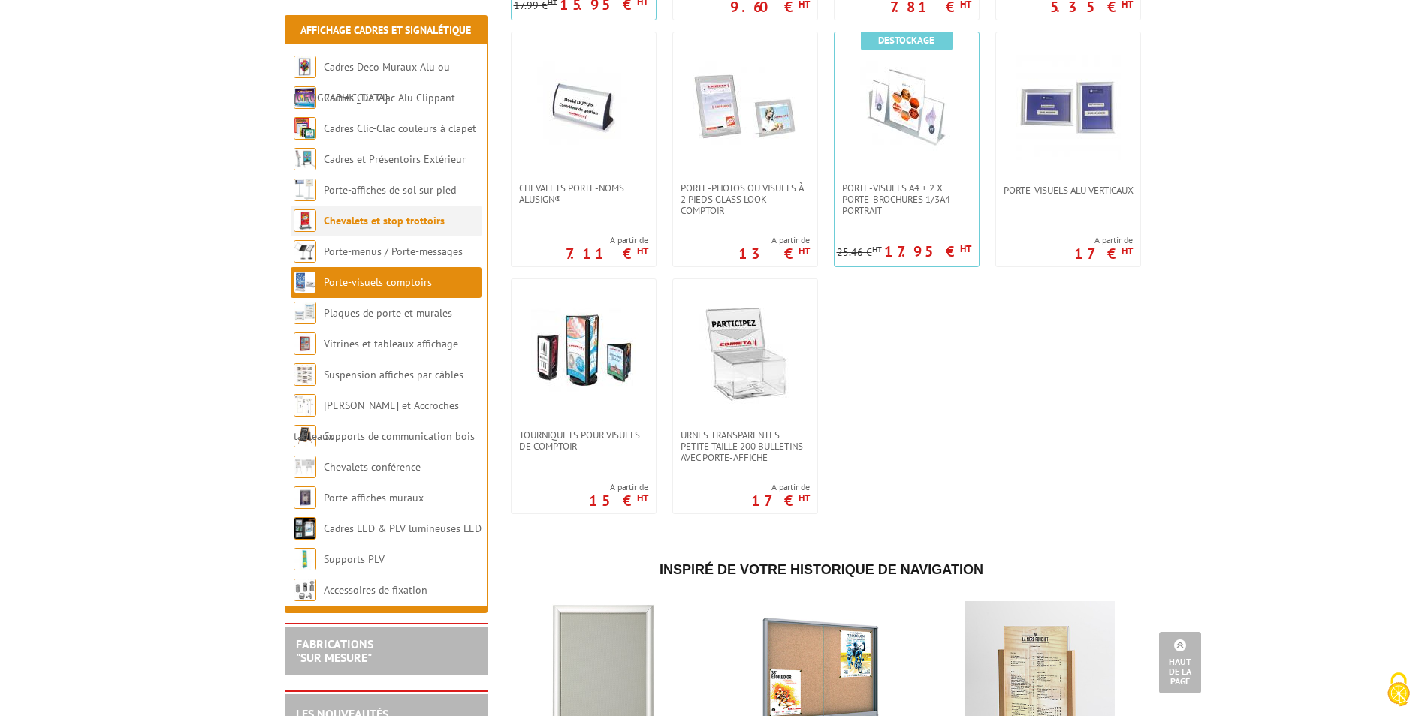
click at [384, 216] on link "Chevalets et stop trottoirs" at bounding box center [384, 221] width 121 height 14
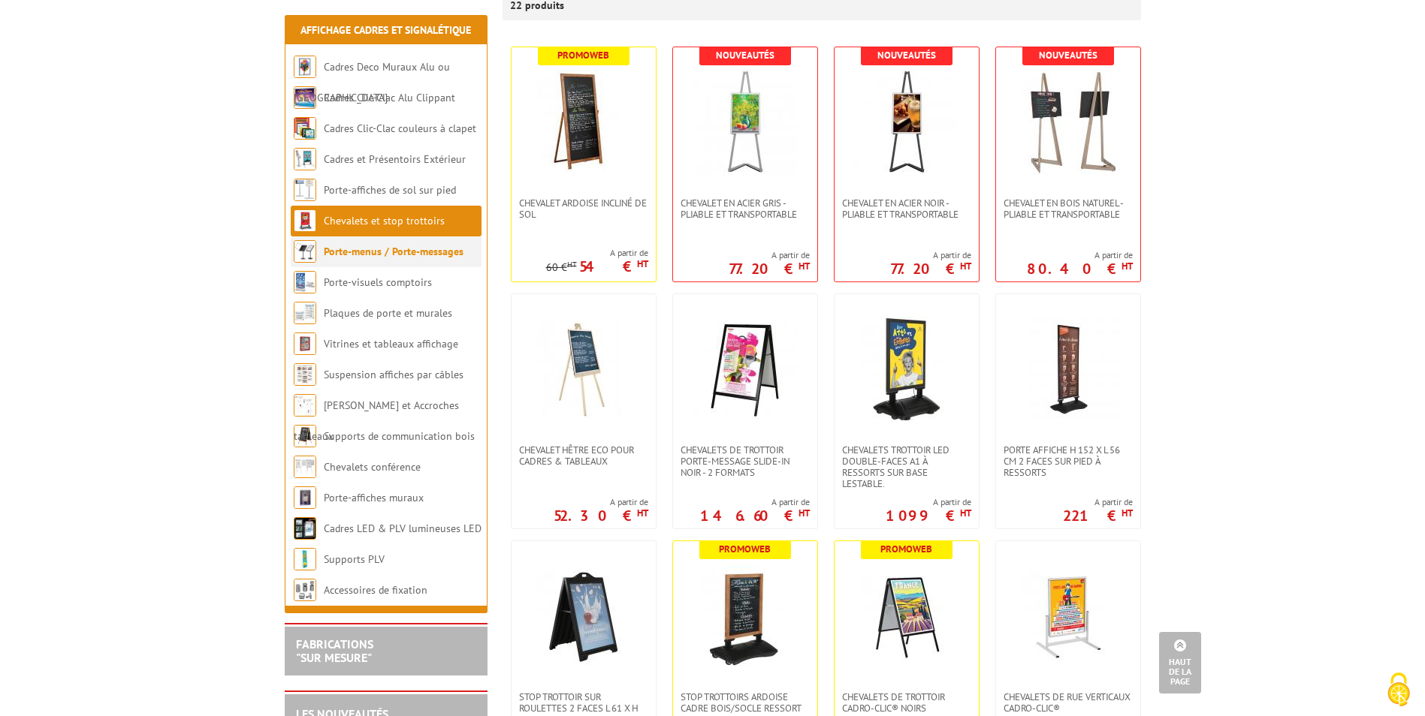
scroll to position [300, 0]
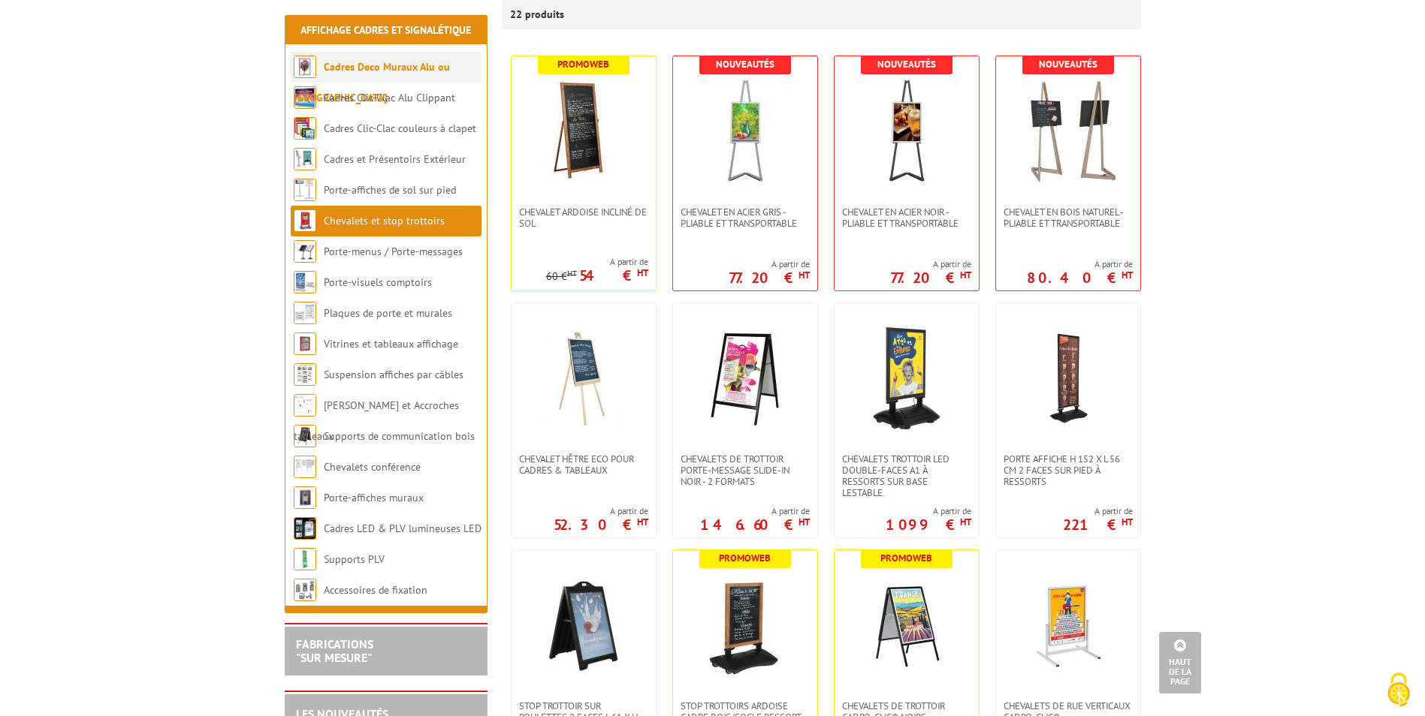
click at [370, 69] on link "Cadres Deco Muraux Alu ou [GEOGRAPHIC_DATA]" at bounding box center [372, 82] width 156 height 44
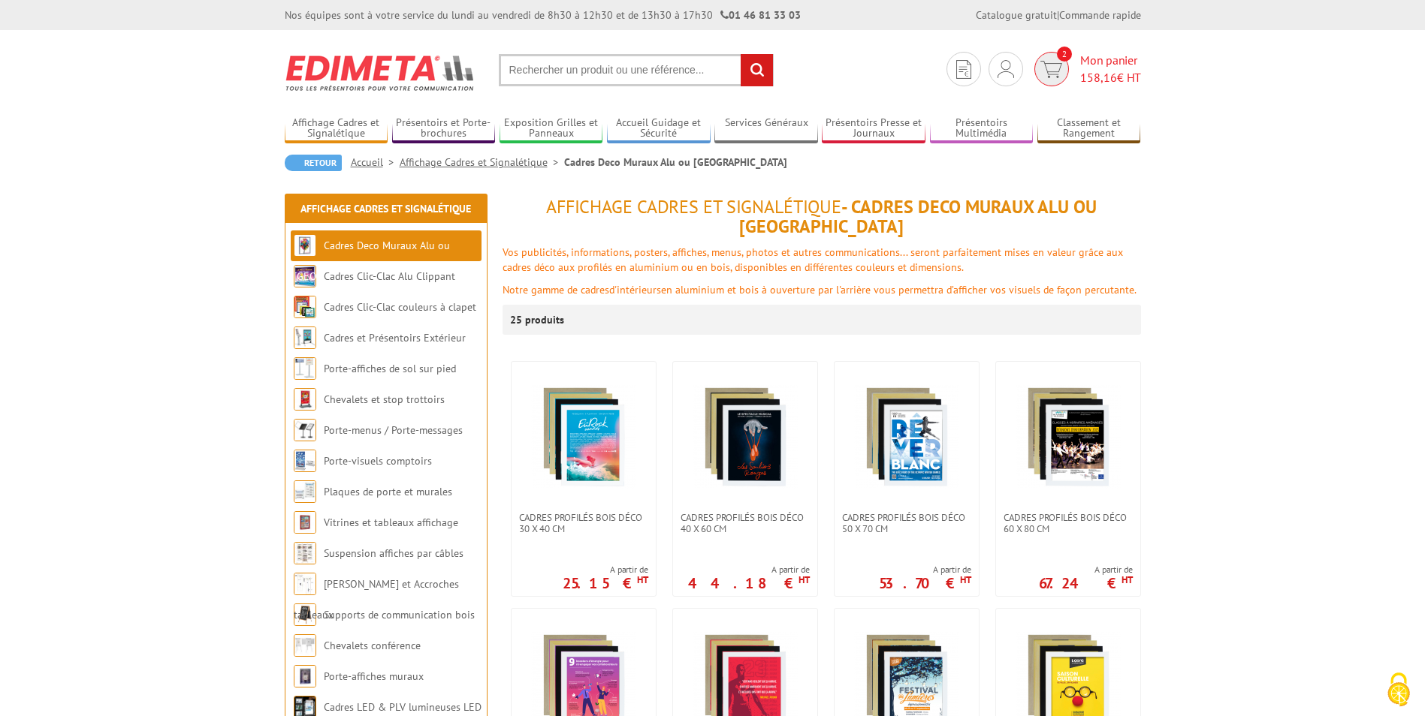
click at [1049, 67] on img at bounding box center [1051, 69] width 22 height 17
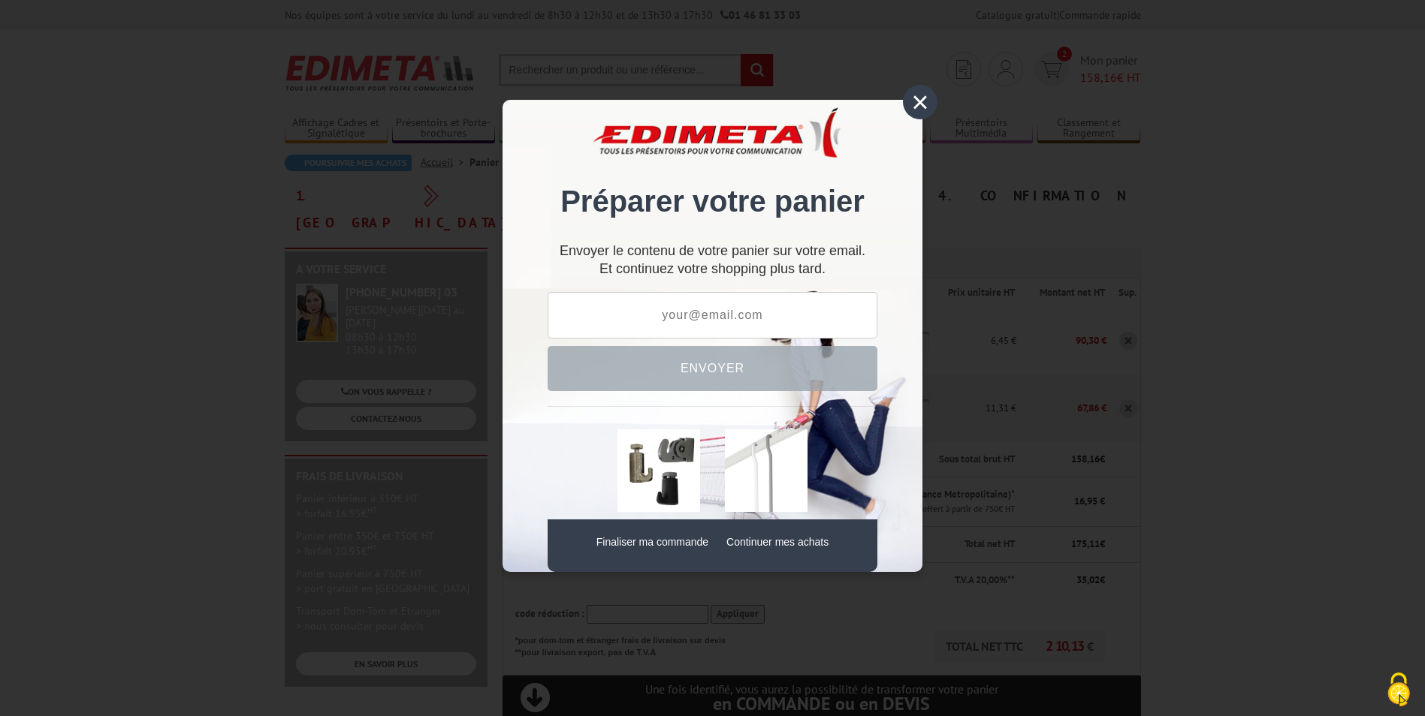
click at [914, 101] on div "×" at bounding box center [920, 102] width 35 height 35
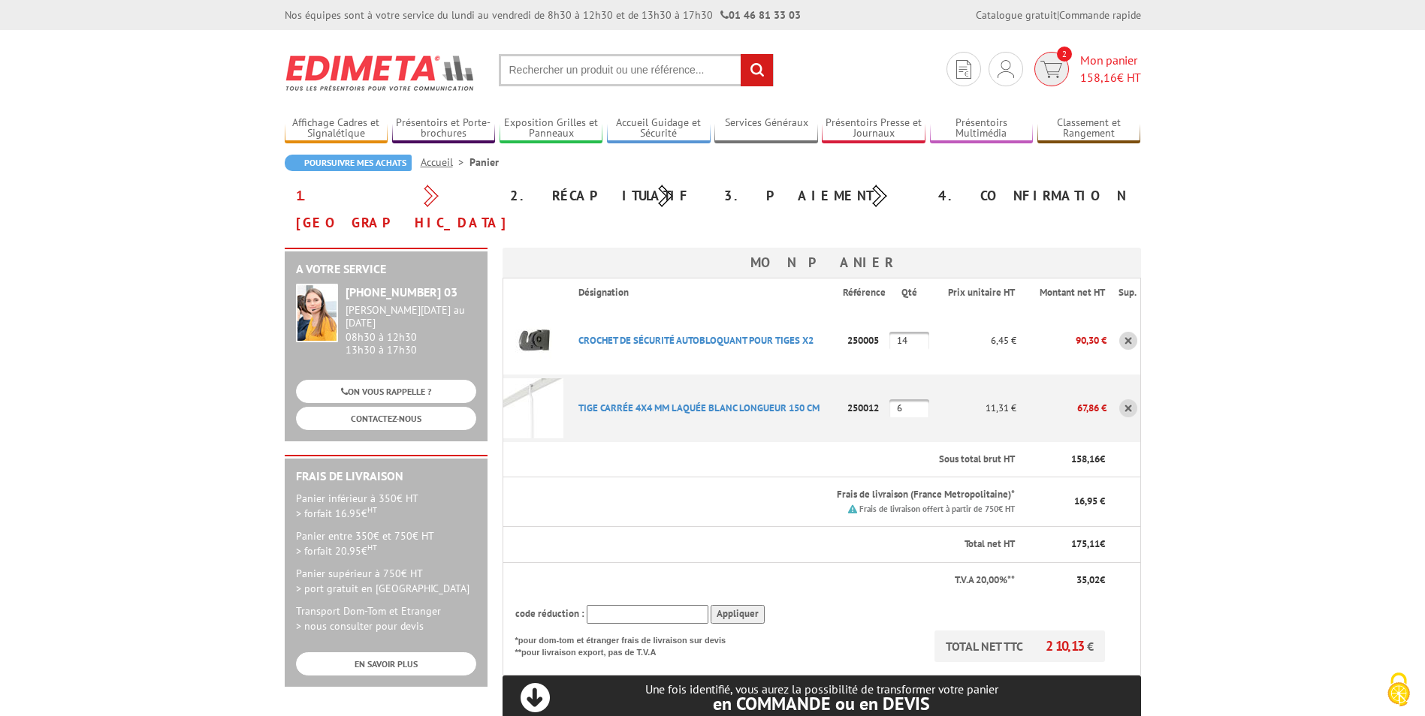
click at [1081, 70] on span "158,16" at bounding box center [1098, 77] width 37 height 15
click at [541, 380] on img at bounding box center [533, 409] width 60 height 60
